Goal: Information Seeking & Learning: Learn about a topic

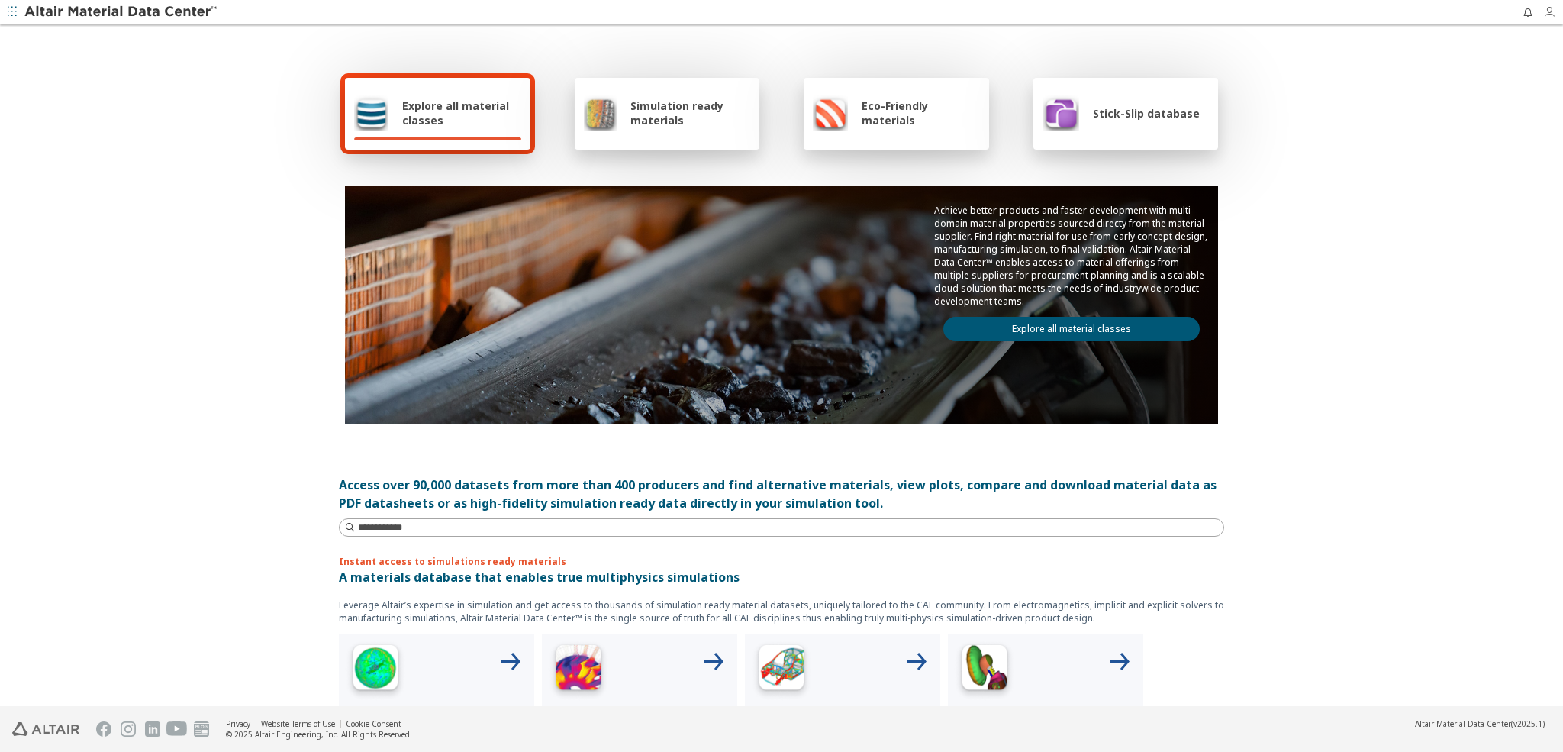
click at [1546, 15] on icon "button" at bounding box center [1549, 12] width 12 height 12
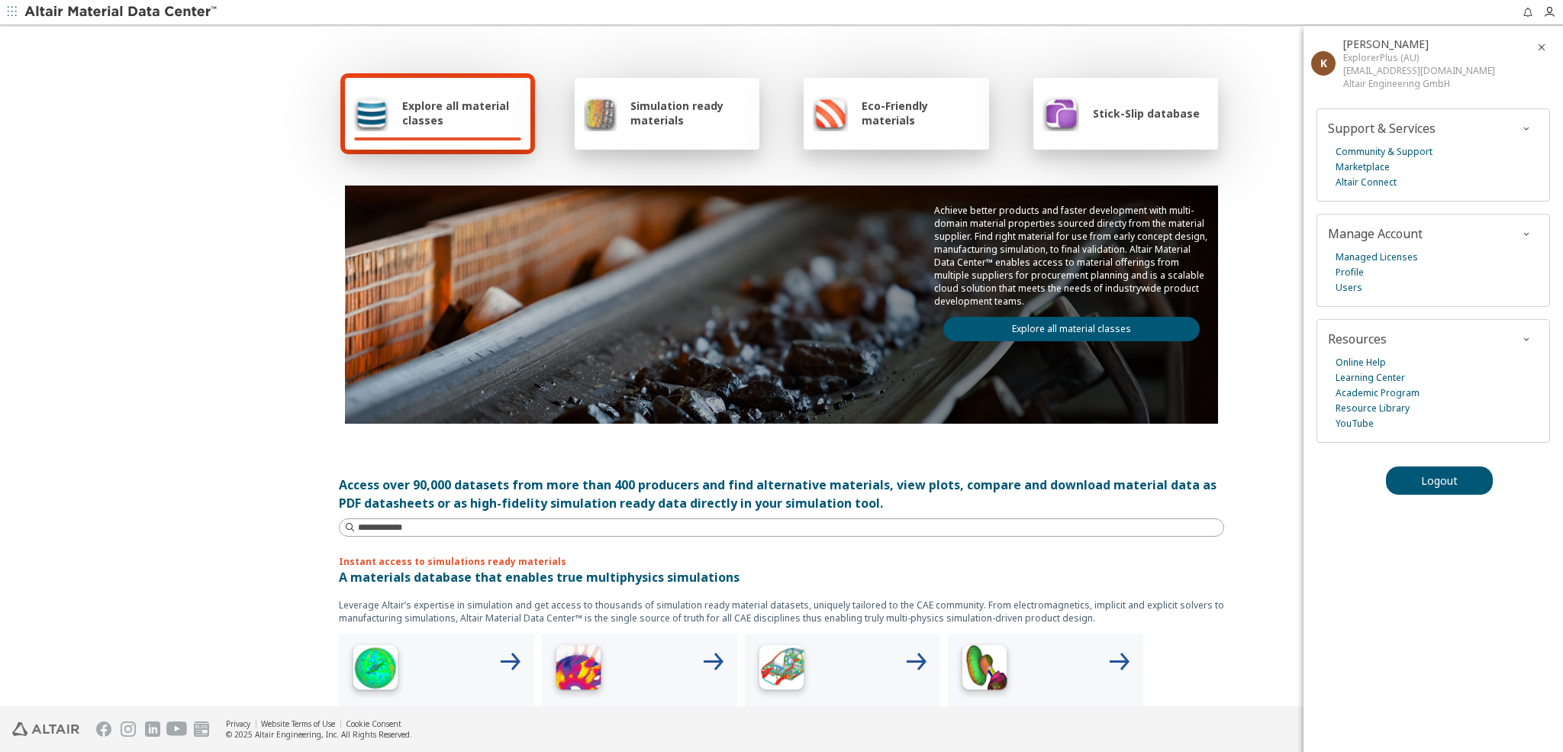
click at [1122, 51] on div "Explore all material classes Simulation ready materials Eco-Friendly materials …" at bounding box center [781, 248] width 885 height 443
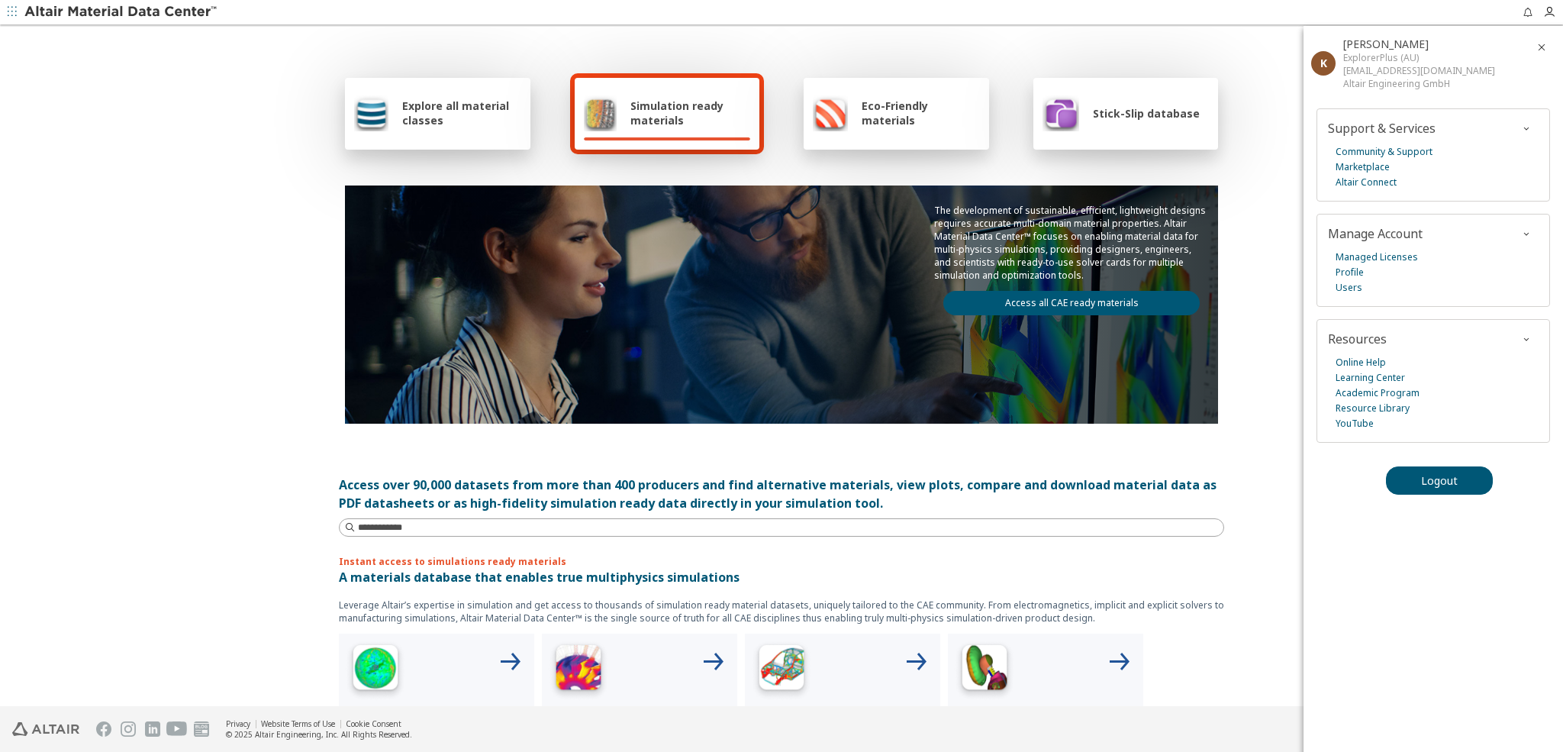
click at [1541, 45] on icon "button" at bounding box center [1541, 47] width 12 height 12
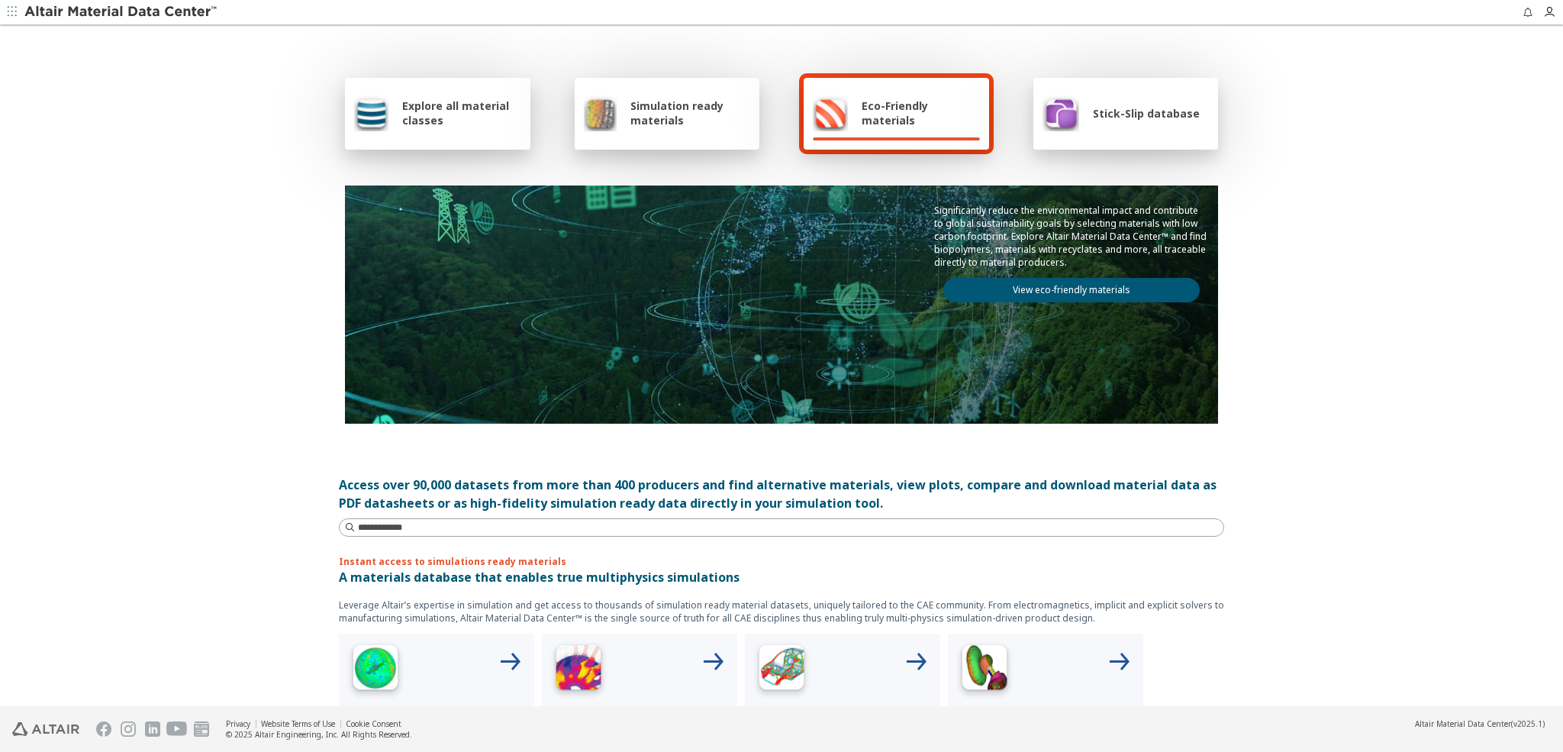
click at [436, 103] on span "Explore all material classes" at bounding box center [461, 112] width 119 height 29
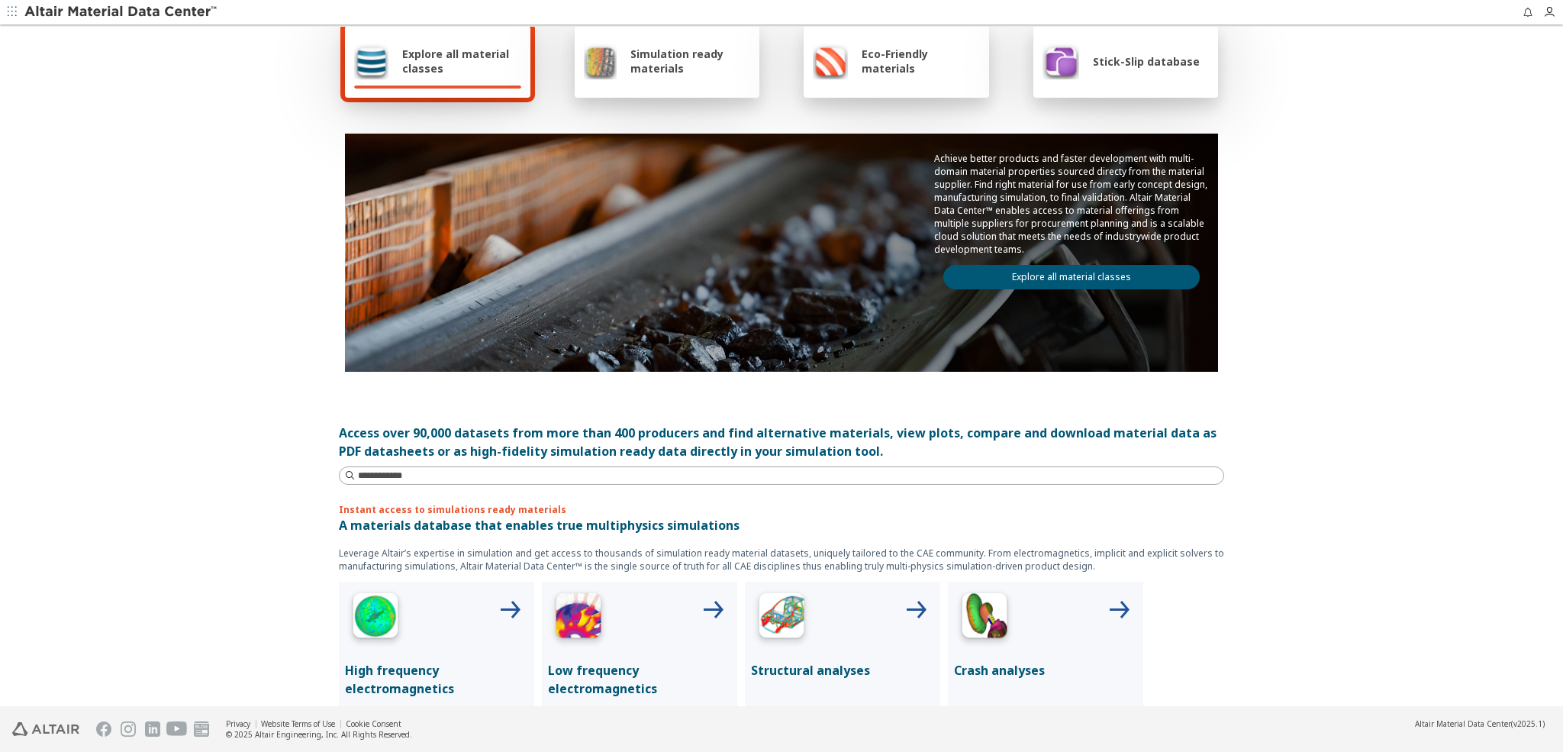
scroll to position [50, 0]
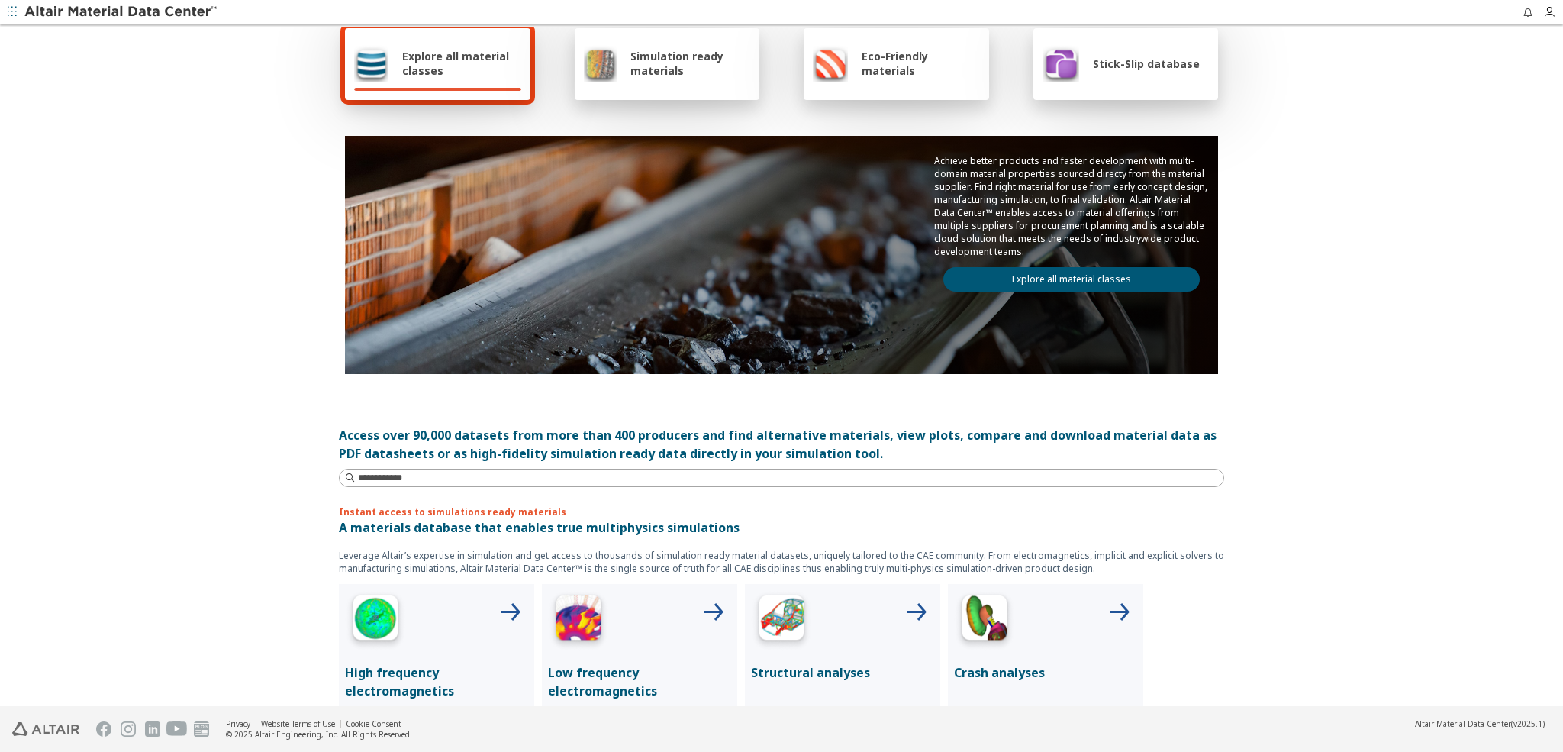
click at [1051, 276] on link "Explore all material classes" at bounding box center [1071, 279] width 256 height 24
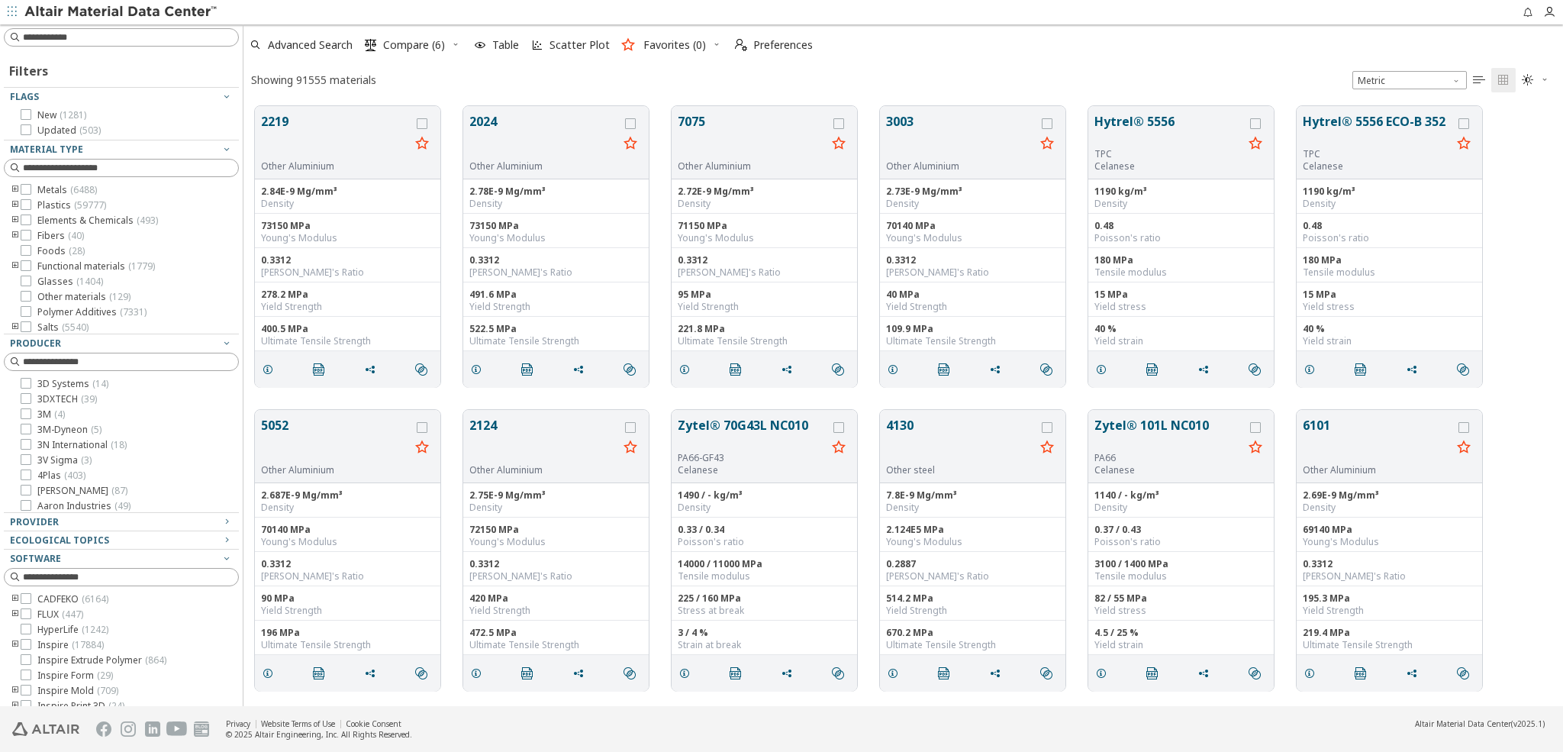
scroll to position [611, 1319]
click at [304, 44] on span "Advanced Search" at bounding box center [310, 45] width 85 height 11
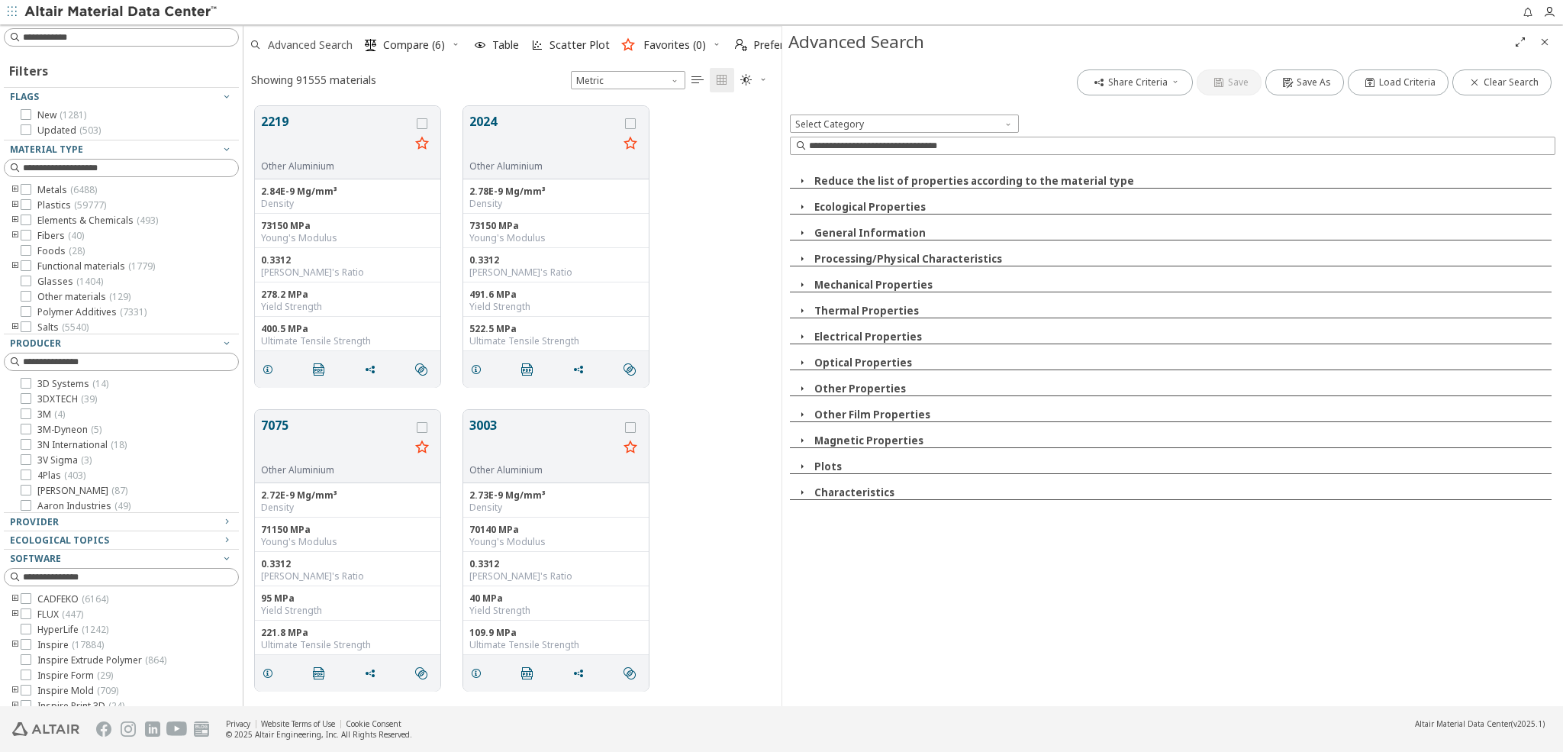
scroll to position [611, 537]
click at [803, 284] on icon "button" at bounding box center [802, 285] width 12 height 12
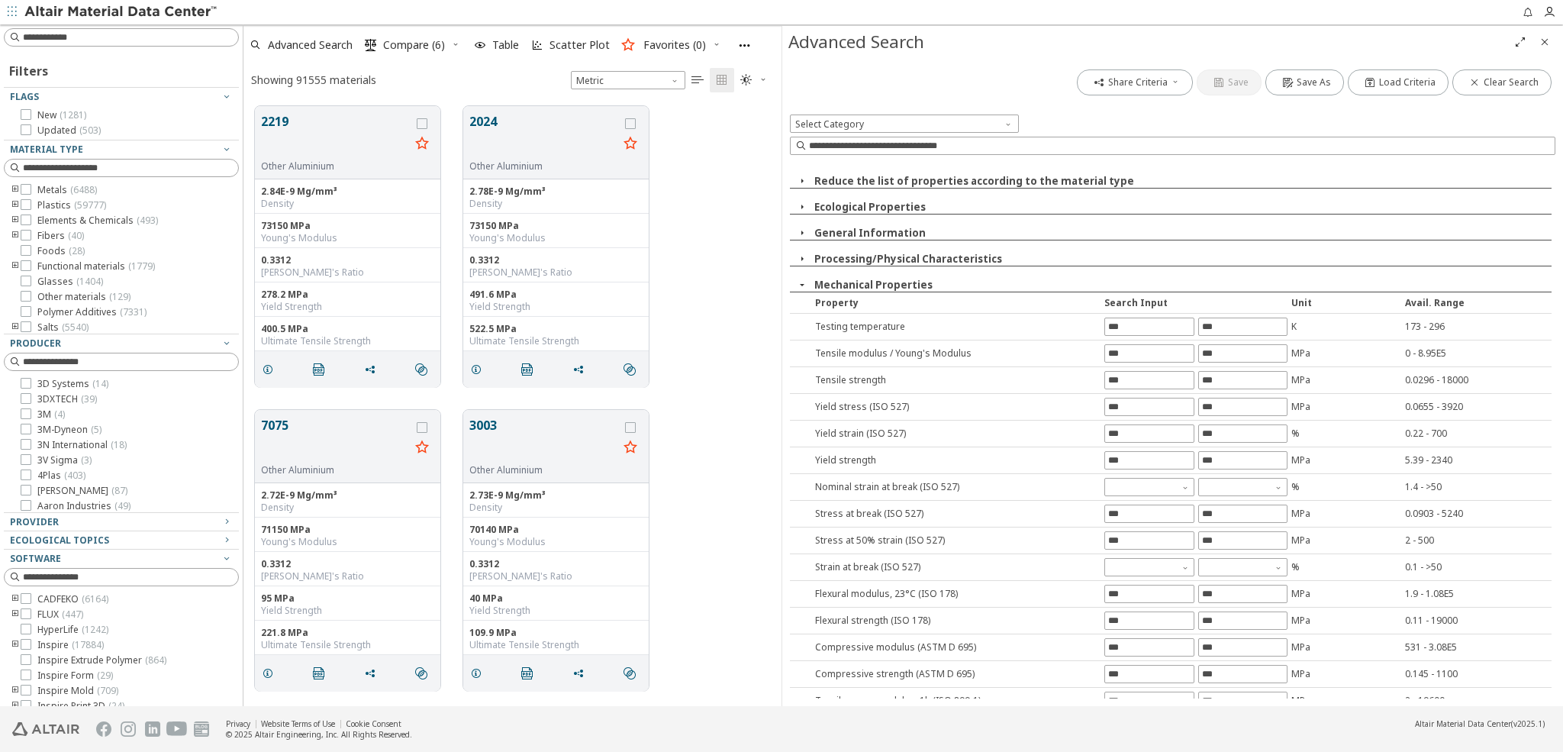
click at [803, 286] on icon "button" at bounding box center [802, 285] width 12 height 12
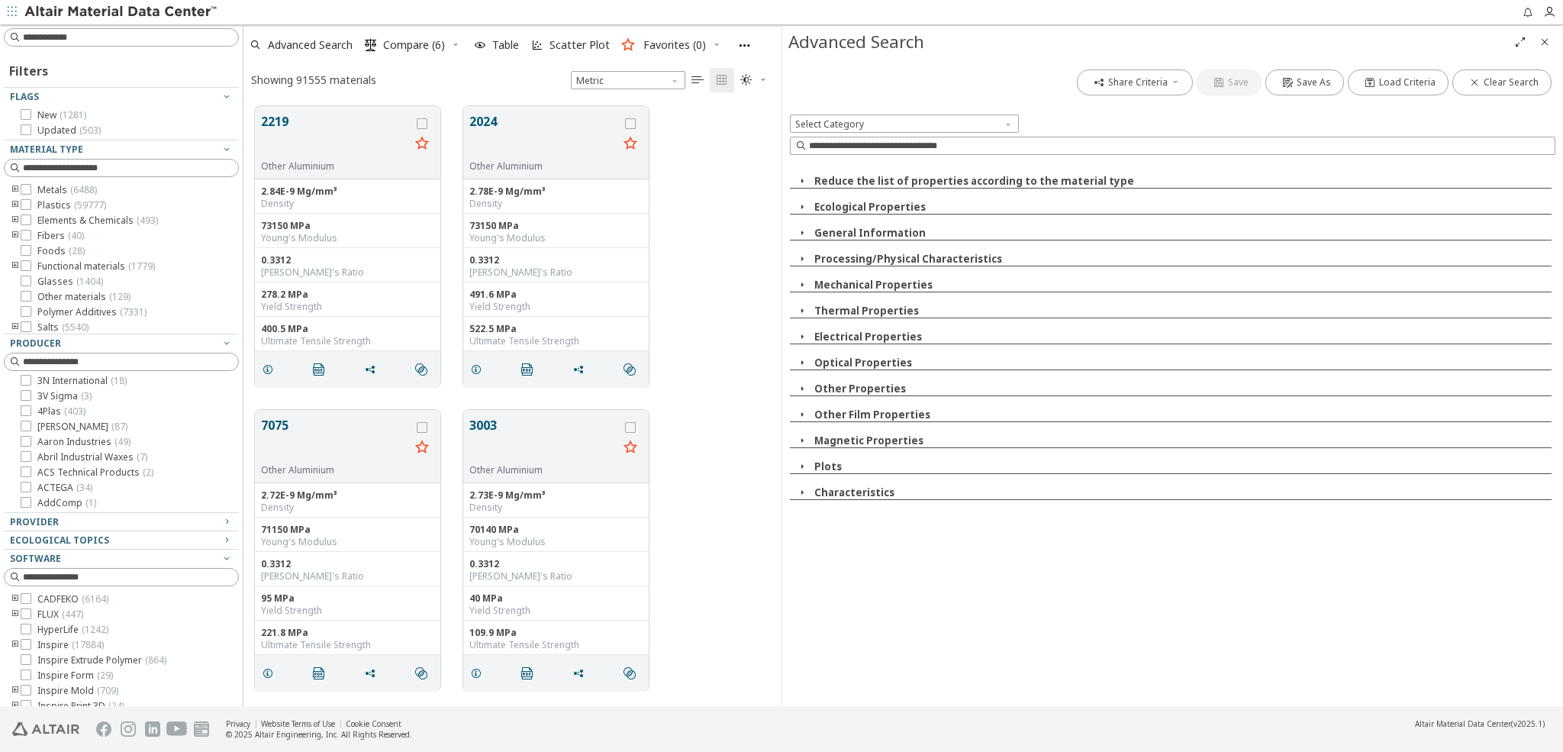
scroll to position [0, 0]
click at [99, 35] on input at bounding box center [123, 37] width 232 height 17
type input "**********"
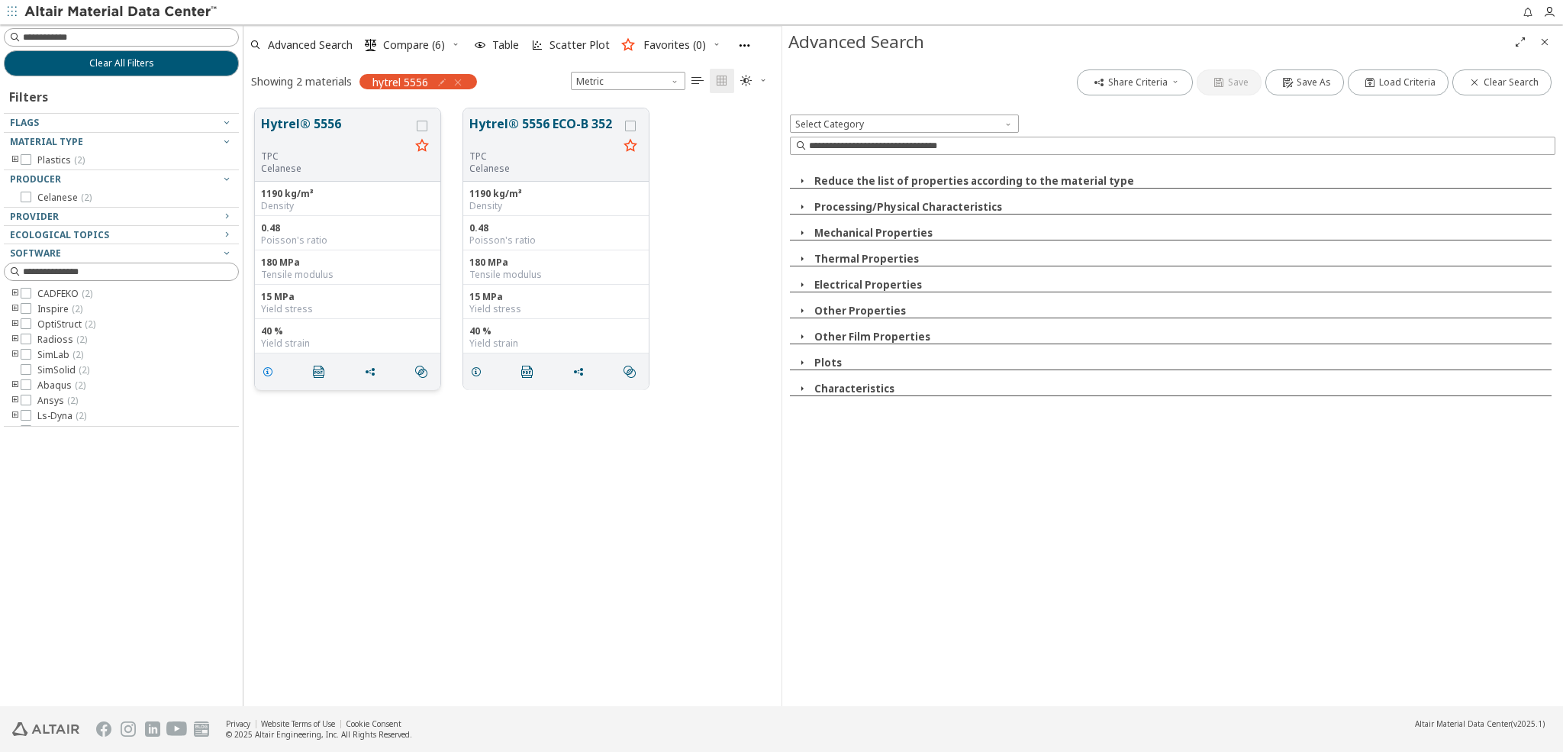
click at [268, 371] on icon "grid" at bounding box center [268, 372] width 12 height 12
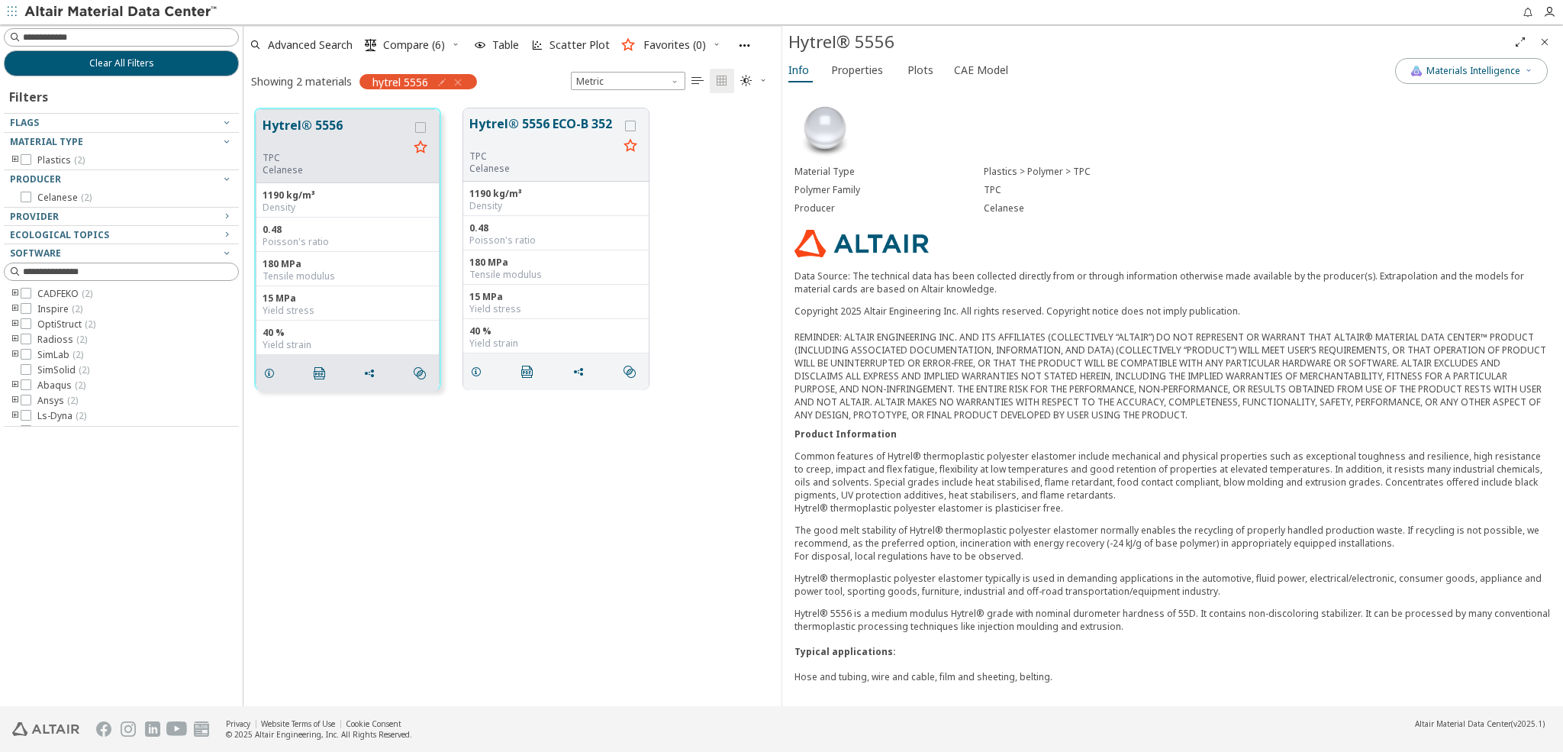
click at [1102, 429] on div "Product Information" at bounding box center [1172, 433] width 756 height 13
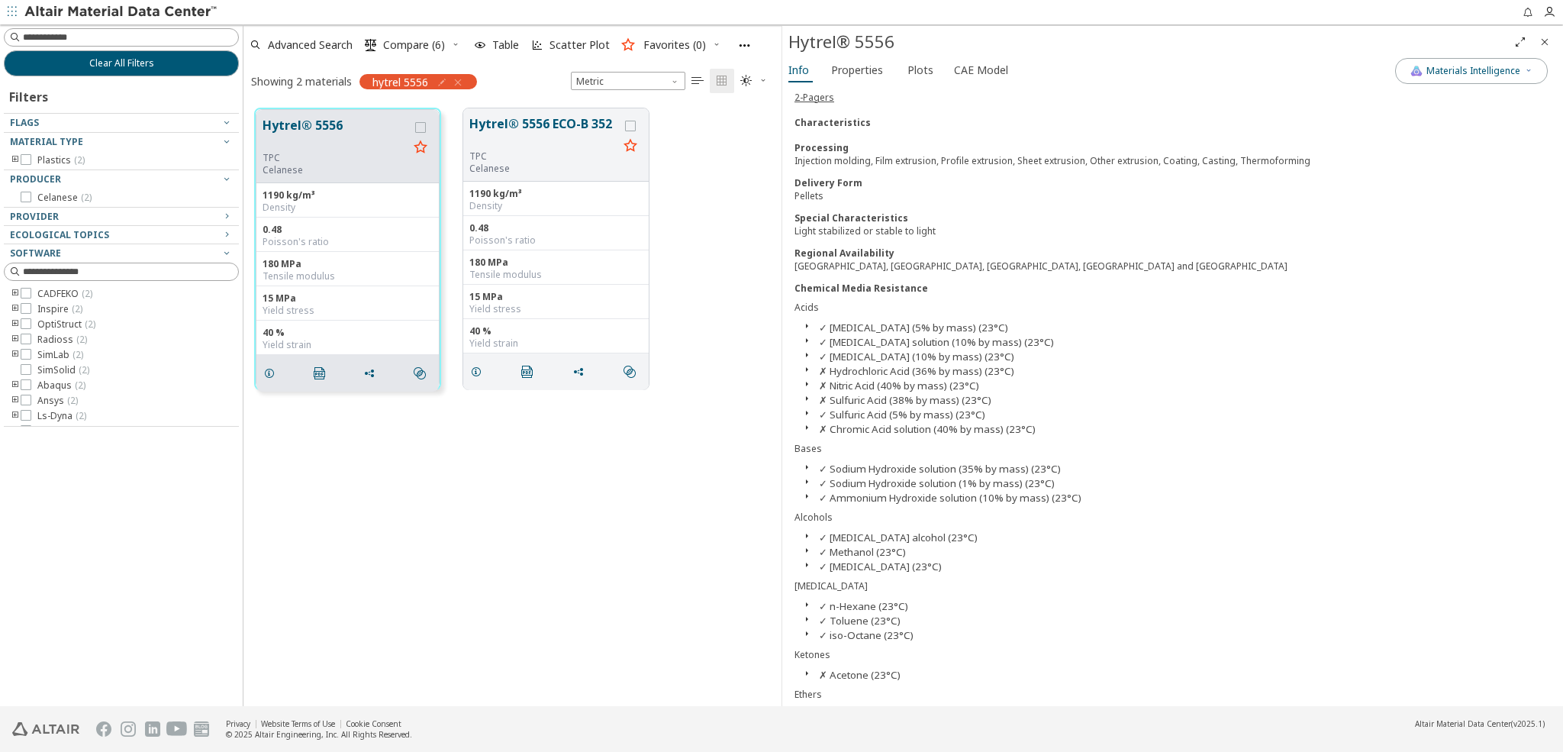
scroll to position [627, 0]
click at [849, 72] on span "Properties" at bounding box center [857, 70] width 52 height 24
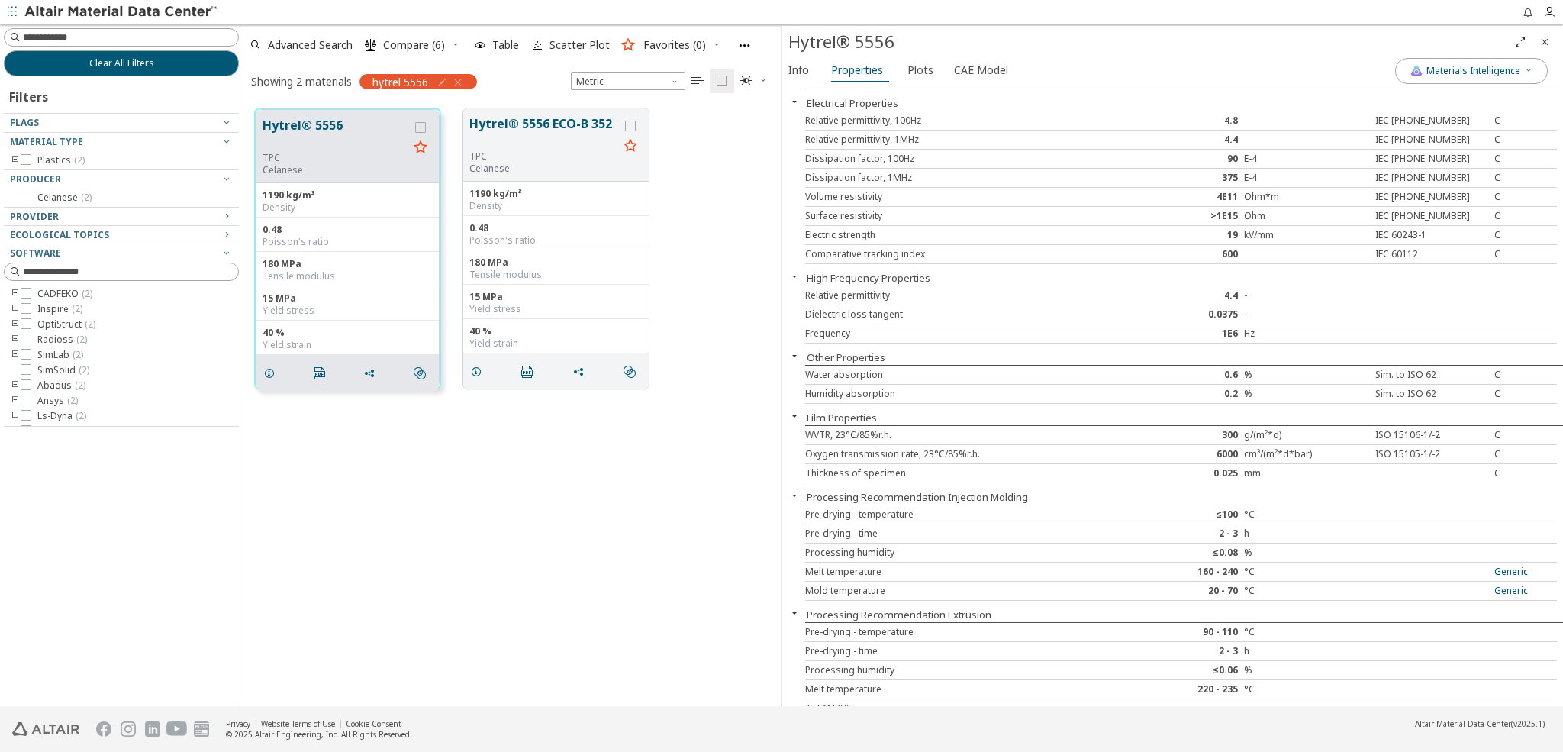
scroll to position [1147, 0]
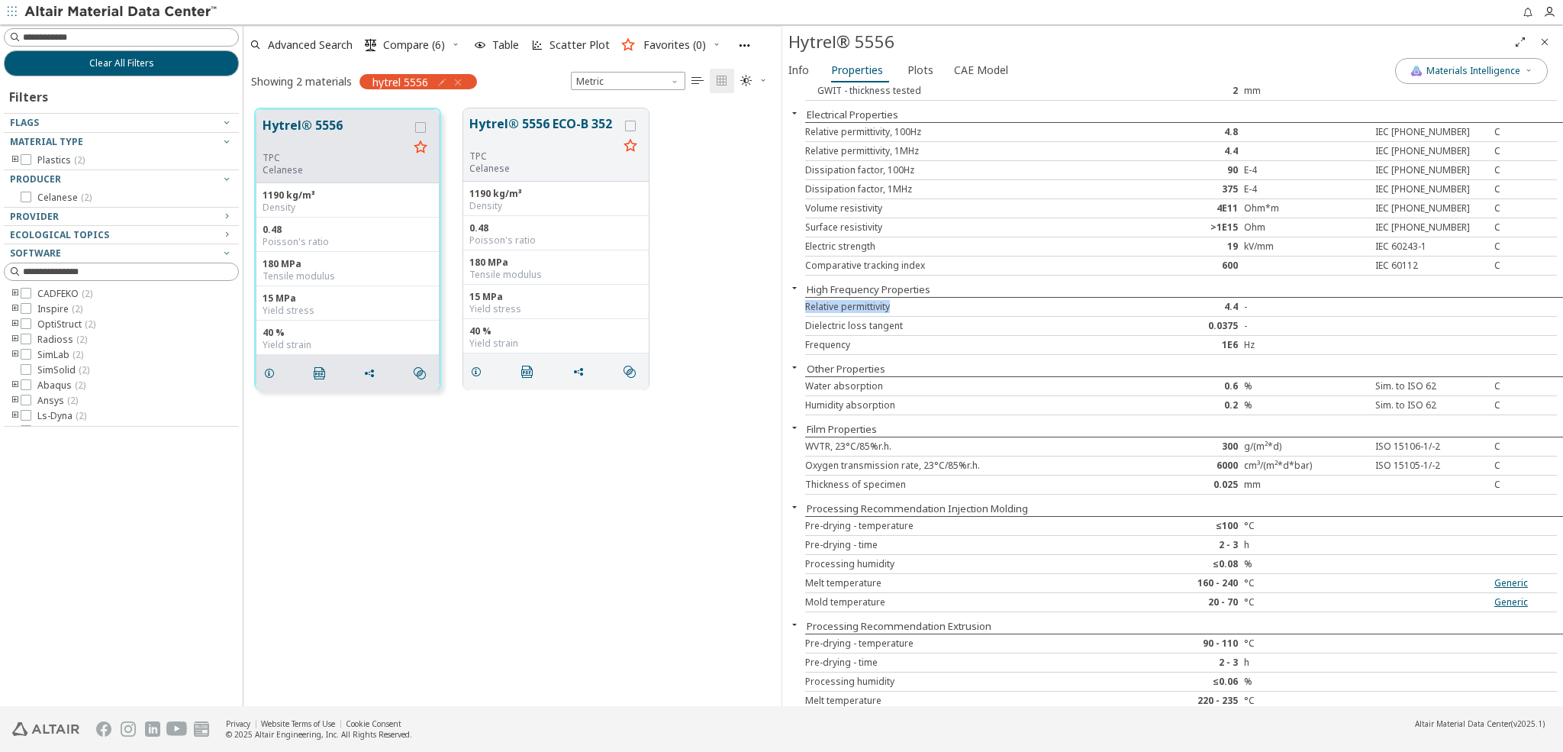
drag, startPoint x: 807, startPoint y: 288, endPoint x: 923, endPoint y: 297, distance: 115.5
click at [923, 301] on div "Relative permittivity" at bounding box center [961, 307] width 313 height 12
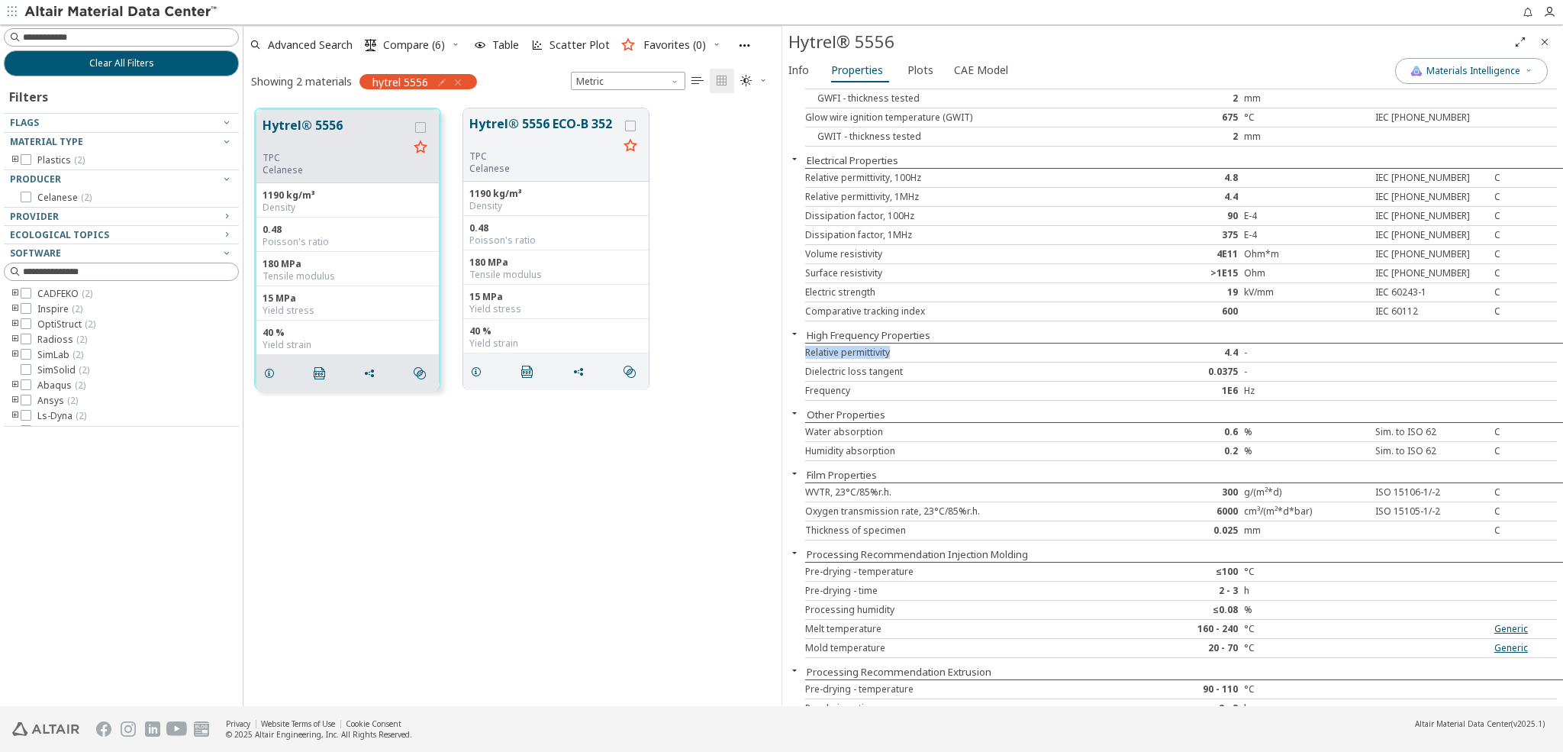
scroll to position [1071, 0]
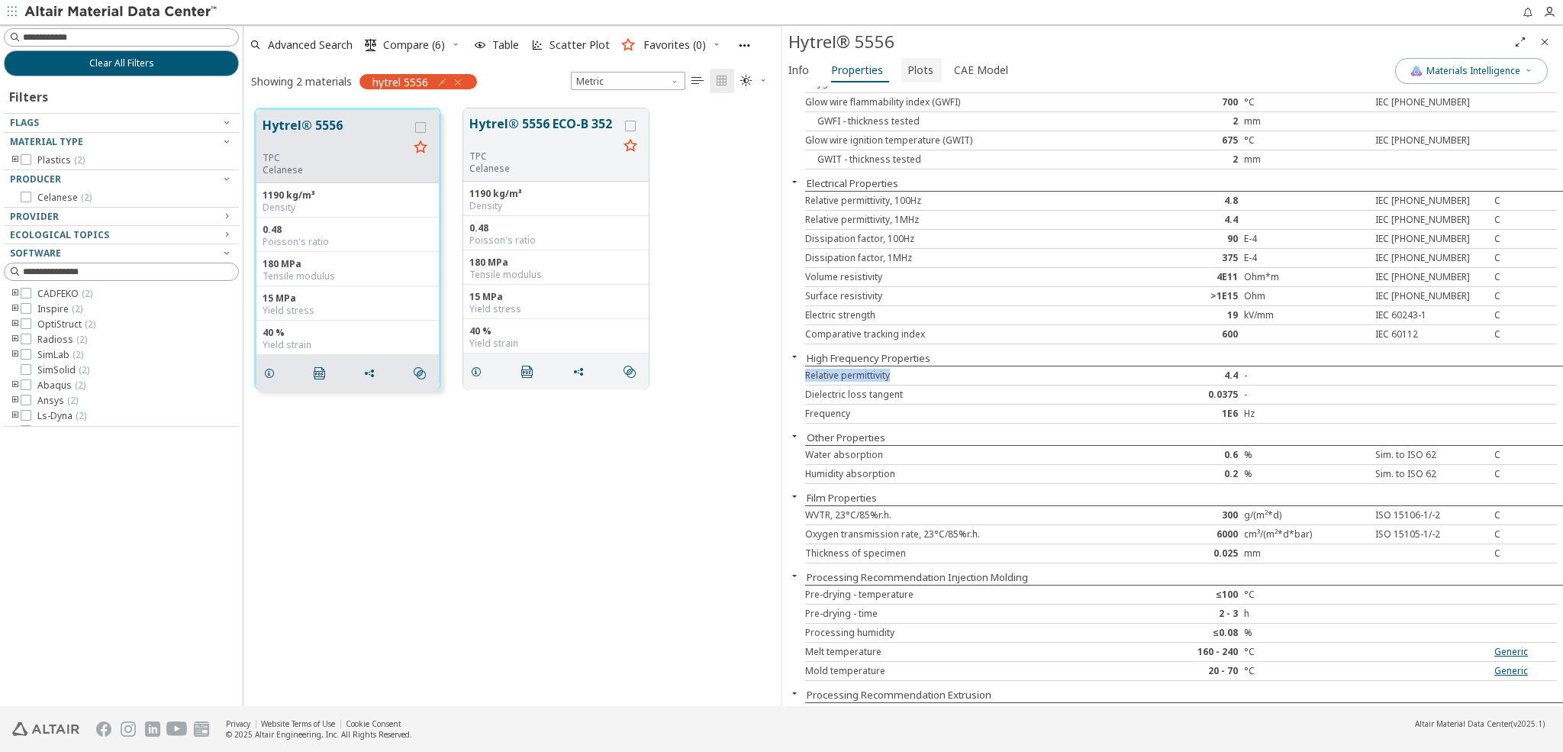
click at [915, 72] on span "Plots" at bounding box center [920, 70] width 26 height 24
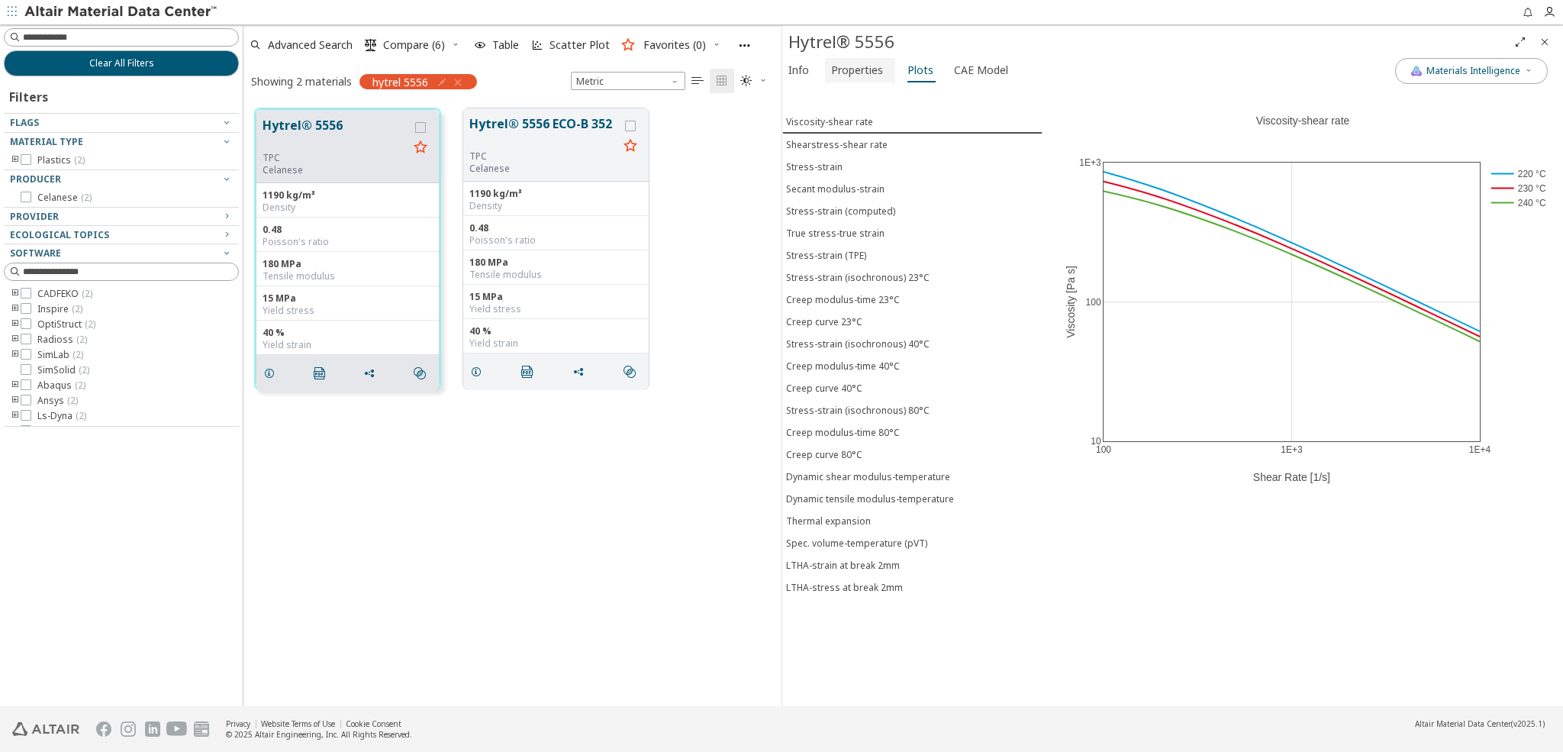
click at [847, 71] on span "Properties" at bounding box center [857, 70] width 52 height 24
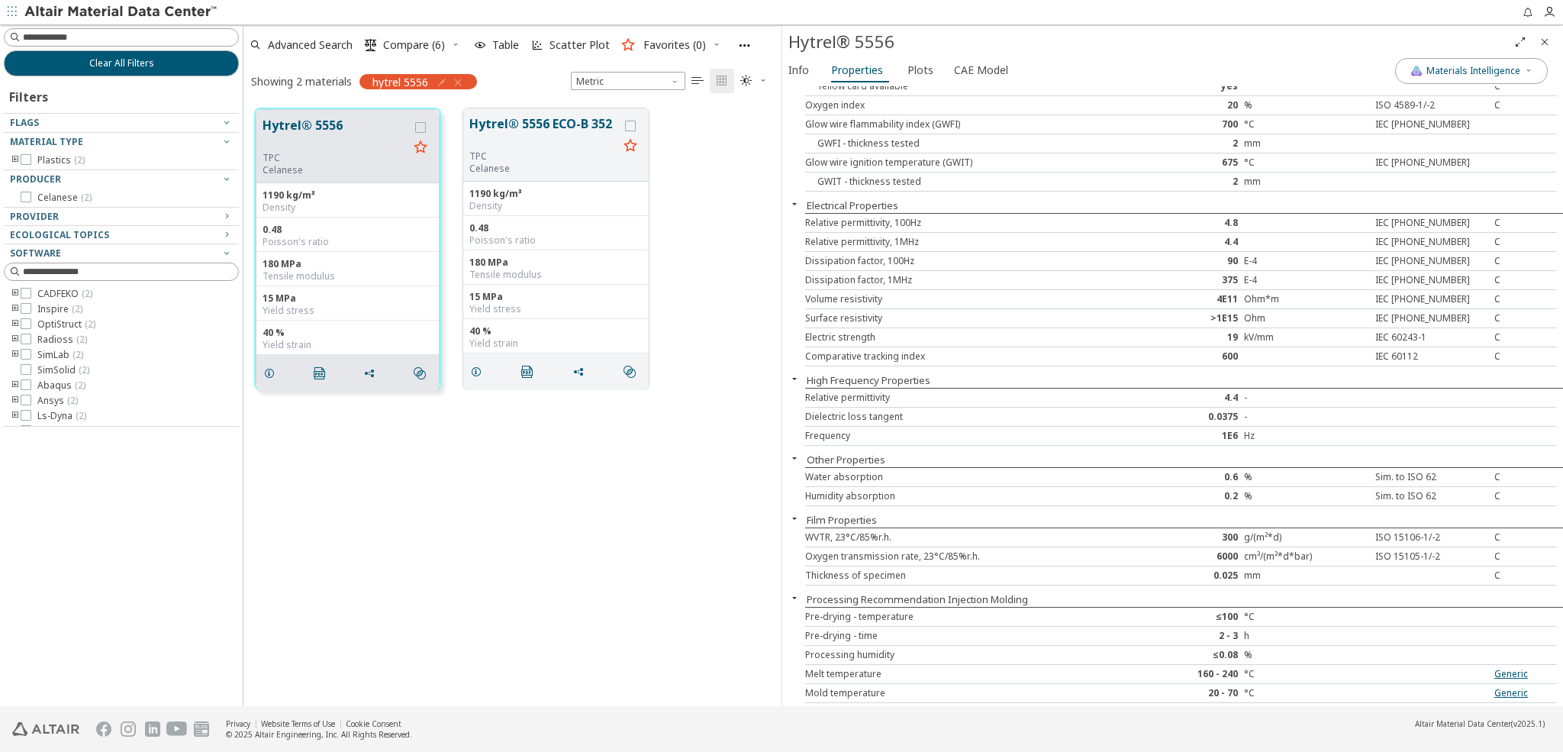
scroll to position [1151, 0]
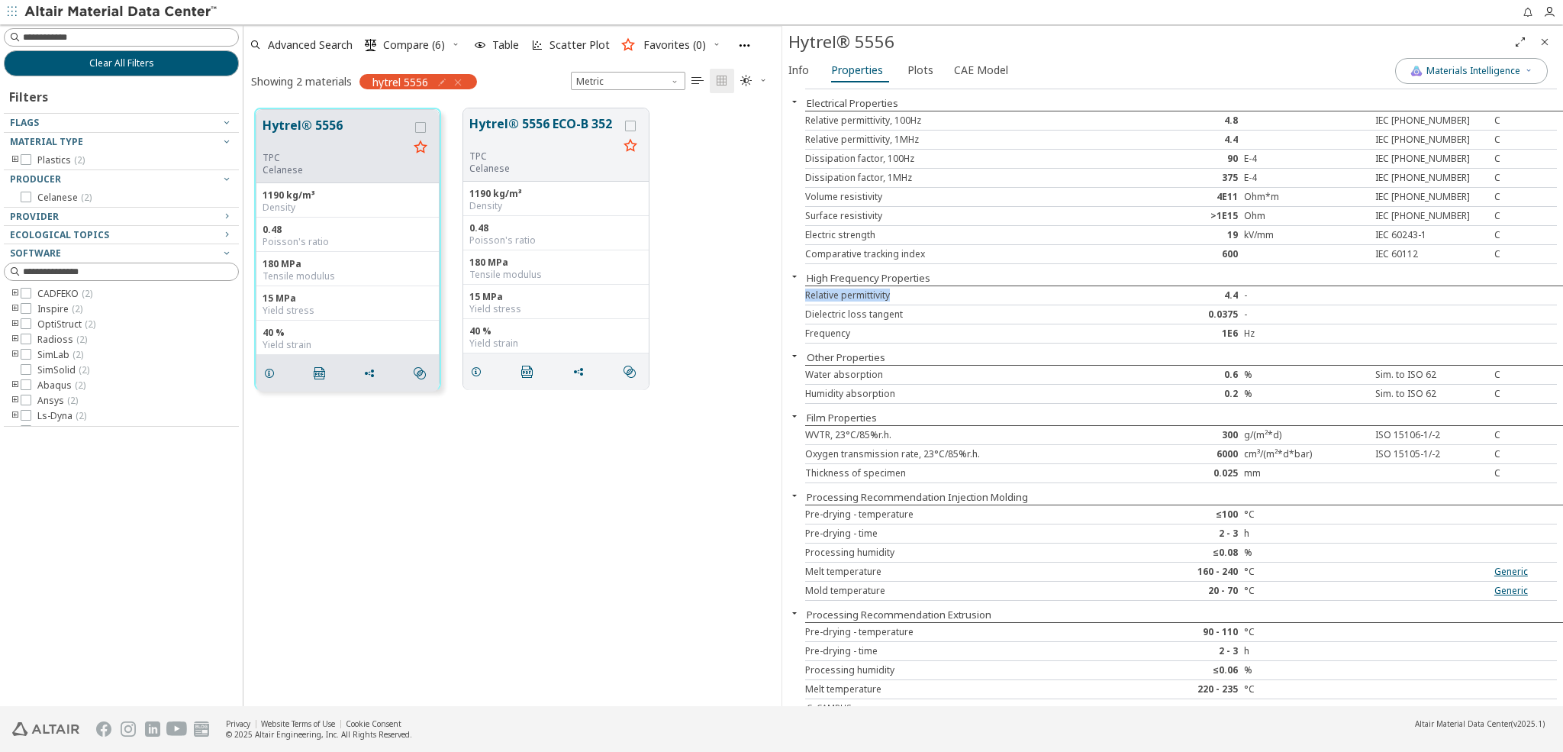
drag, startPoint x: 804, startPoint y: 285, endPoint x: 906, endPoint y: 287, distance: 101.5
click at [906, 289] on div "Relative permittivity" at bounding box center [961, 295] width 313 height 12
click at [457, 80] on icon "button" at bounding box center [458, 82] width 12 height 12
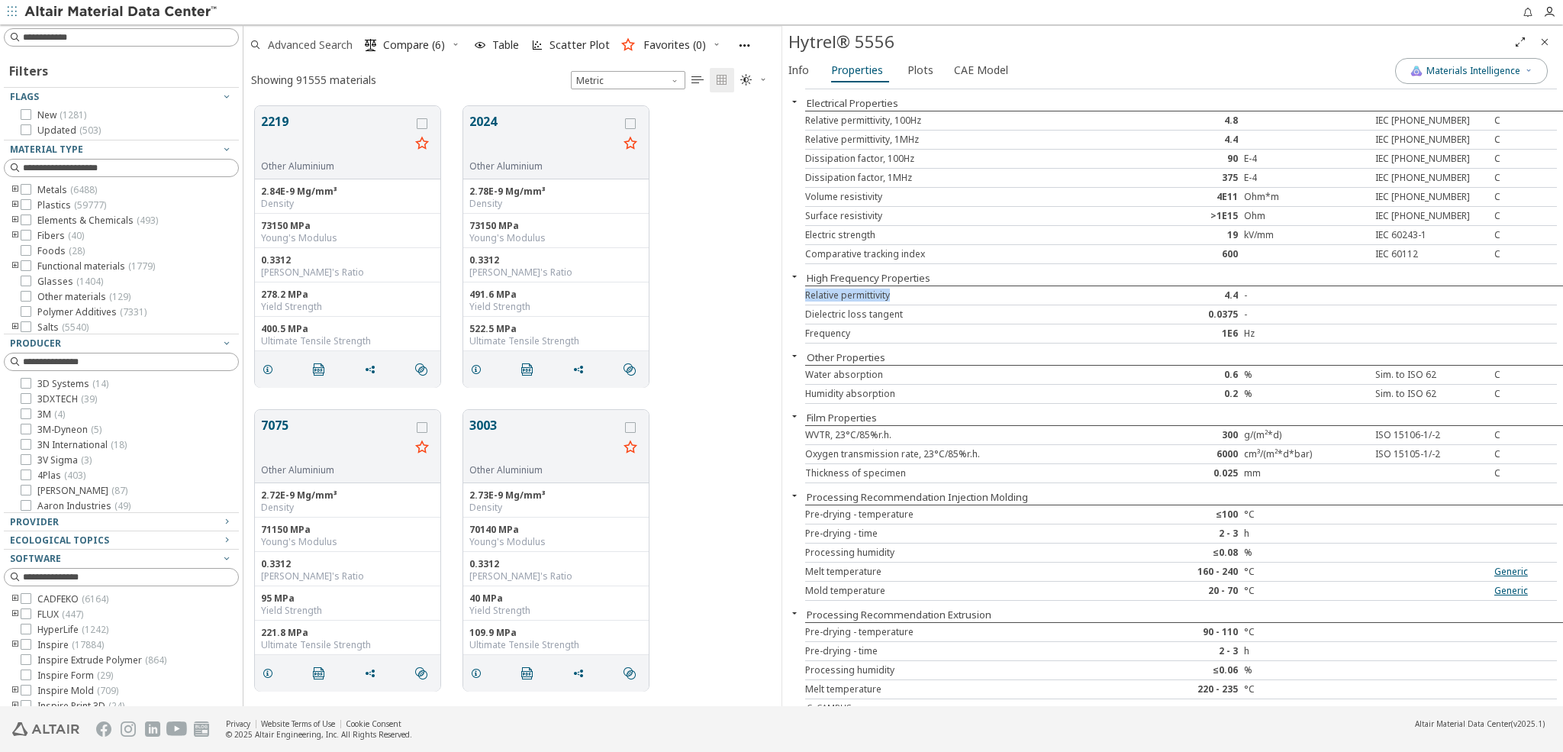
click at [320, 47] on span "Advanced Search" at bounding box center [310, 45] width 85 height 11
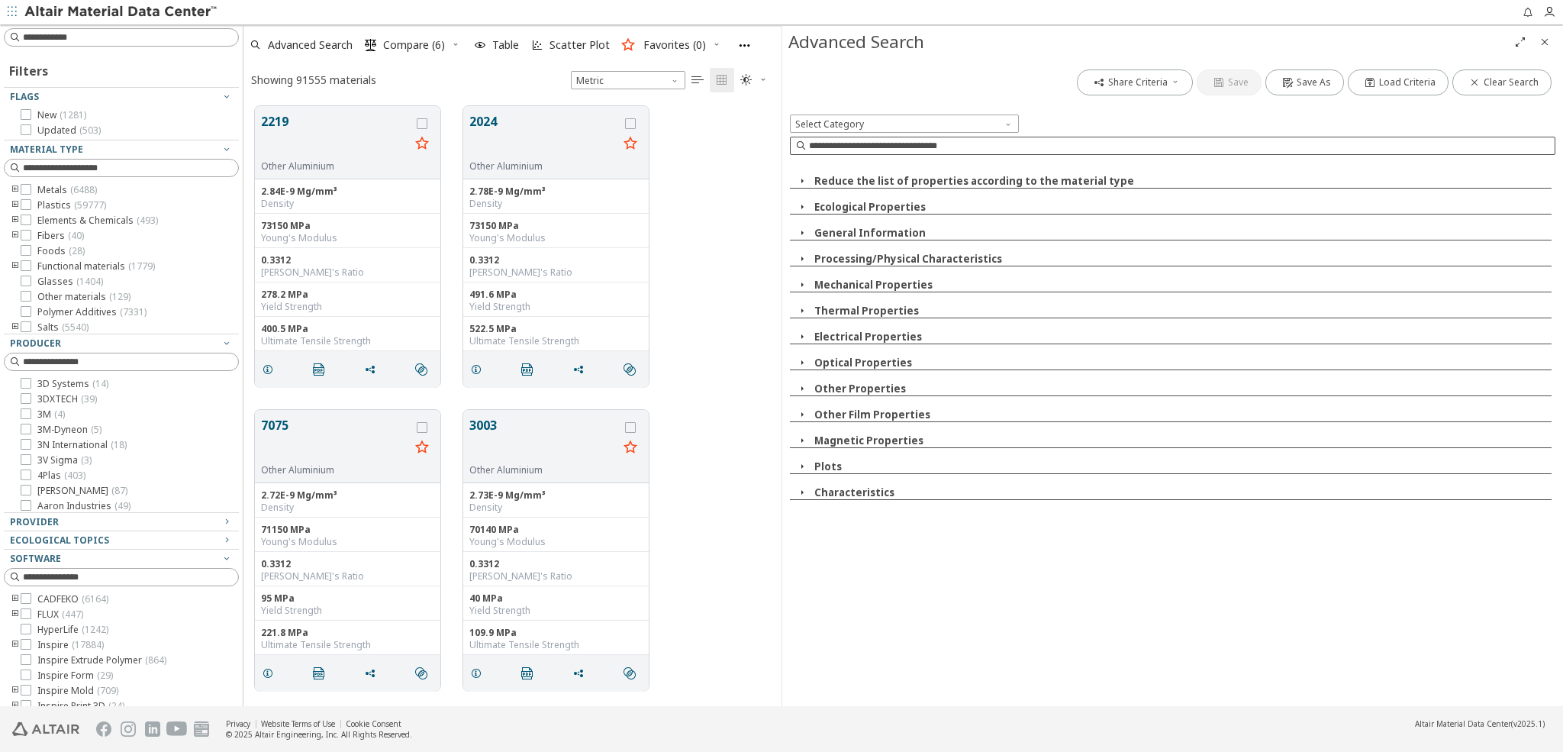
click at [852, 145] on input at bounding box center [1182, 145] width 746 height 15
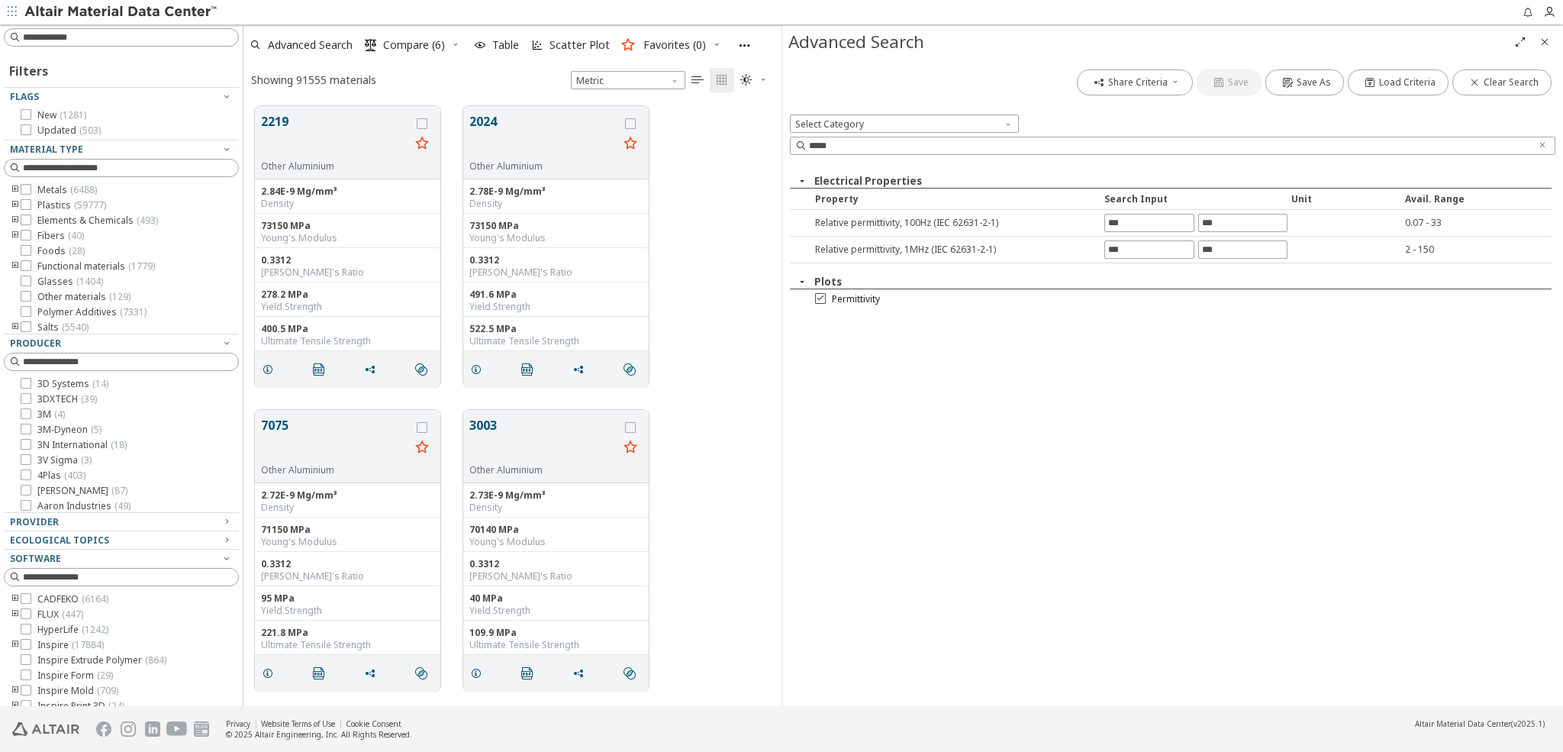
click at [820, 298] on icon at bounding box center [820, 297] width 11 height 11
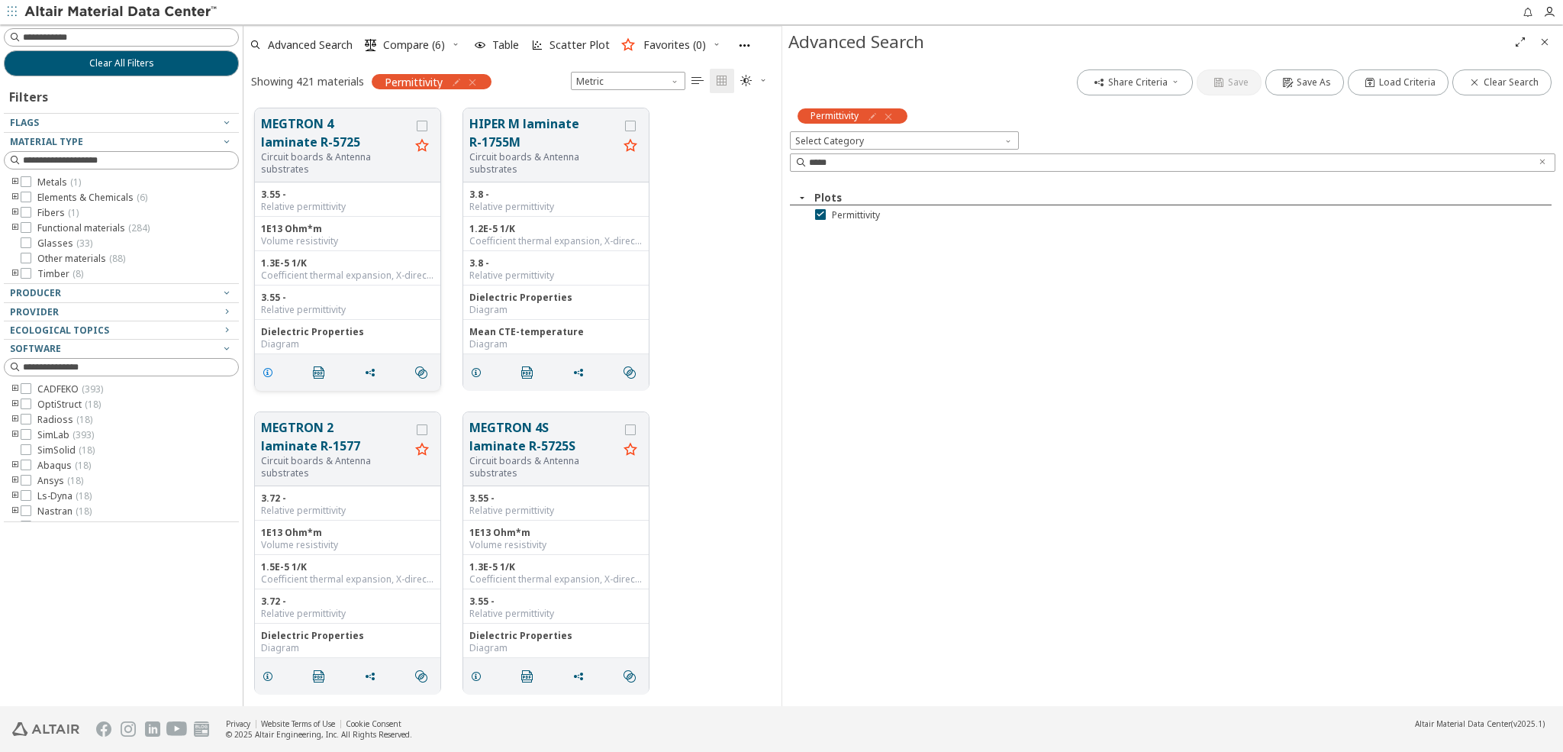
click at [263, 366] on icon "grid" at bounding box center [268, 372] width 12 height 12
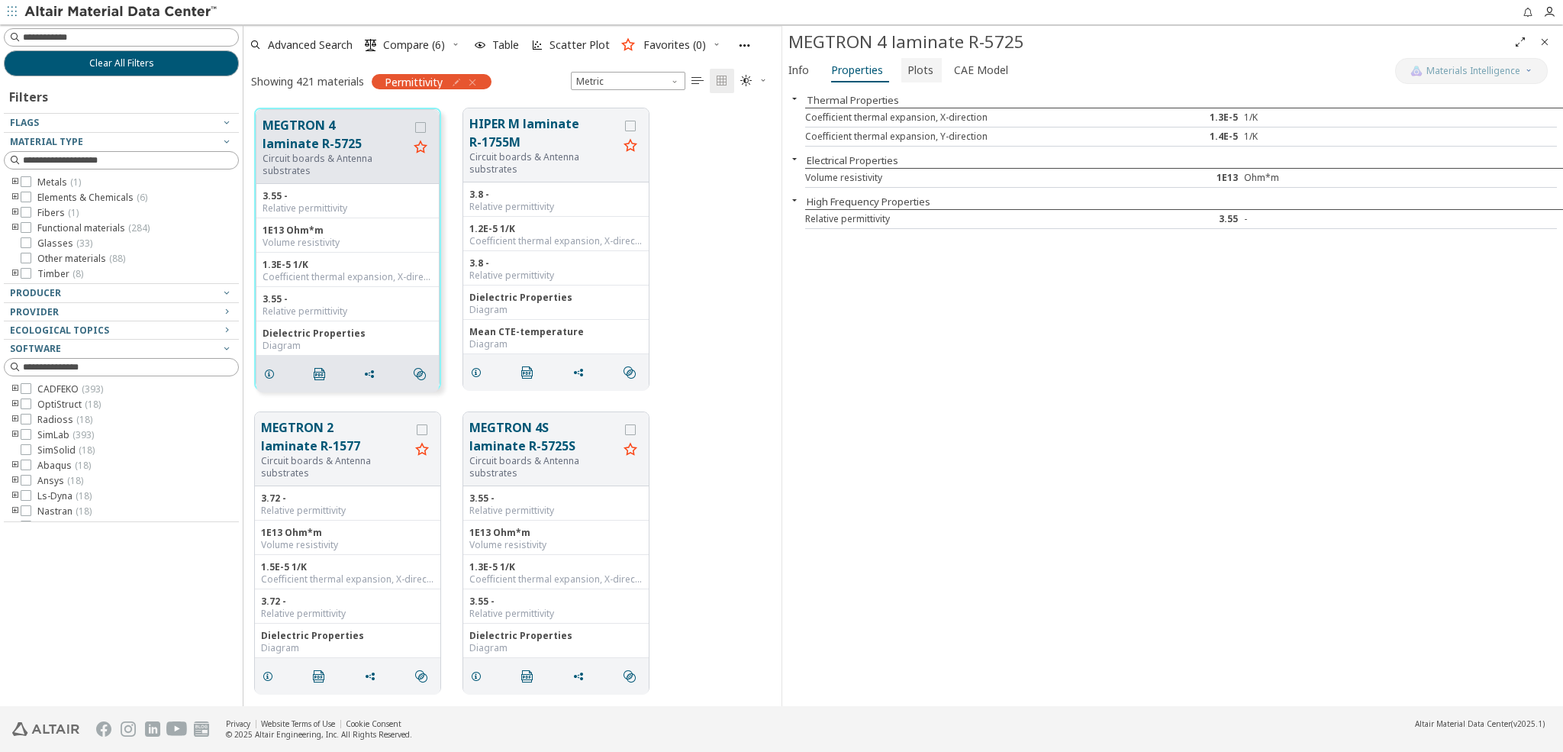
click at [920, 69] on span "Plots" at bounding box center [920, 70] width 26 height 24
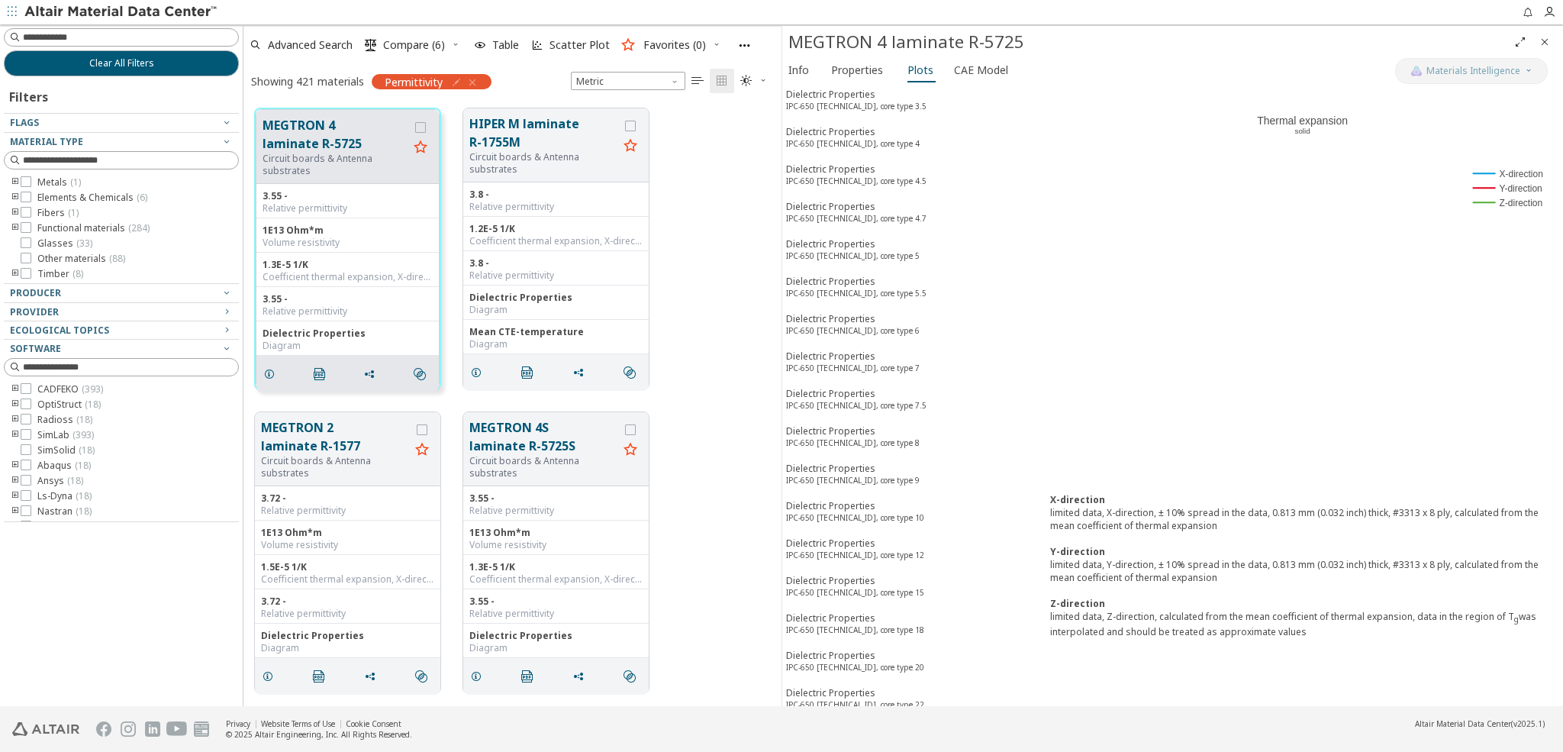
scroll to position [296, 0]
click at [808, 207] on sup "IPC-650 [TECHNICAL_ID], core type 4.7" at bounding box center [856, 212] width 140 height 11
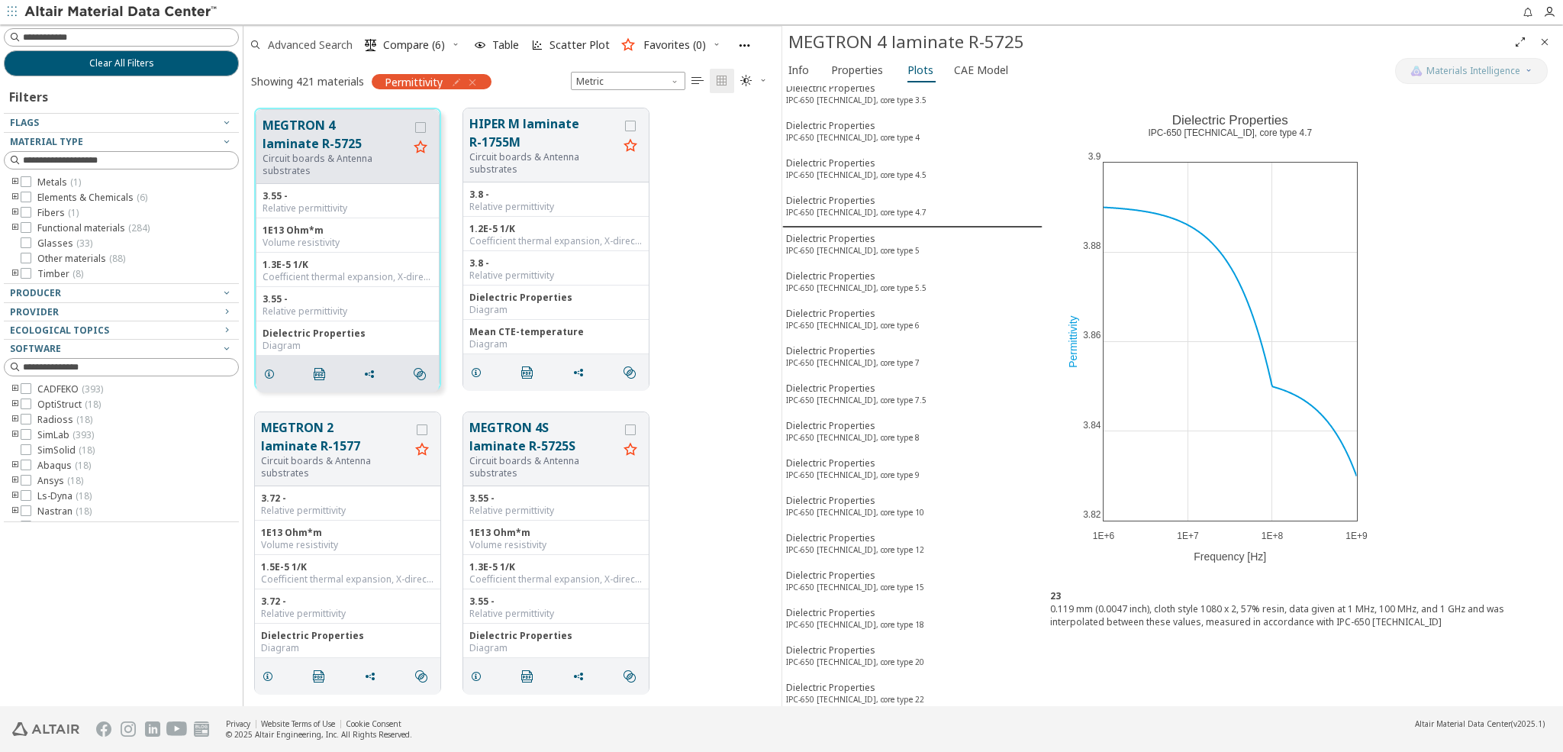
click at [330, 45] on span "Advanced Search" at bounding box center [310, 45] width 85 height 11
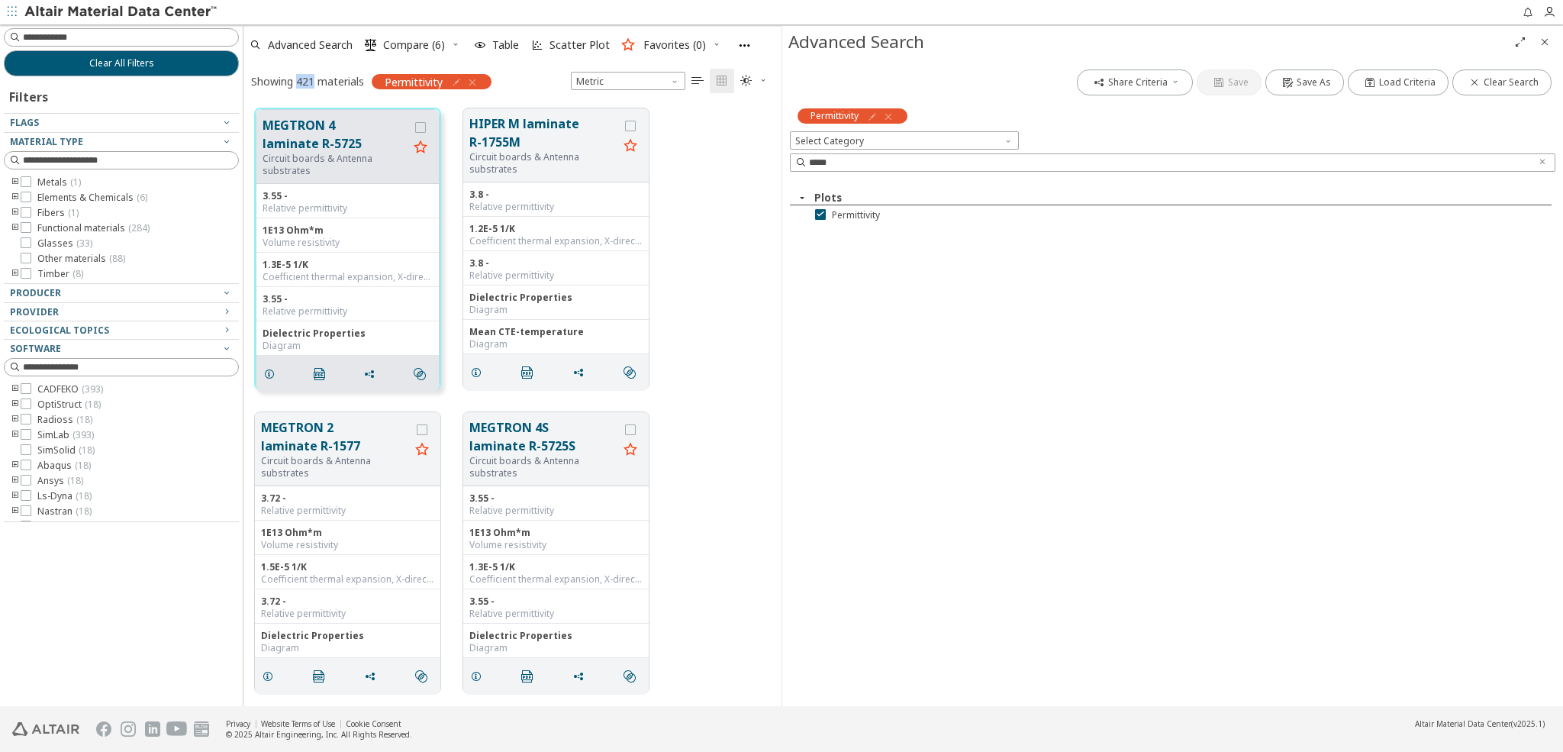
drag, startPoint x: 298, startPoint y: 81, endPoint x: 314, endPoint y: 81, distance: 16.8
click at [314, 81] on div "Showing 421 materials" at bounding box center [307, 81] width 113 height 14
click at [292, 85] on div "Showing 421 materials" at bounding box center [307, 81] width 113 height 14
drag, startPoint x: 296, startPoint y: 82, endPoint x: 315, endPoint y: 82, distance: 19.1
click at [315, 82] on div "Showing 421 materials" at bounding box center [307, 81] width 113 height 14
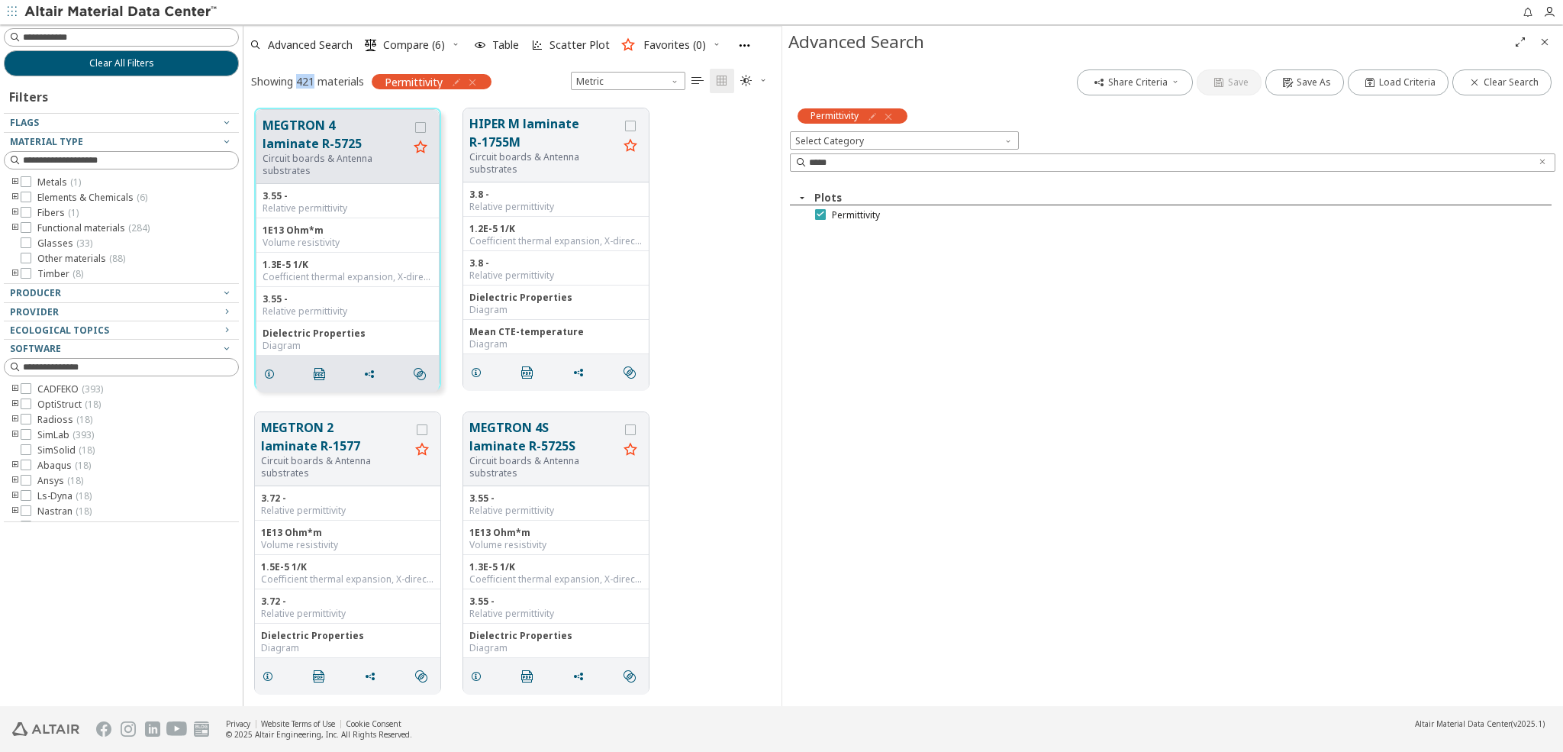
click at [821, 214] on icon at bounding box center [820, 213] width 11 height 11
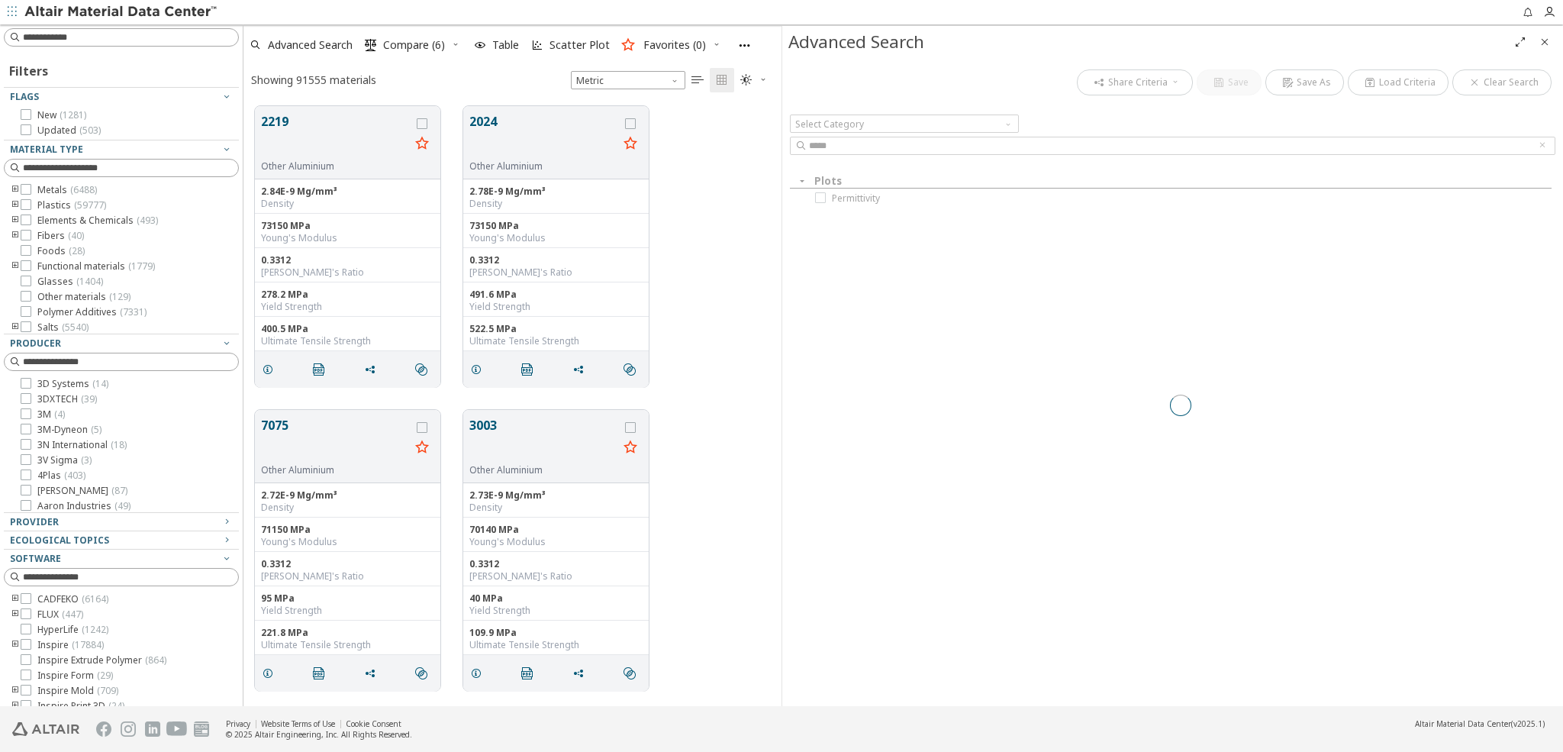
click at [846, 147] on div at bounding box center [1180, 406] width 781 height 680
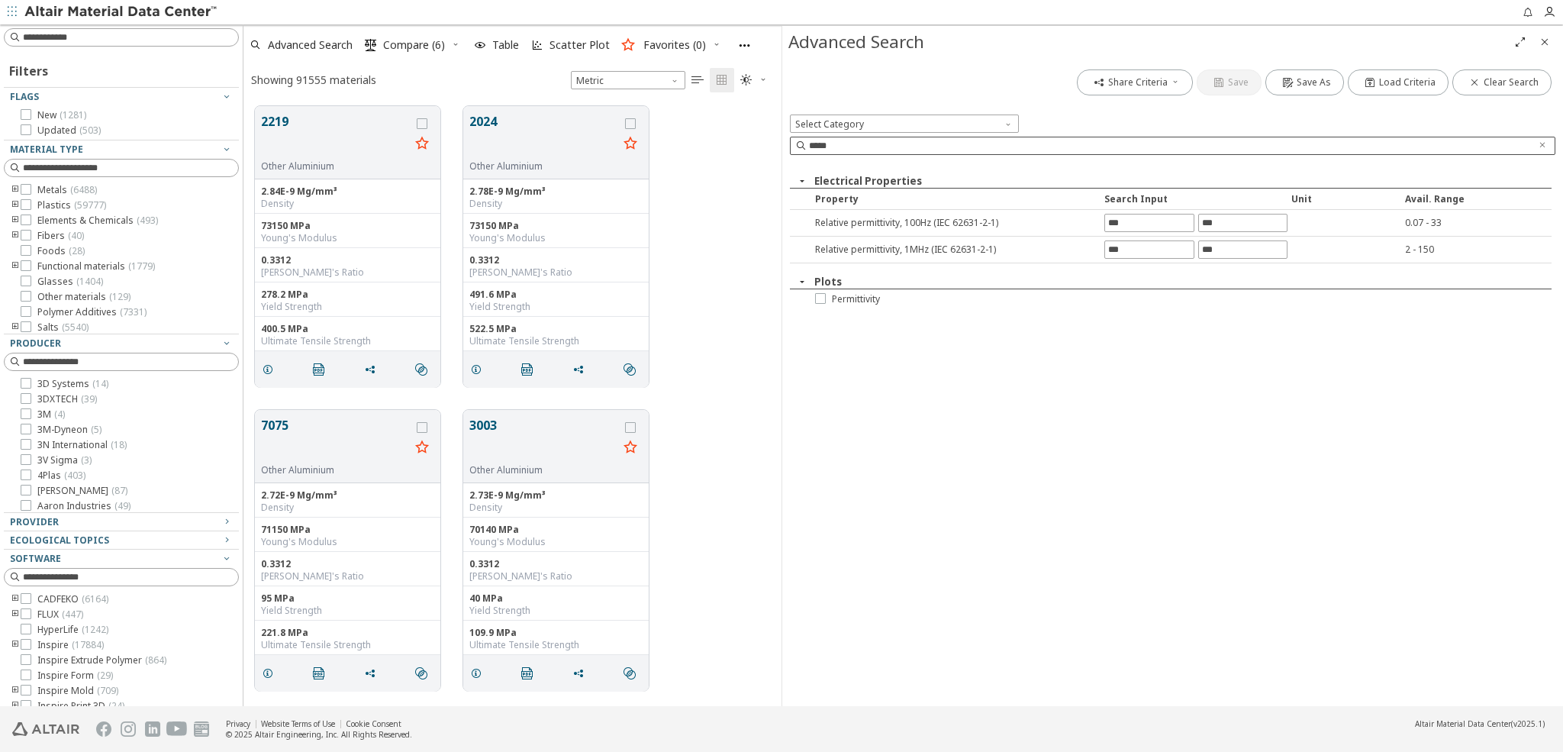
click at [846, 147] on input "*****" at bounding box center [1169, 145] width 721 height 15
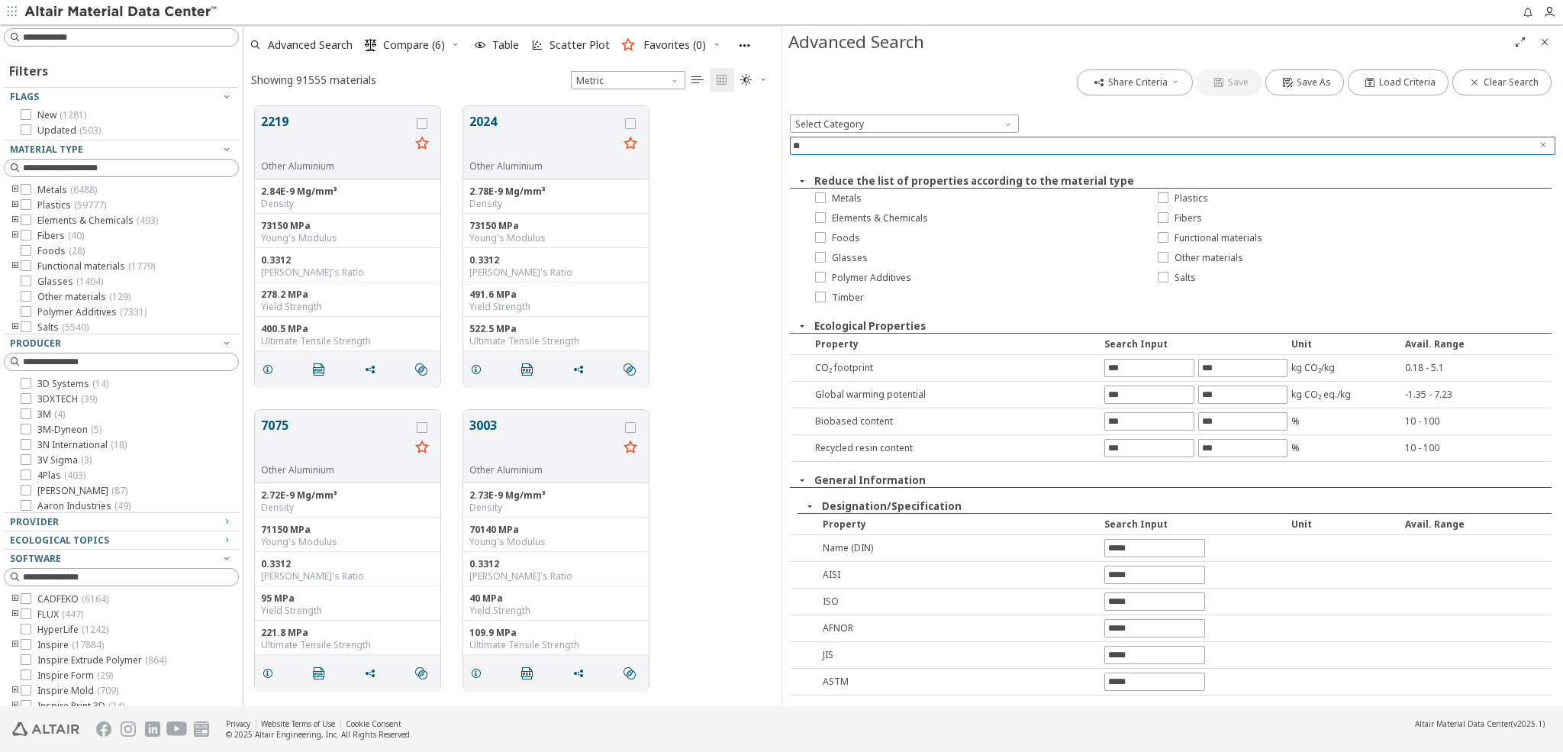
type input "*"
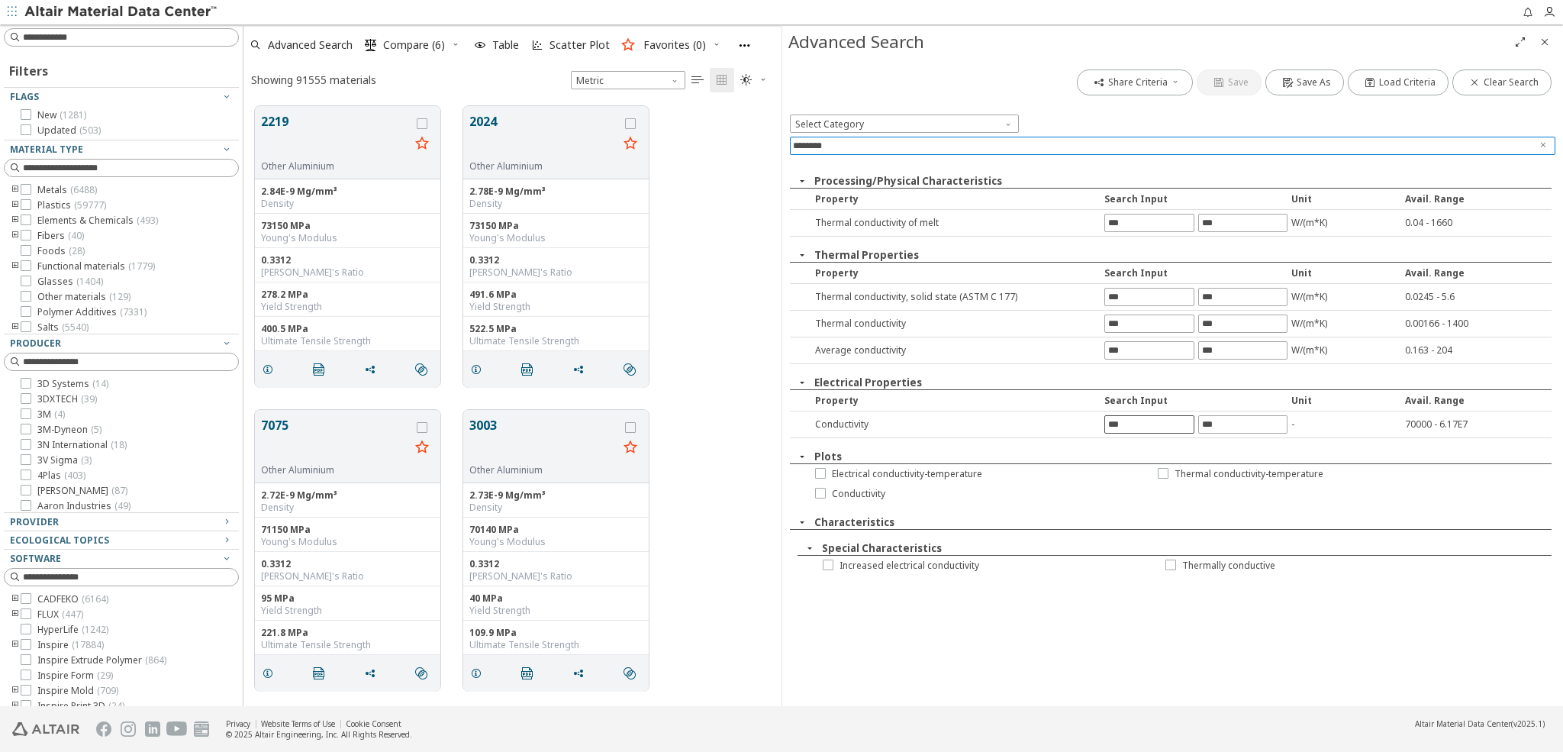
type input "********"
click at [1126, 424] on input "text" at bounding box center [1149, 424] width 88 height 17
type input "*"
click at [1053, 713] on footer "Privacy Website Terms of Use Cookie Consent © 2025 Altair Engineering, Inc. All…" at bounding box center [781, 729] width 1563 height 46
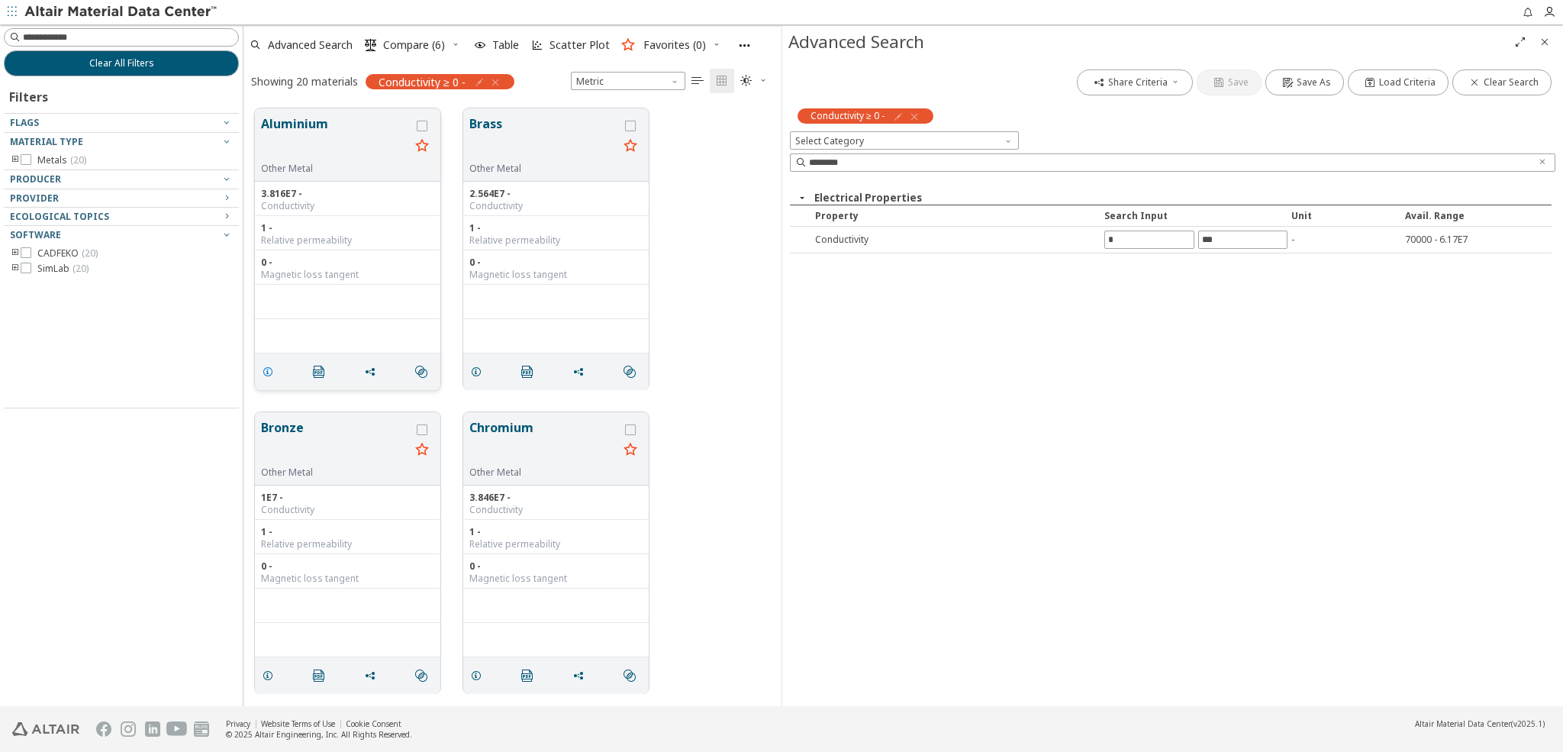
click at [269, 370] on icon "grid" at bounding box center [268, 372] width 12 height 12
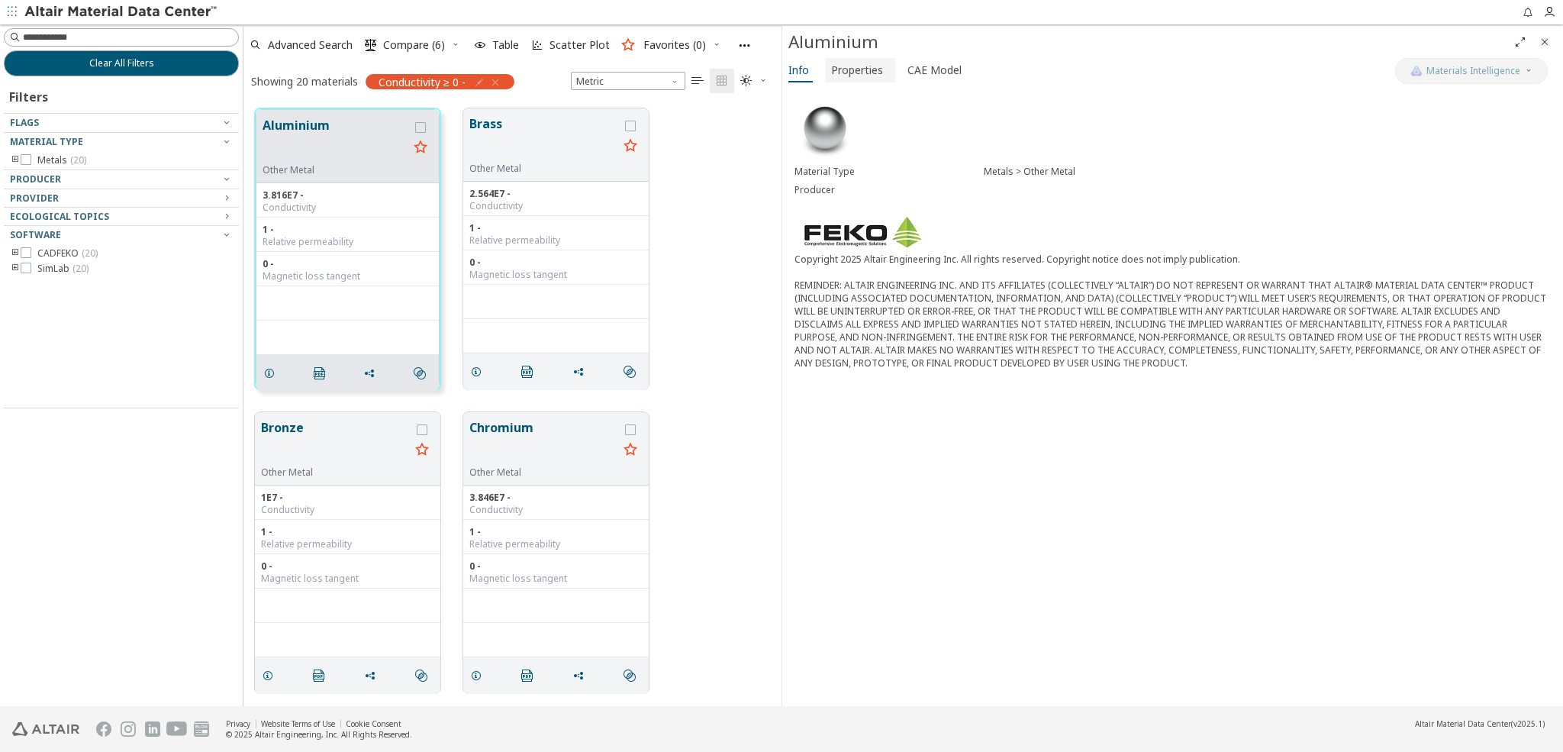
click at [852, 73] on span "Properties" at bounding box center [857, 70] width 52 height 24
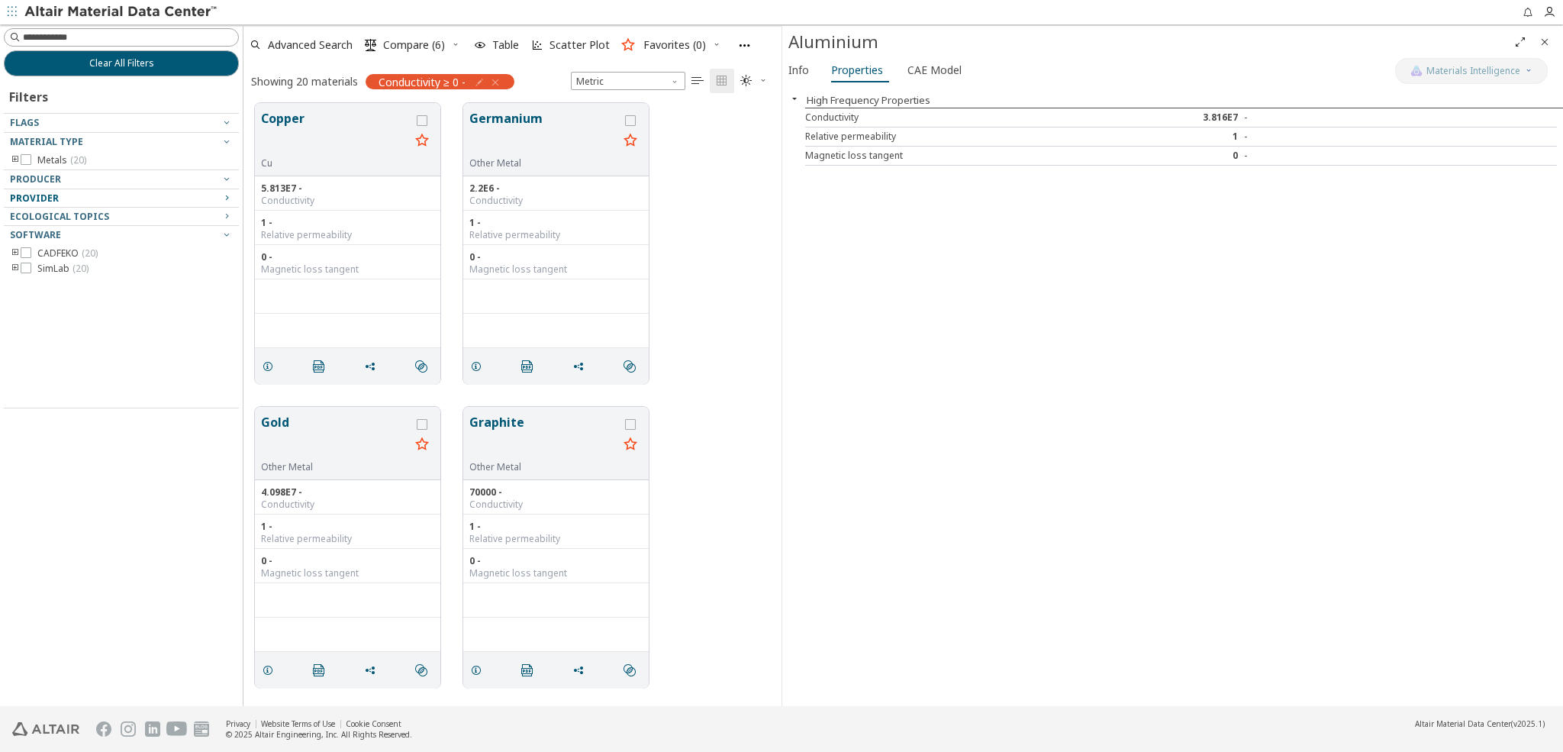
scroll to position [617, 0]
click at [9, 158] on div "Metals ( 20 )" at bounding box center [121, 160] width 235 height 12
click at [14, 158] on icon "toogle group" at bounding box center [15, 160] width 11 height 12
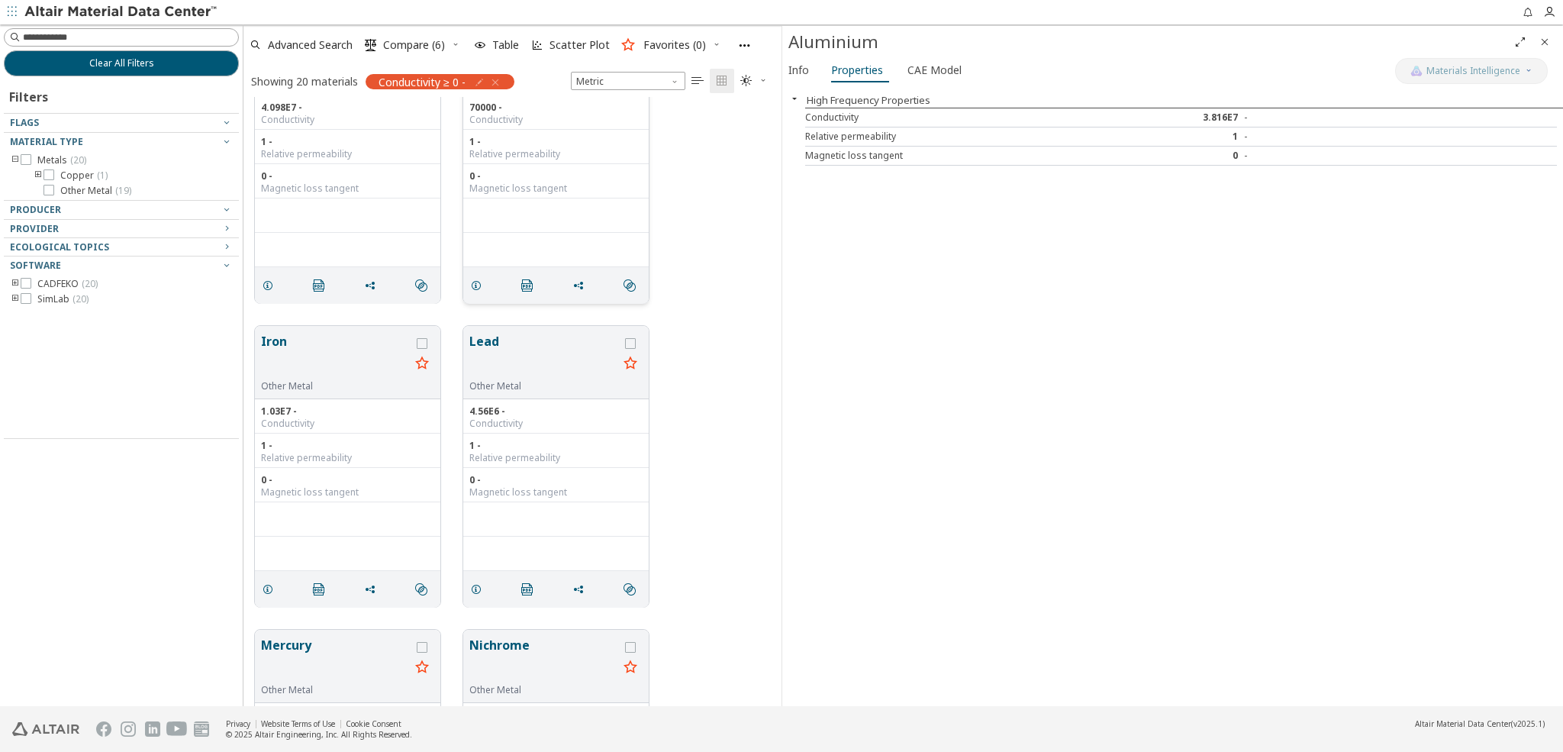
scroll to position [909, 0]
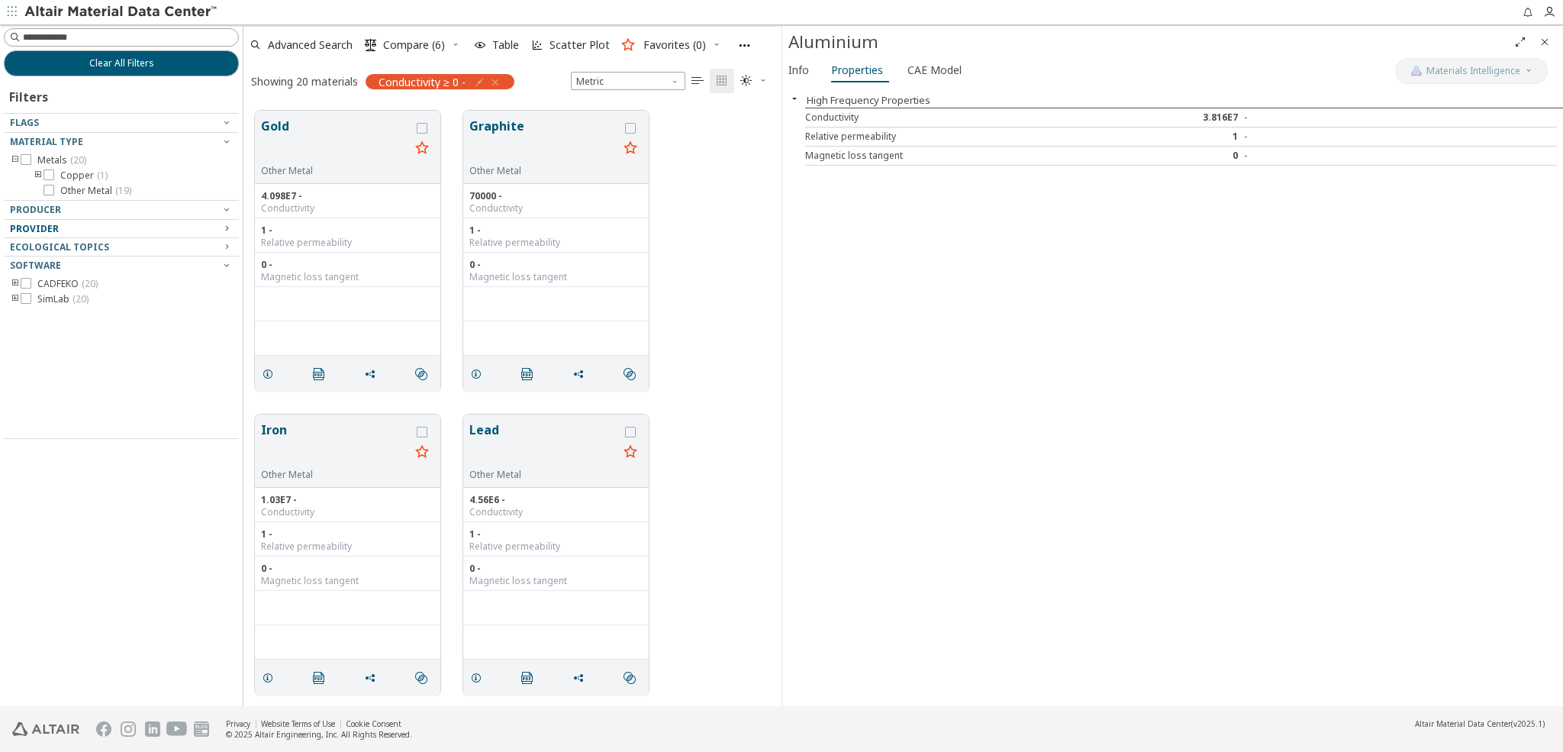
click at [225, 227] on icon "button" at bounding box center [227, 228] width 12 height 12
click at [499, 83] on icon "button" at bounding box center [495, 82] width 12 height 12
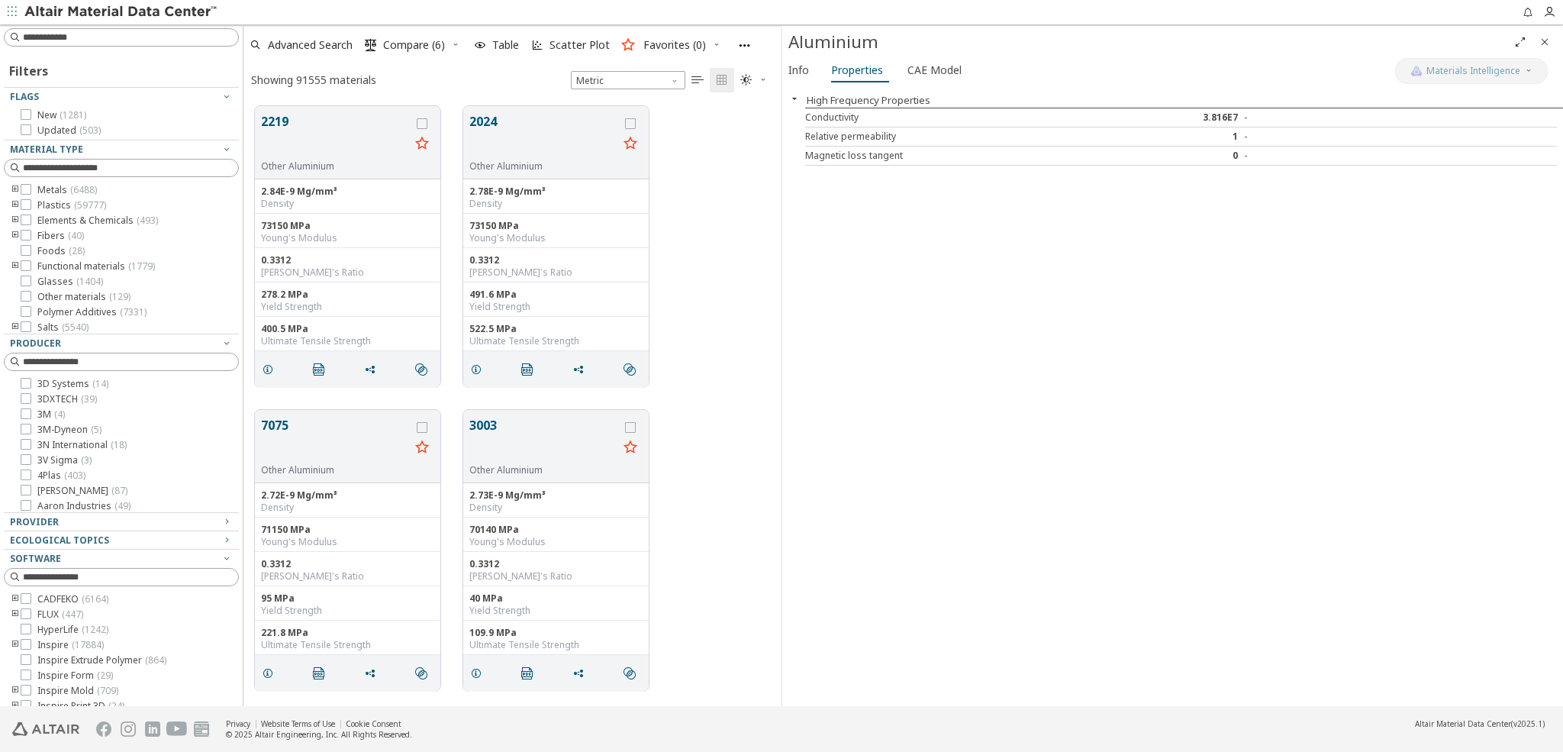
scroll to position [0, 0]
click at [306, 46] on span "Advanced Search" at bounding box center [310, 45] width 85 height 11
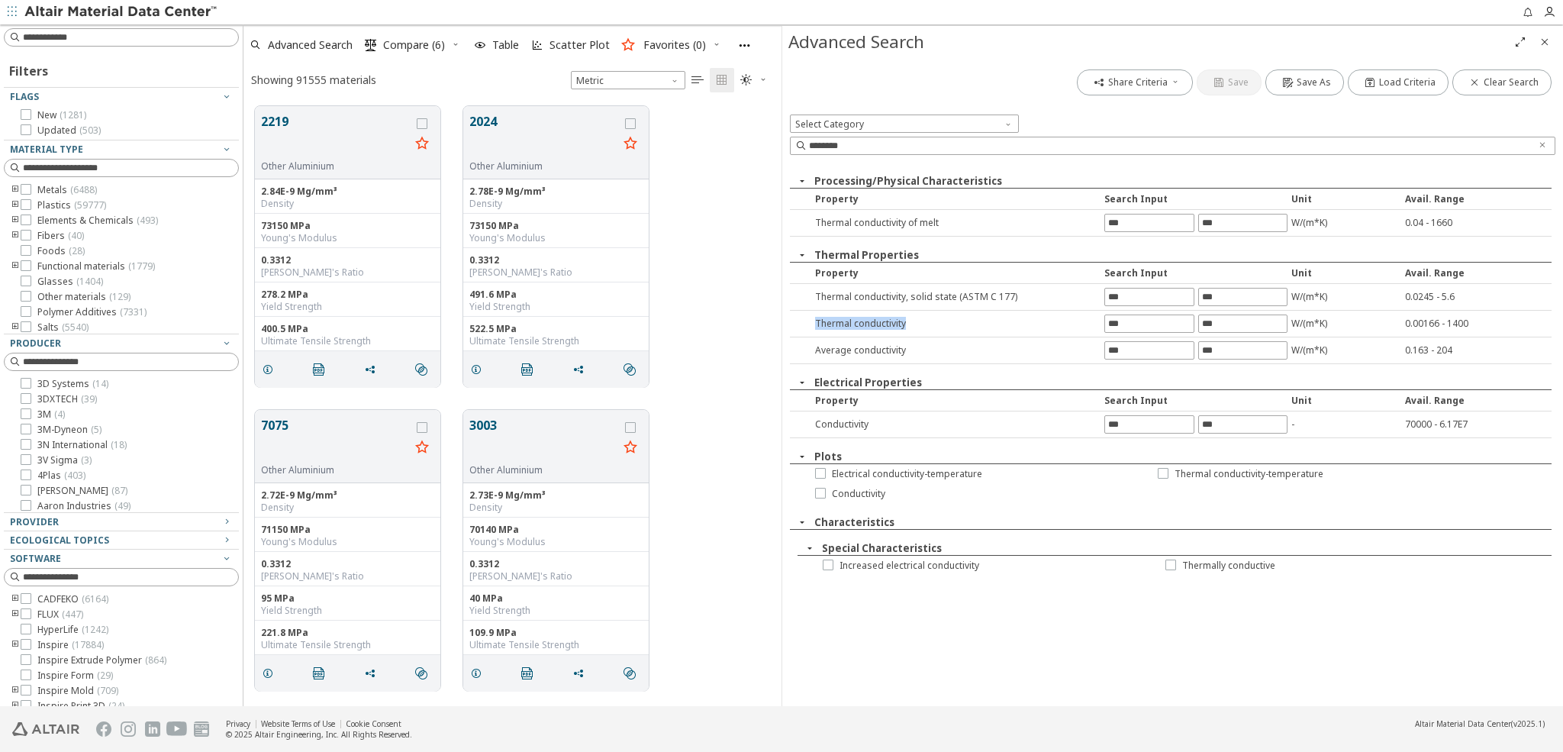
drag, startPoint x: 836, startPoint y: 320, endPoint x: 904, endPoint y: 319, distance: 68.7
click at [904, 319] on div "Thermal conductivity" at bounding box center [953, 323] width 293 height 13
click at [820, 491] on icon at bounding box center [820, 492] width 11 height 11
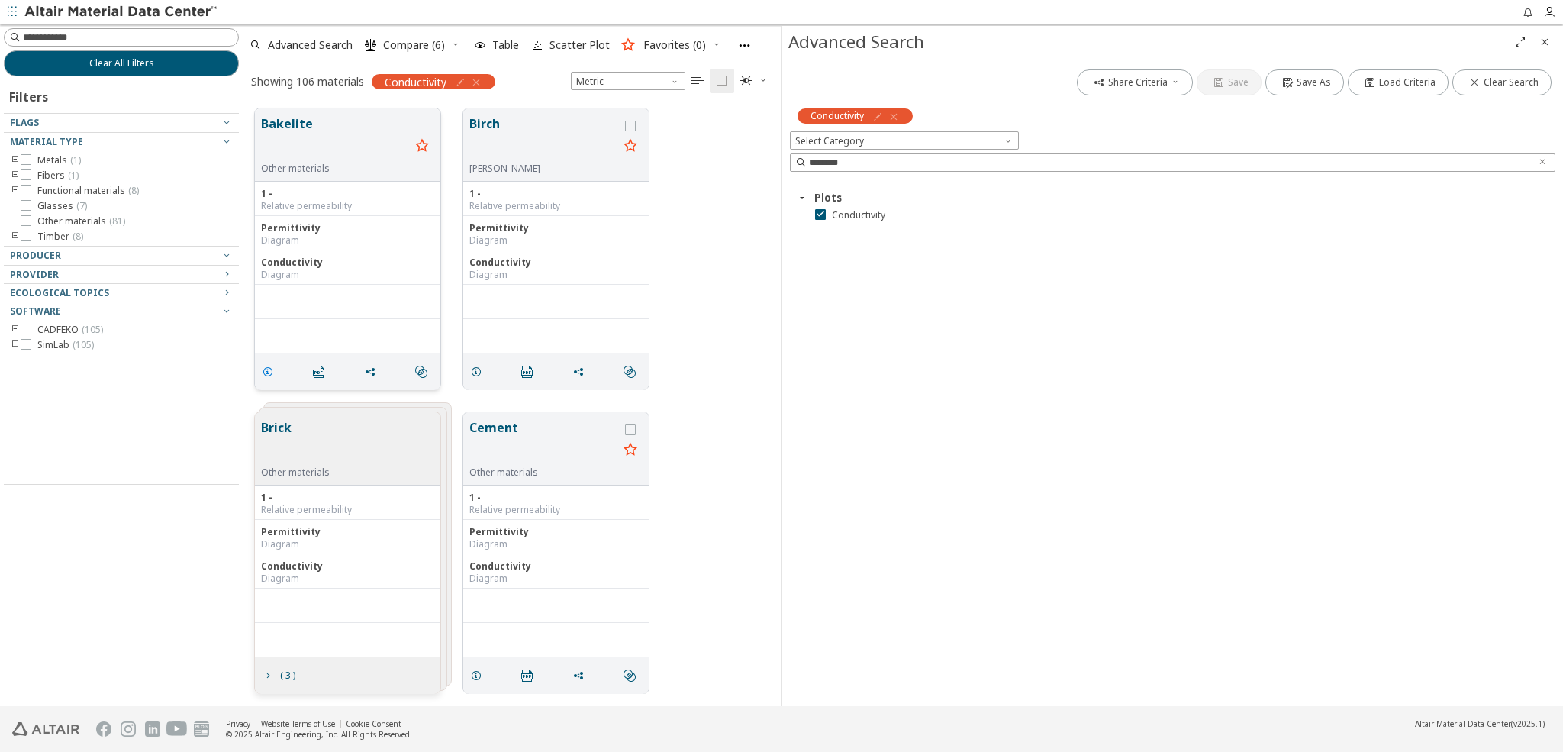
click at [269, 369] on icon "grid" at bounding box center [268, 372] width 12 height 12
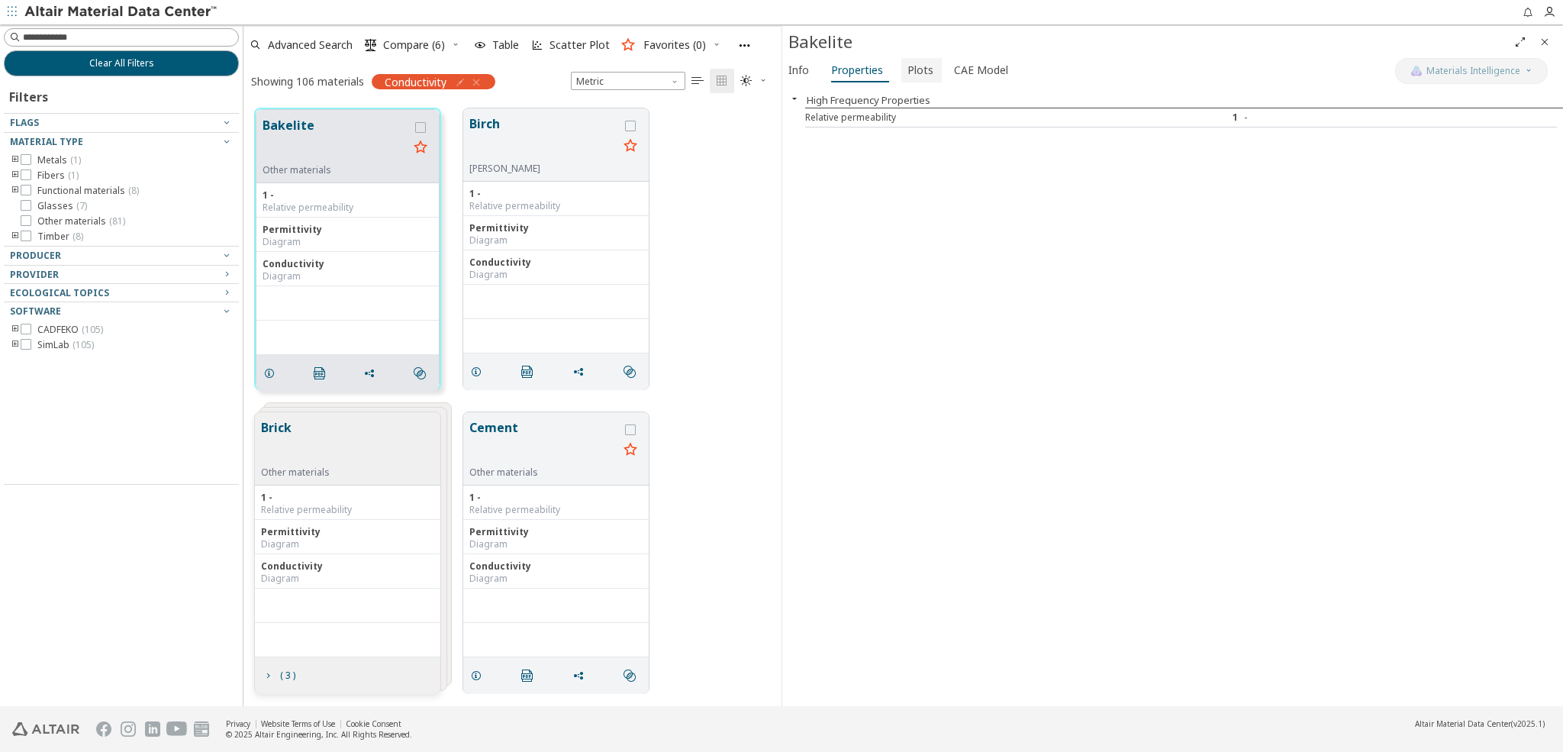
click at [911, 67] on span "Plots" at bounding box center [920, 70] width 26 height 24
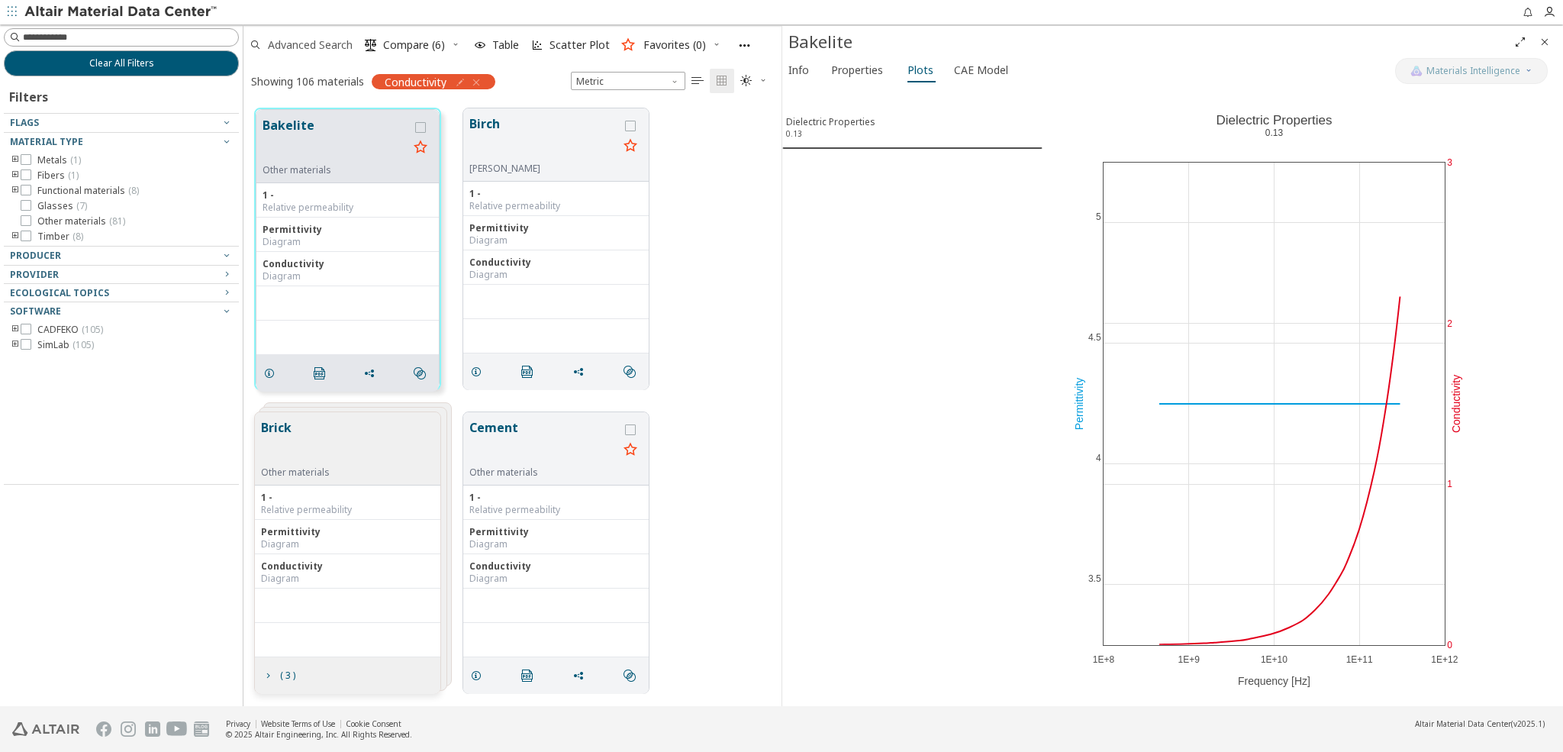
click at [319, 47] on span "Advanced Search" at bounding box center [310, 45] width 85 height 11
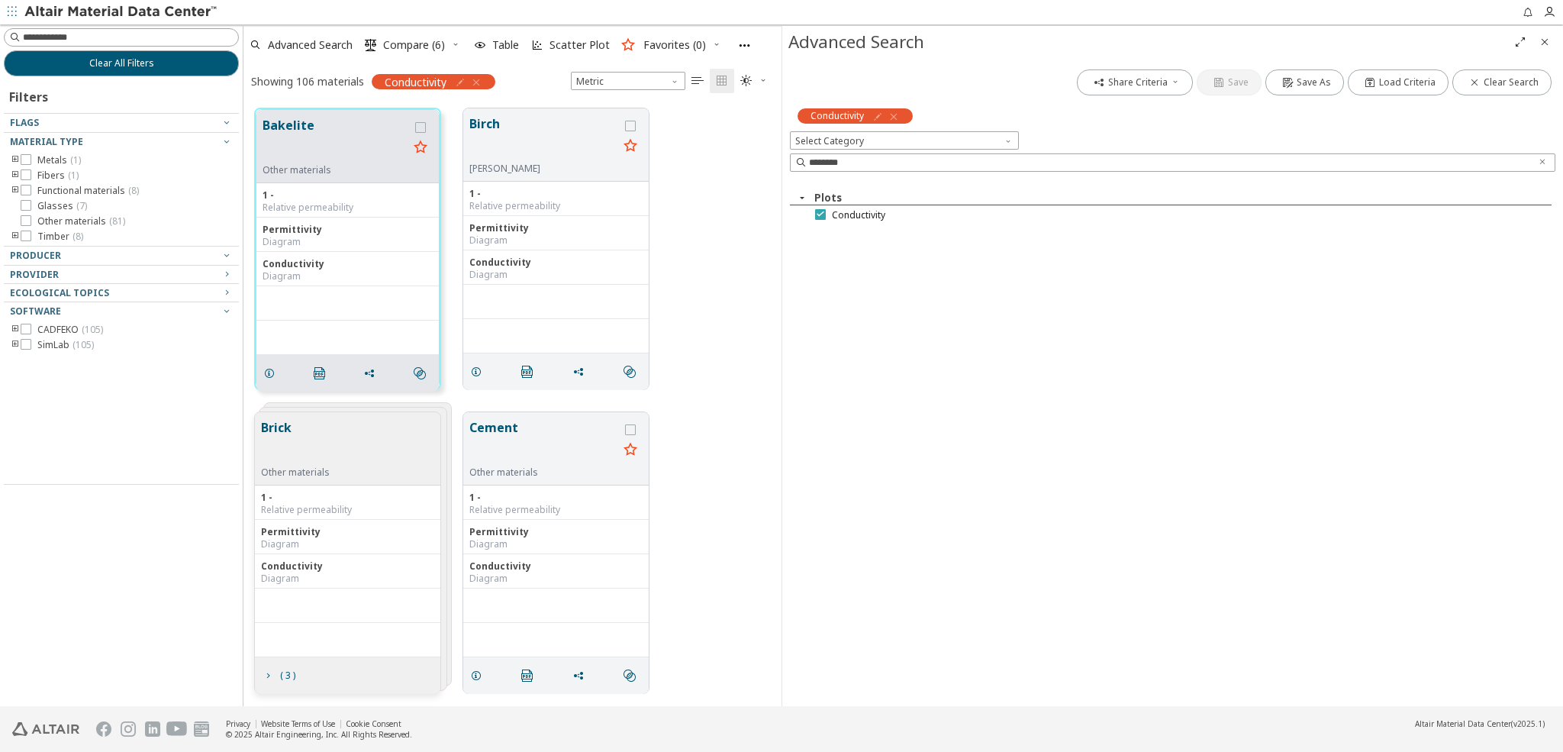
click at [821, 212] on icon at bounding box center [820, 213] width 11 height 11
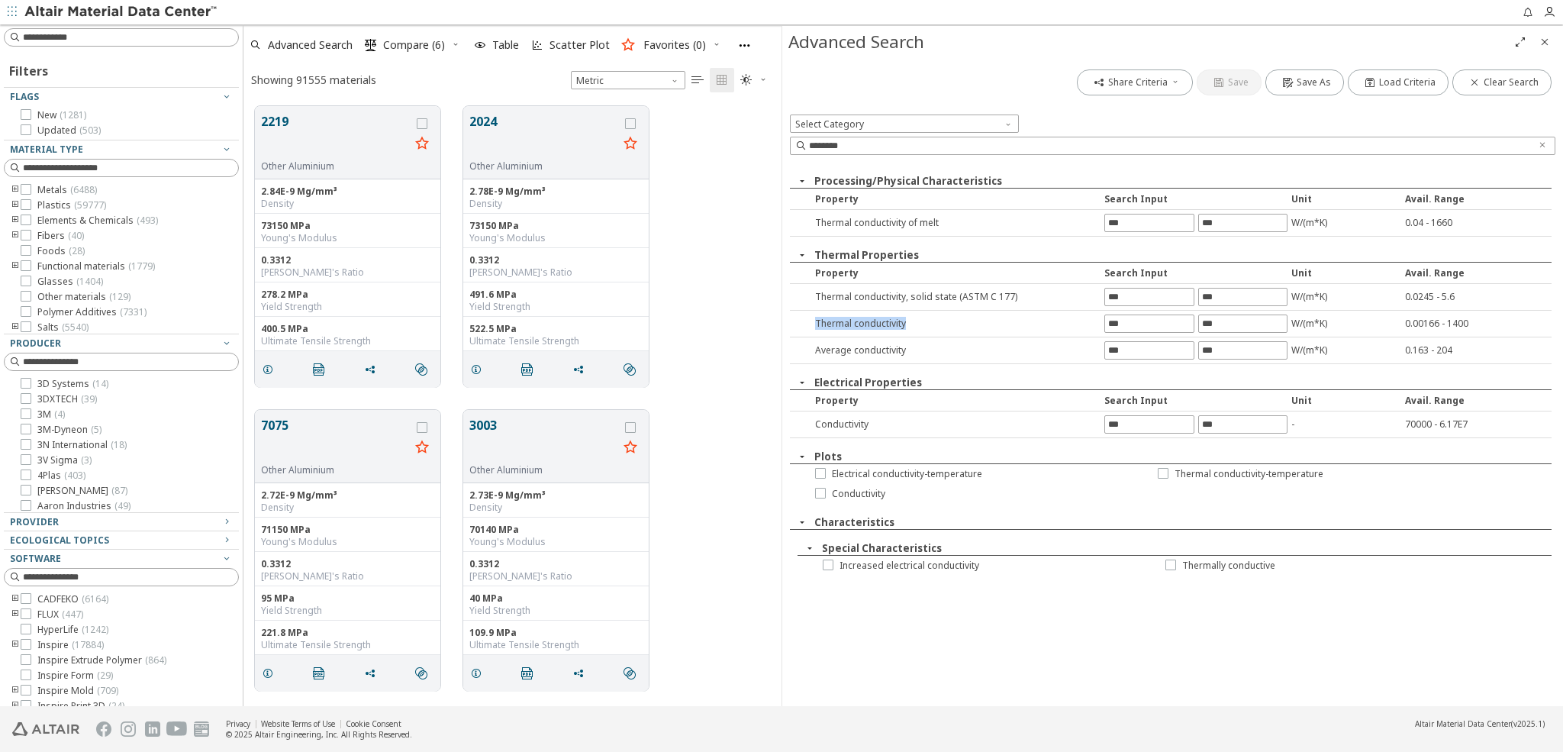
drag, startPoint x: 814, startPoint y: 321, endPoint x: 932, endPoint y: 327, distance: 117.7
click at [932, 327] on div "Thermal conductivity" at bounding box center [953, 323] width 293 height 13
drag, startPoint x: 819, startPoint y: 349, endPoint x: 918, endPoint y: 351, distance: 99.2
click at [918, 351] on div "Average conductivity" at bounding box center [953, 349] width 293 height 13
drag, startPoint x: 816, startPoint y: 422, endPoint x: 885, endPoint y: 427, distance: 68.8
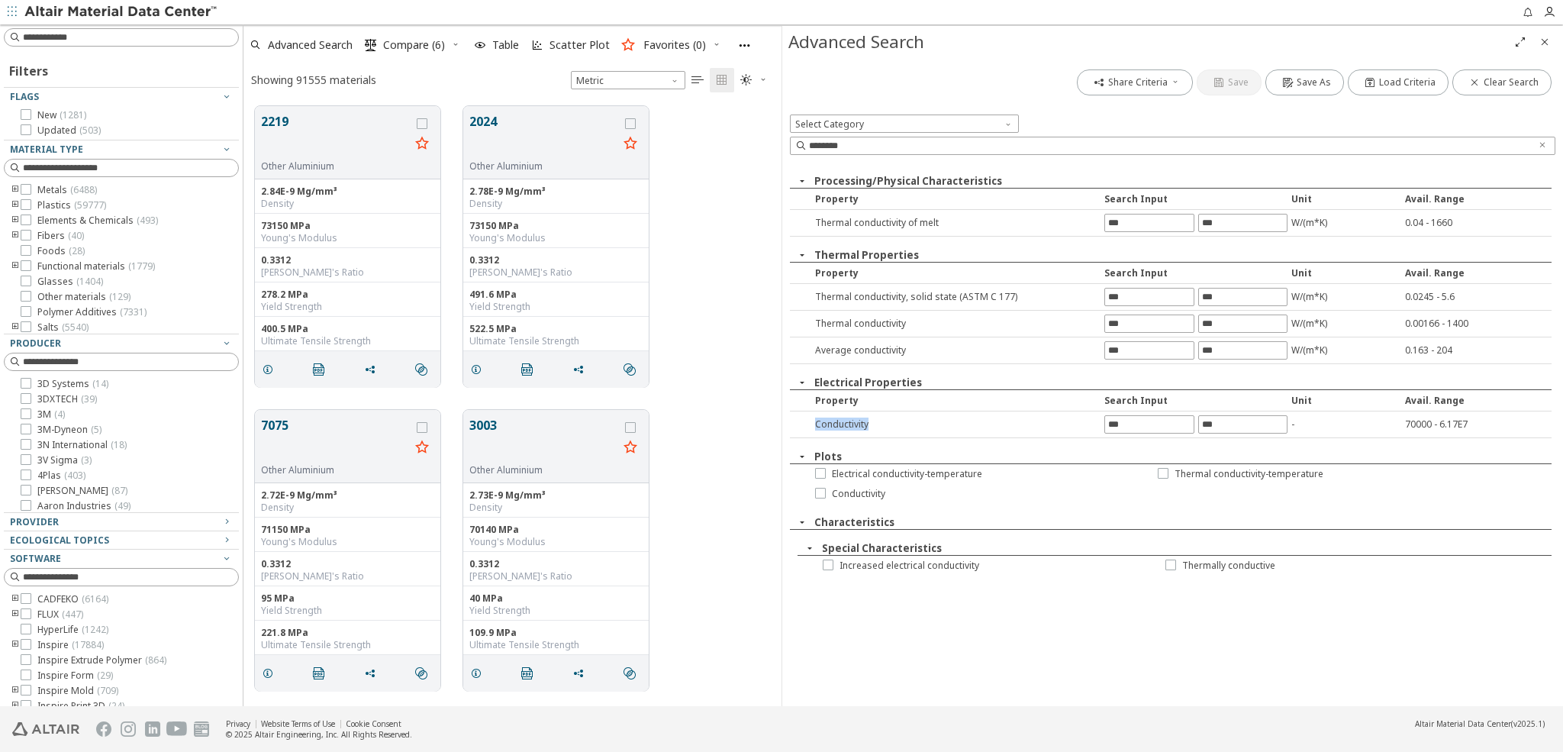
click at [885, 427] on div "Conductivity" at bounding box center [953, 423] width 293 height 13
click at [865, 152] on input "********" at bounding box center [1169, 145] width 721 height 15
drag, startPoint x: 832, startPoint y: 145, endPoint x: 784, endPoint y: 142, distance: 48.2
click at [784, 142] on div "Advanced Search Share Criteria Save Save As Load Criteria Clear Search Select C…" at bounding box center [1171, 366] width 781 height 680
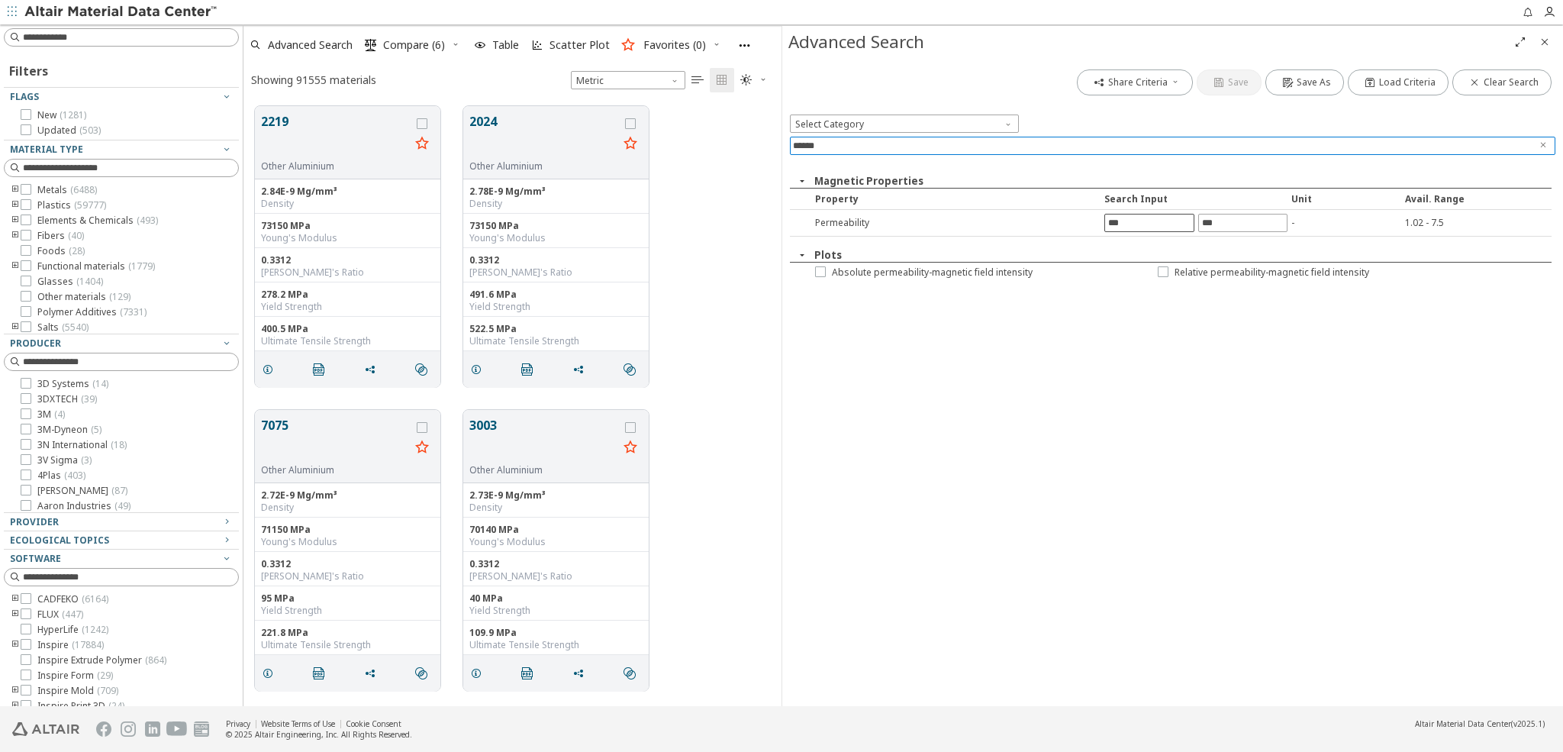
type input "******"
click at [1124, 224] on input "text" at bounding box center [1149, 222] width 88 height 17
type input "*"
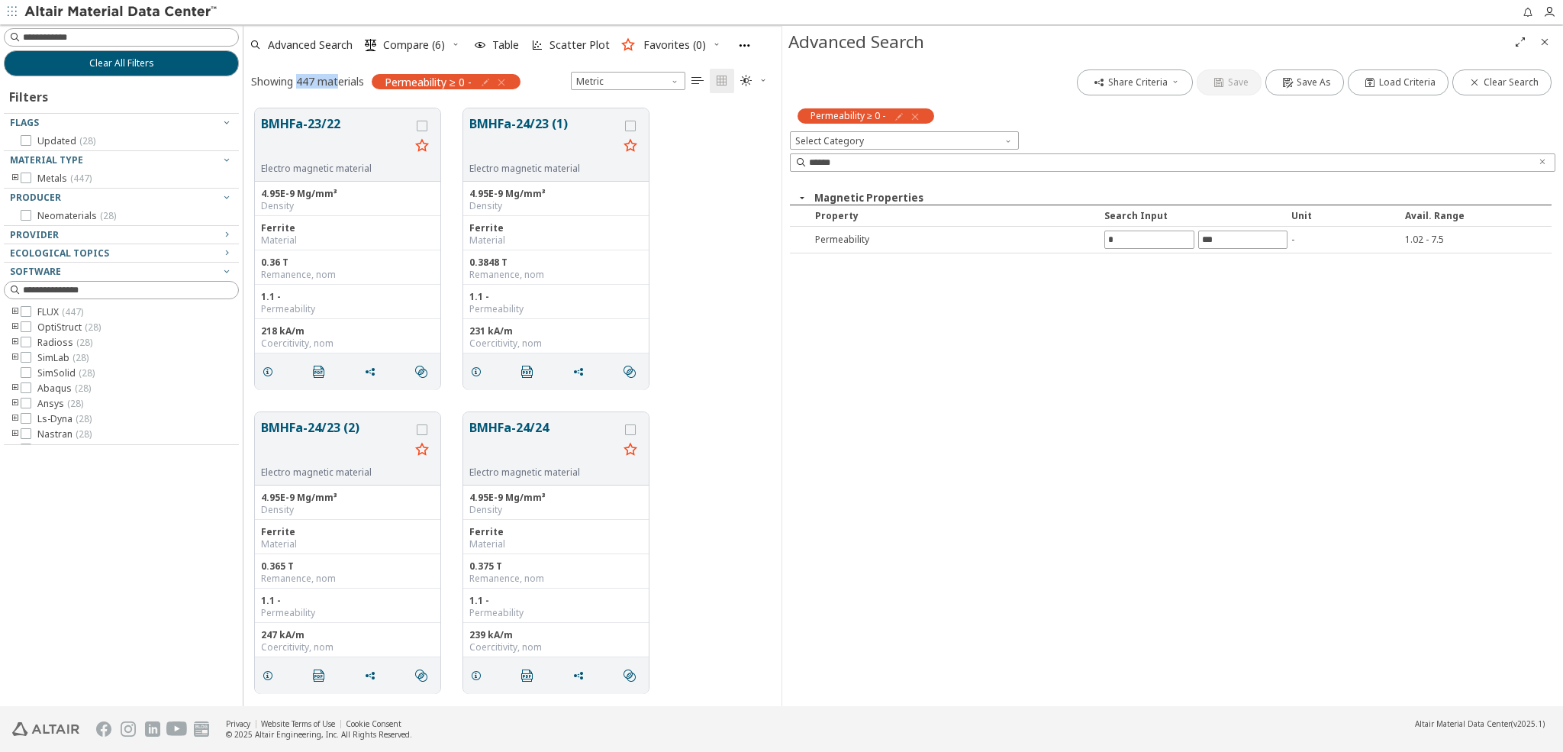
drag, startPoint x: 297, startPoint y: 80, endPoint x: 336, endPoint y: 79, distance: 38.9
click at [336, 79] on div "Showing 447 materials" at bounding box center [307, 81] width 113 height 14
click at [270, 375] on icon "grid" at bounding box center [268, 372] width 12 height 12
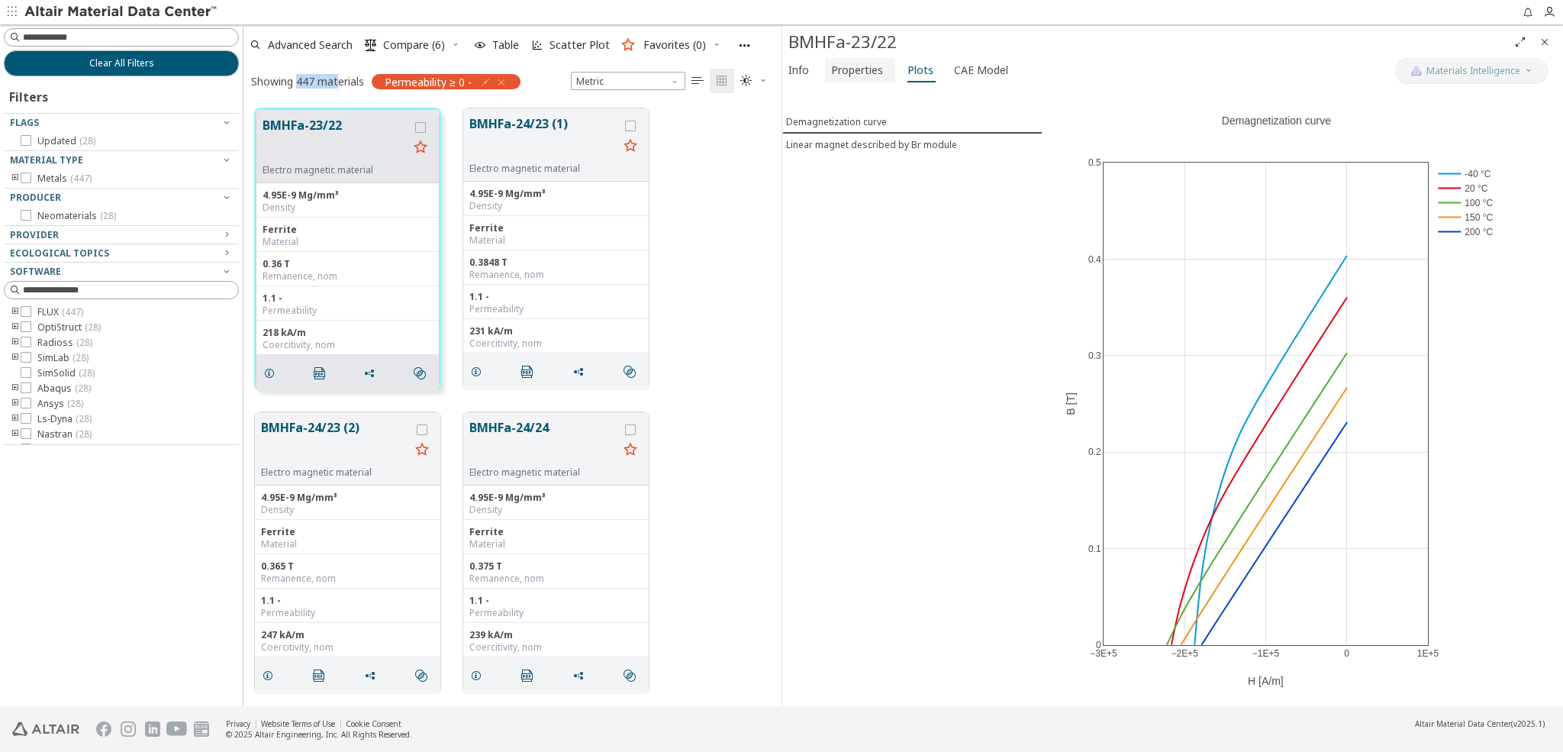
click at [852, 69] on span "Properties" at bounding box center [857, 70] width 52 height 24
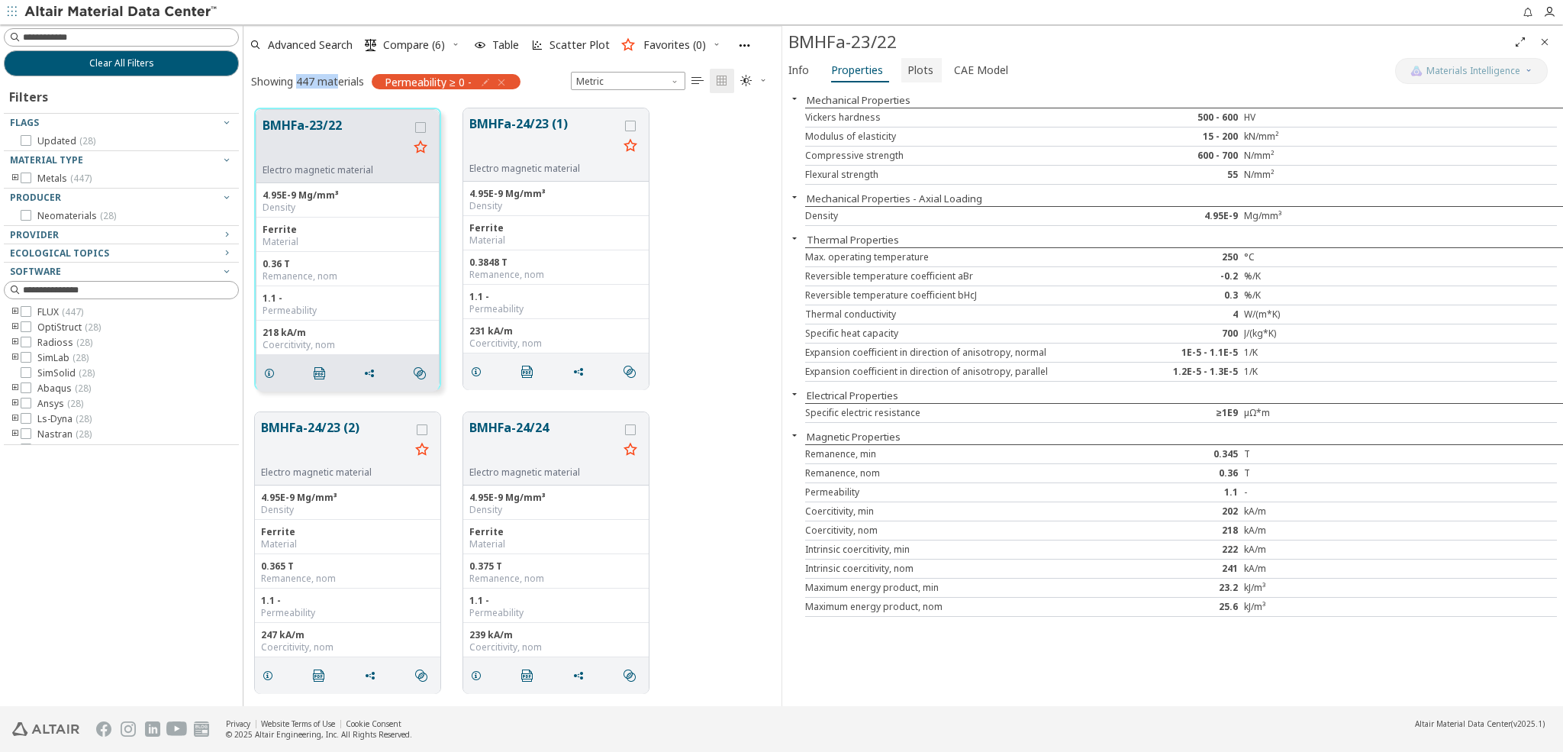
click at [916, 64] on span "Plots" at bounding box center [920, 70] width 26 height 24
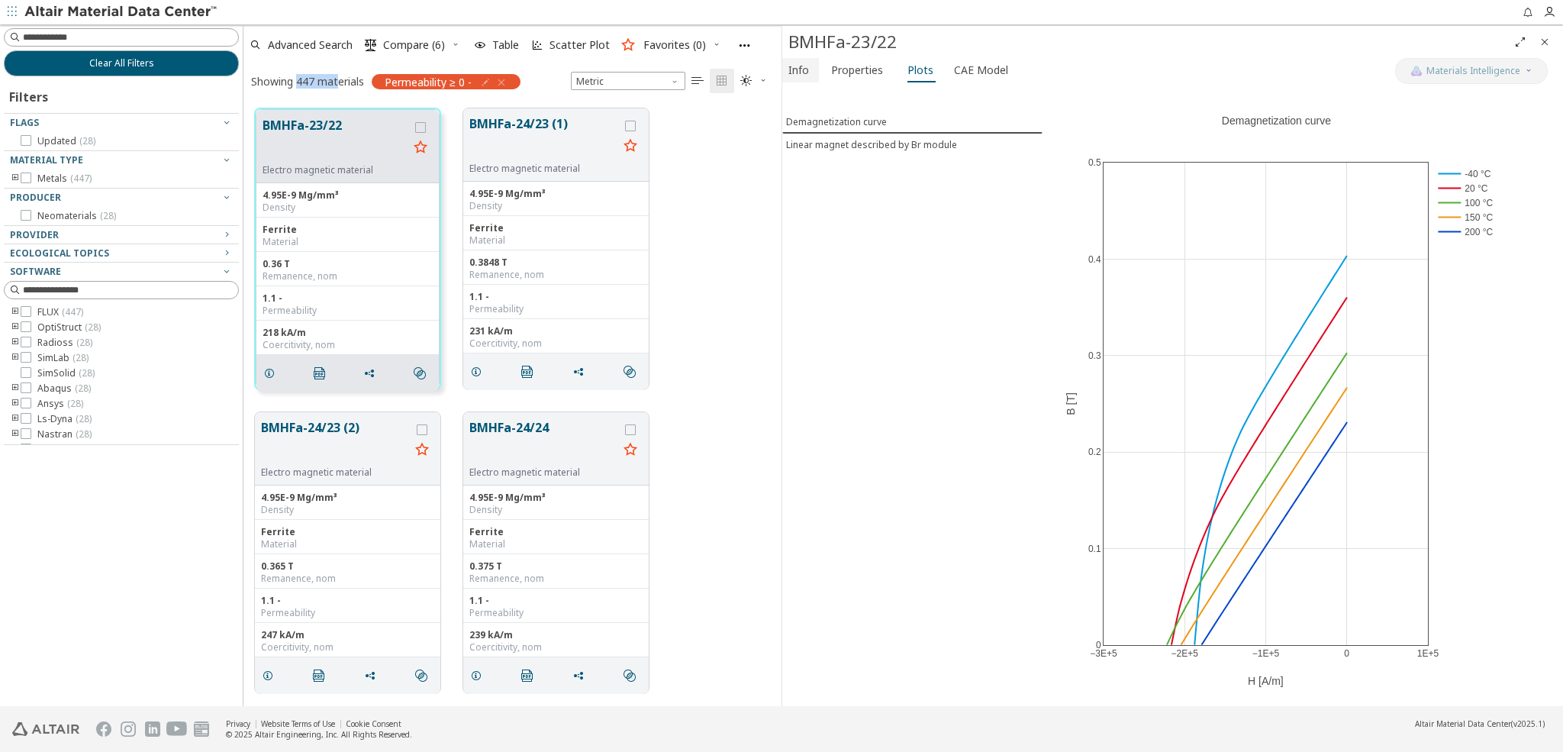
click at [799, 72] on span "Info" at bounding box center [798, 70] width 21 height 24
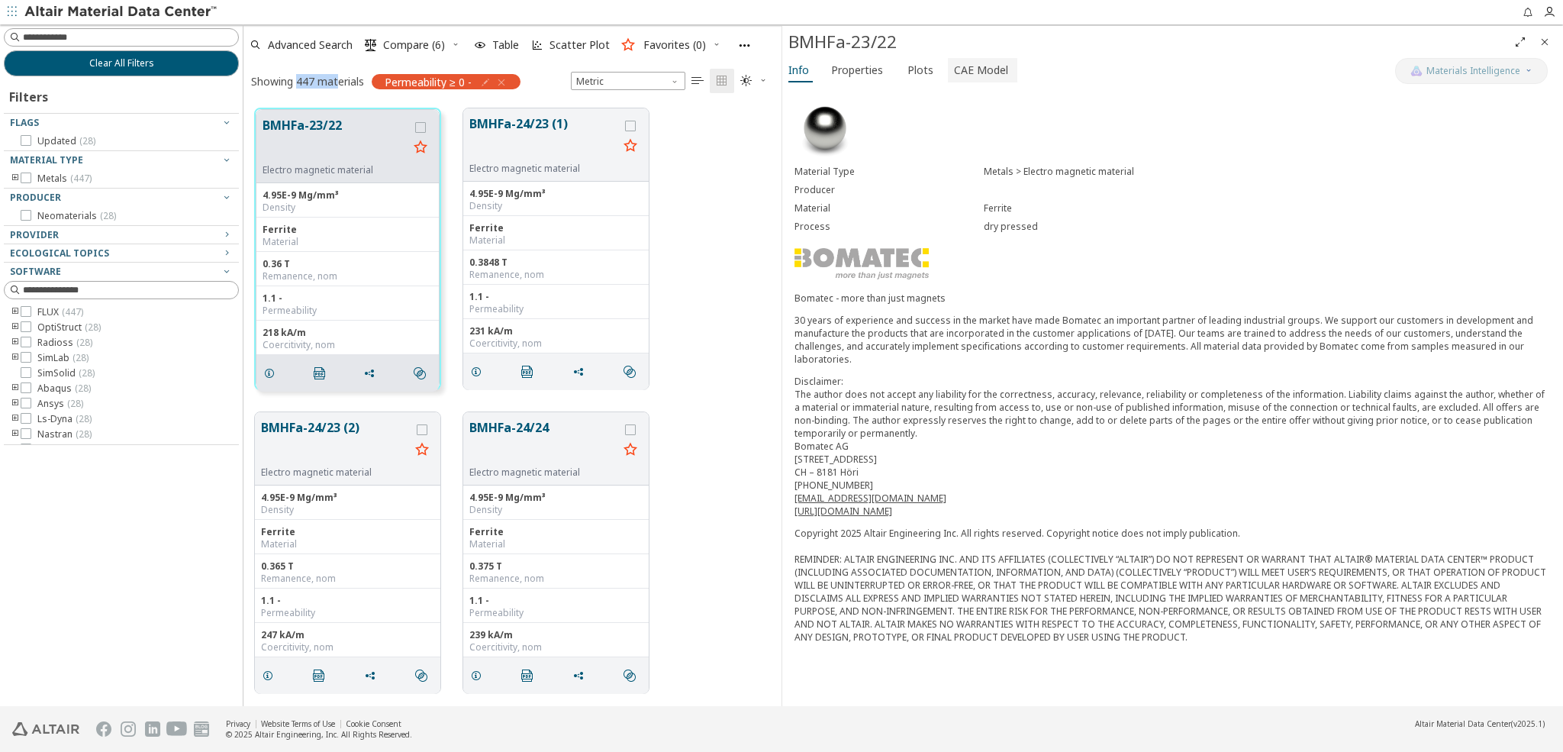
click at [1003, 66] on button "CAE Model" at bounding box center [982, 70] width 69 height 24
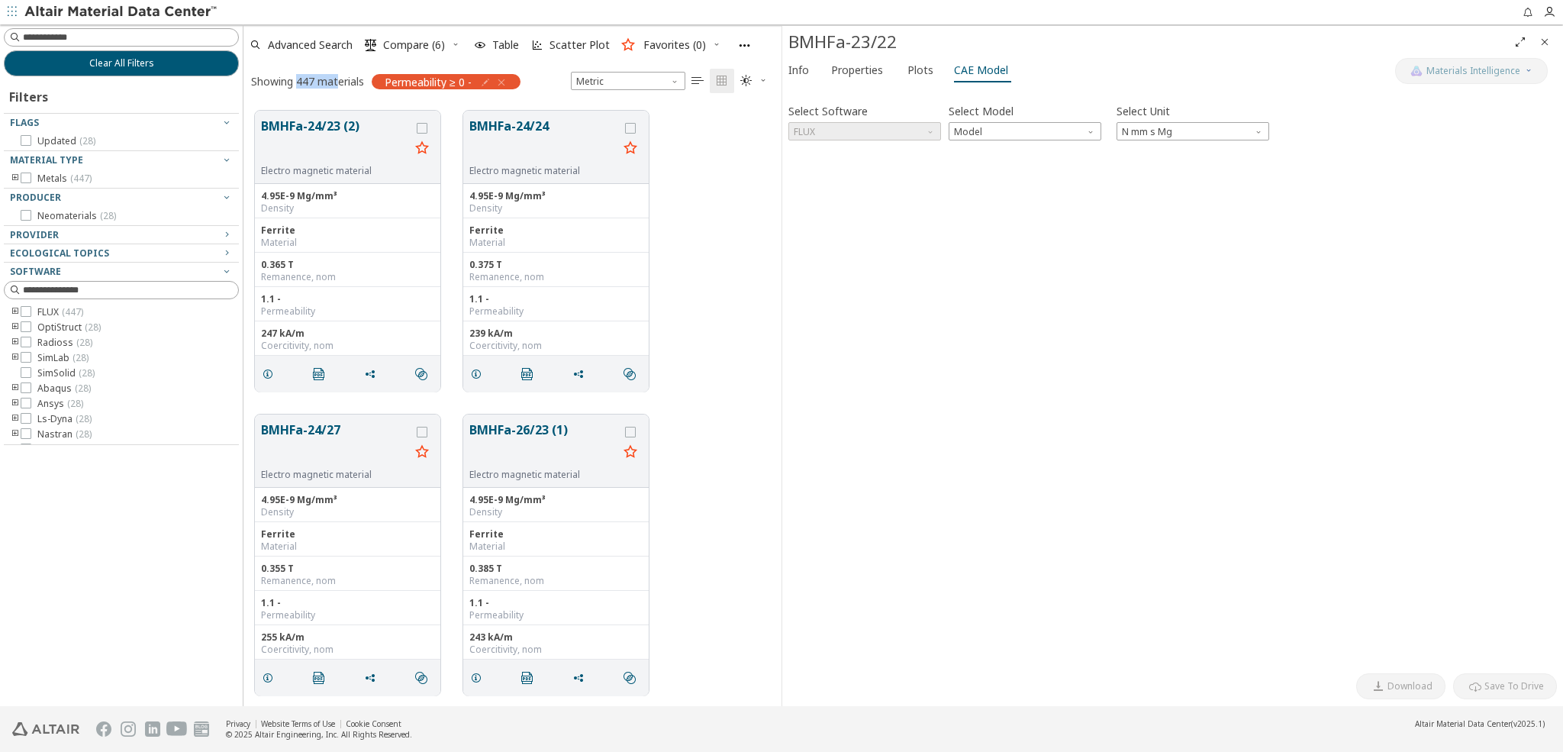
scroll to position [377, 0]
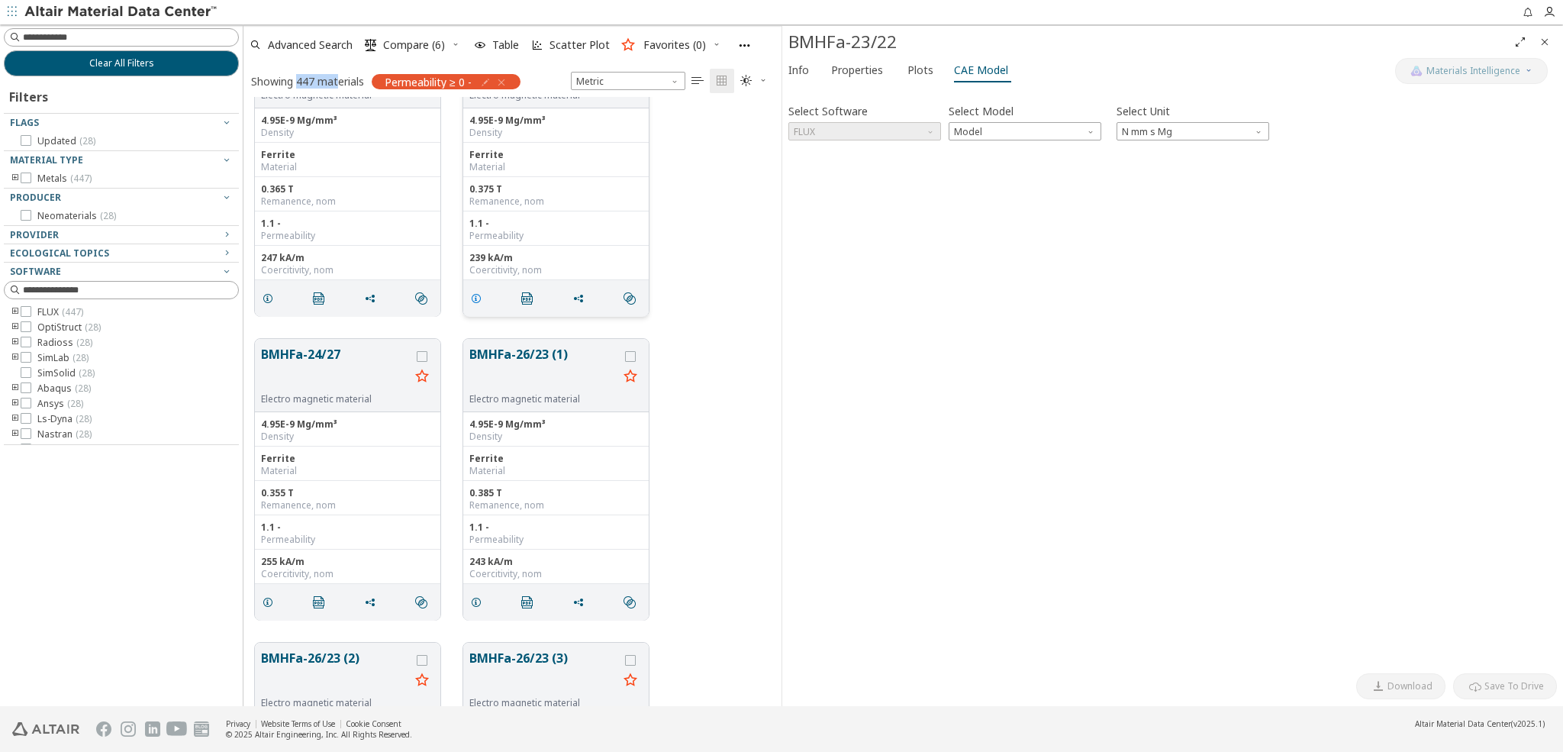
click at [474, 299] on icon "grid" at bounding box center [476, 298] width 12 height 12
click at [796, 66] on span "Info" at bounding box center [798, 70] width 21 height 24
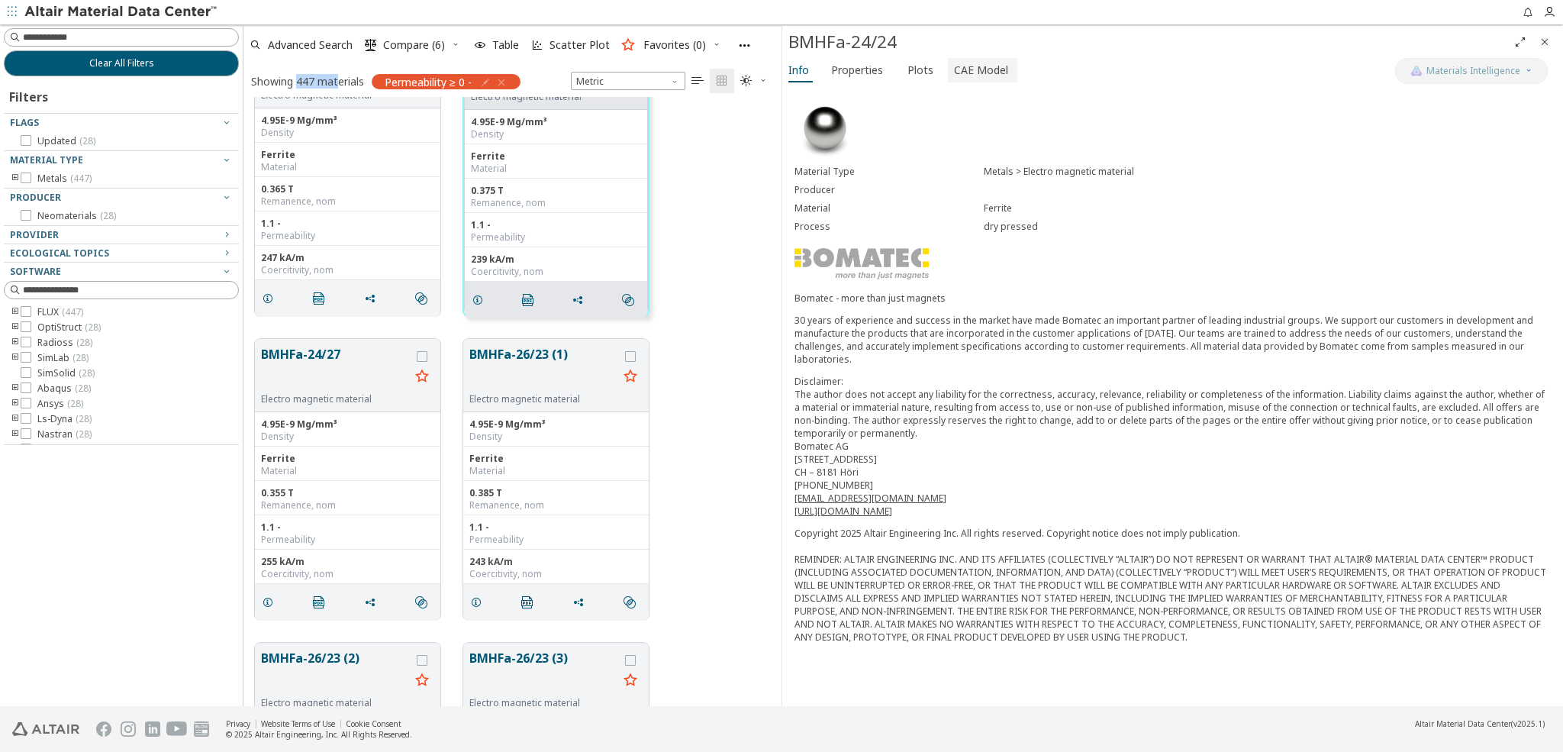
click at [991, 66] on span "CAE Model" at bounding box center [981, 70] width 54 height 24
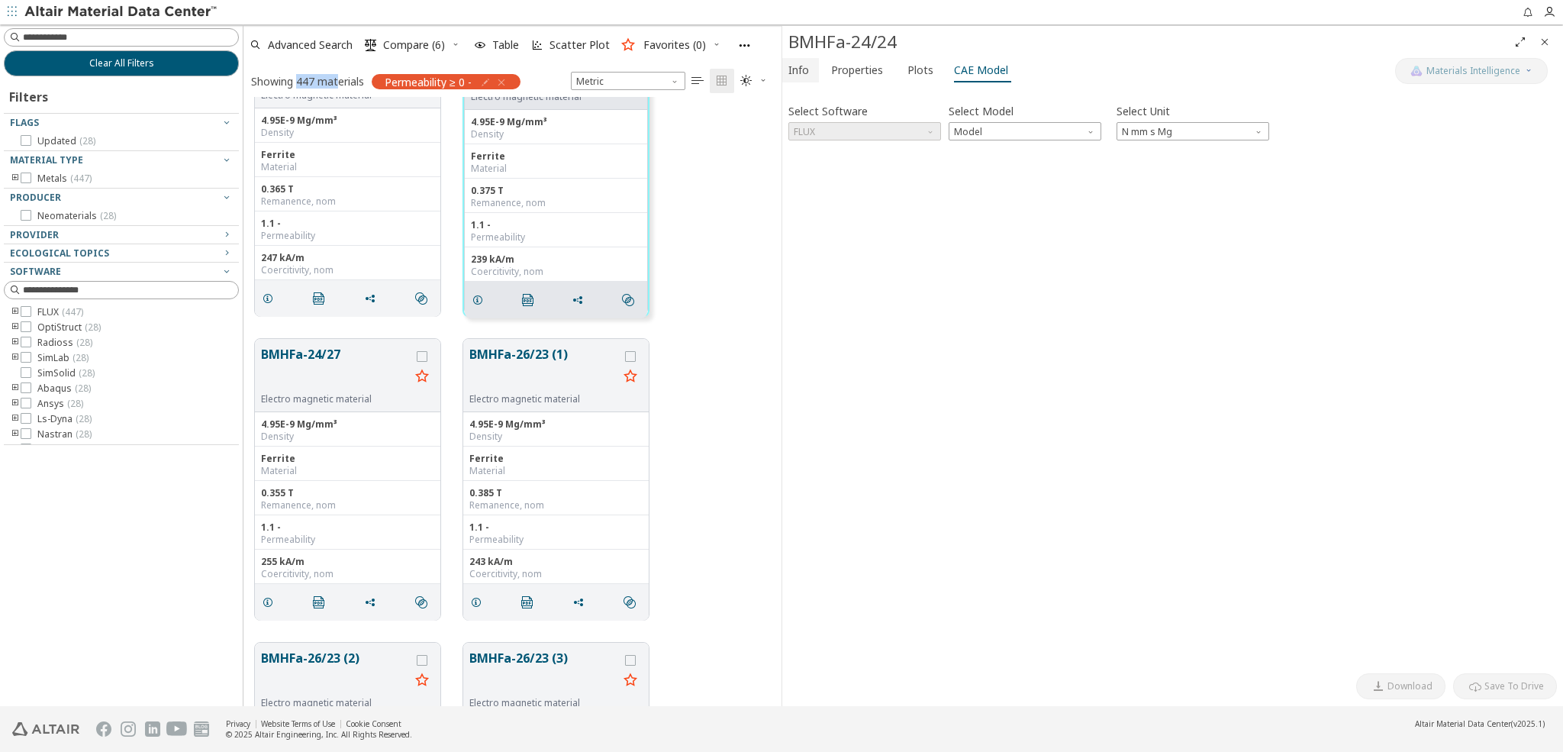
click at [813, 67] on button "Info" at bounding box center [800, 70] width 37 height 24
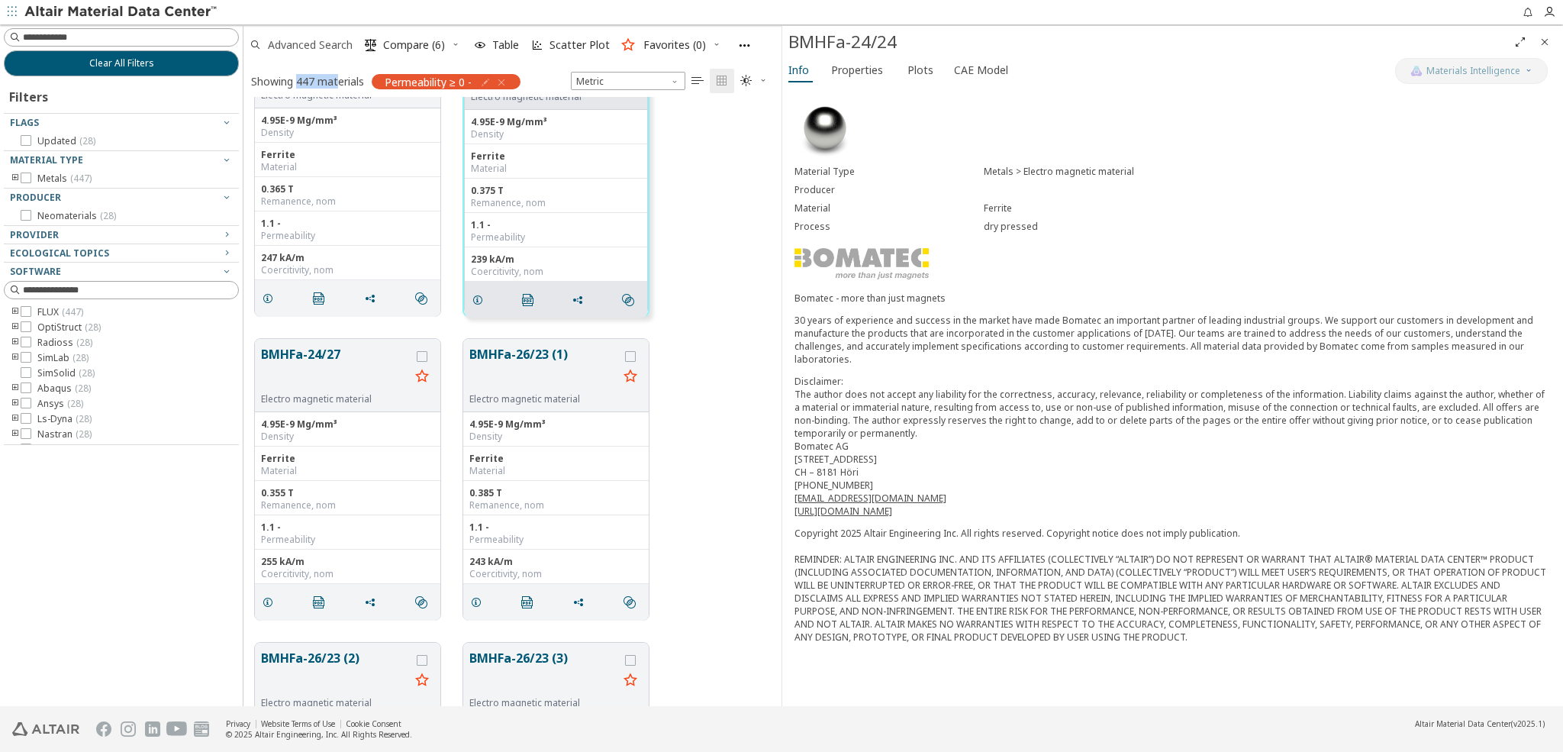
click at [296, 43] on span "Advanced Search" at bounding box center [310, 45] width 85 height 11
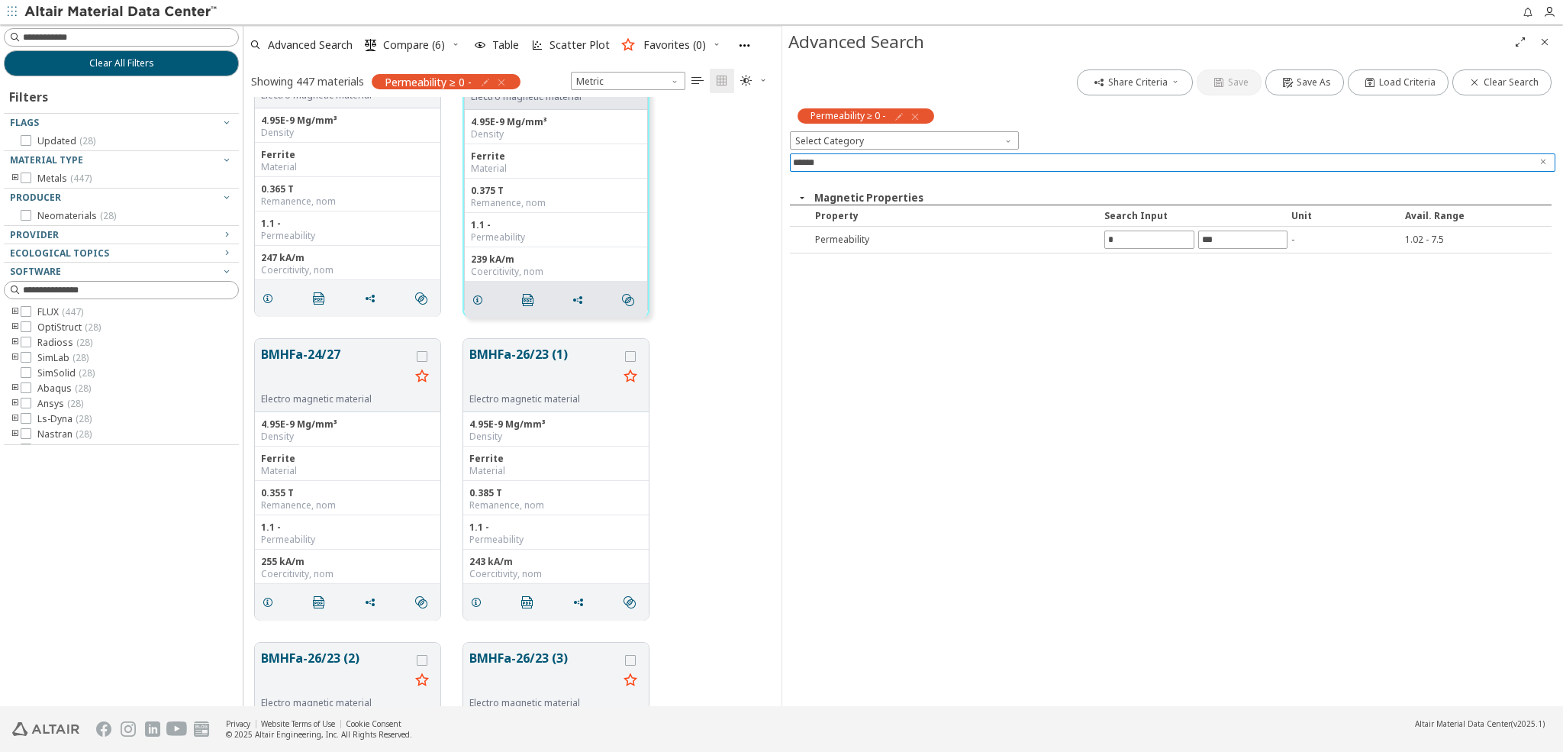
drag, startPoint x: 851, startPoint y: 160, endPoint x: 781, endPoint y: 159, distance: 70.2
click at [781, 159] on div "Advanced Search Share Criteria Save Save As Load Criteria Clear Search Permeabi…" at bounding box center [1171, 366] width 781 height 680
type input "*******"
click at [1126, 239] on input "text" at bounding box center [1149, 239] width 88 height 17
type input "*"
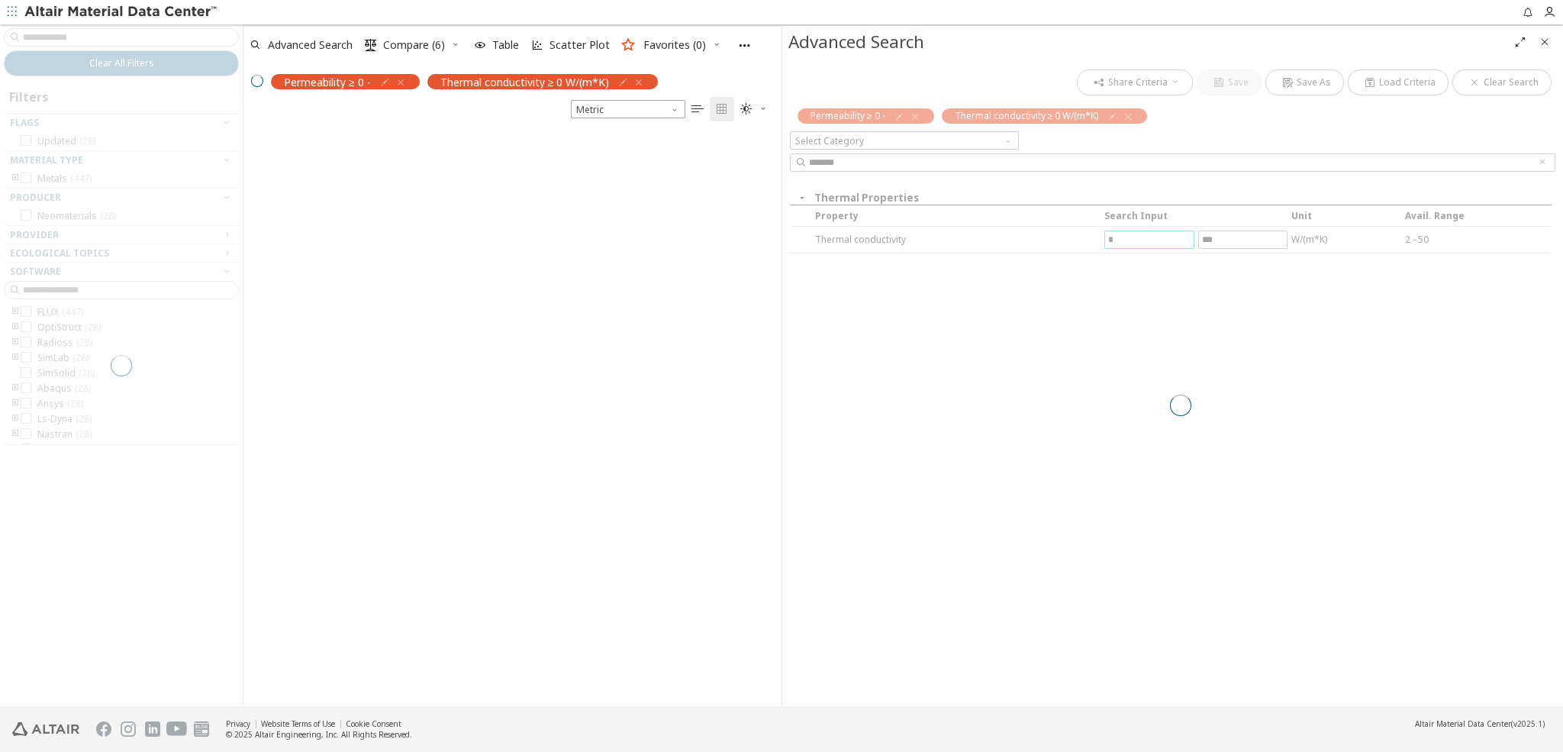
scroll to position [585, 537]
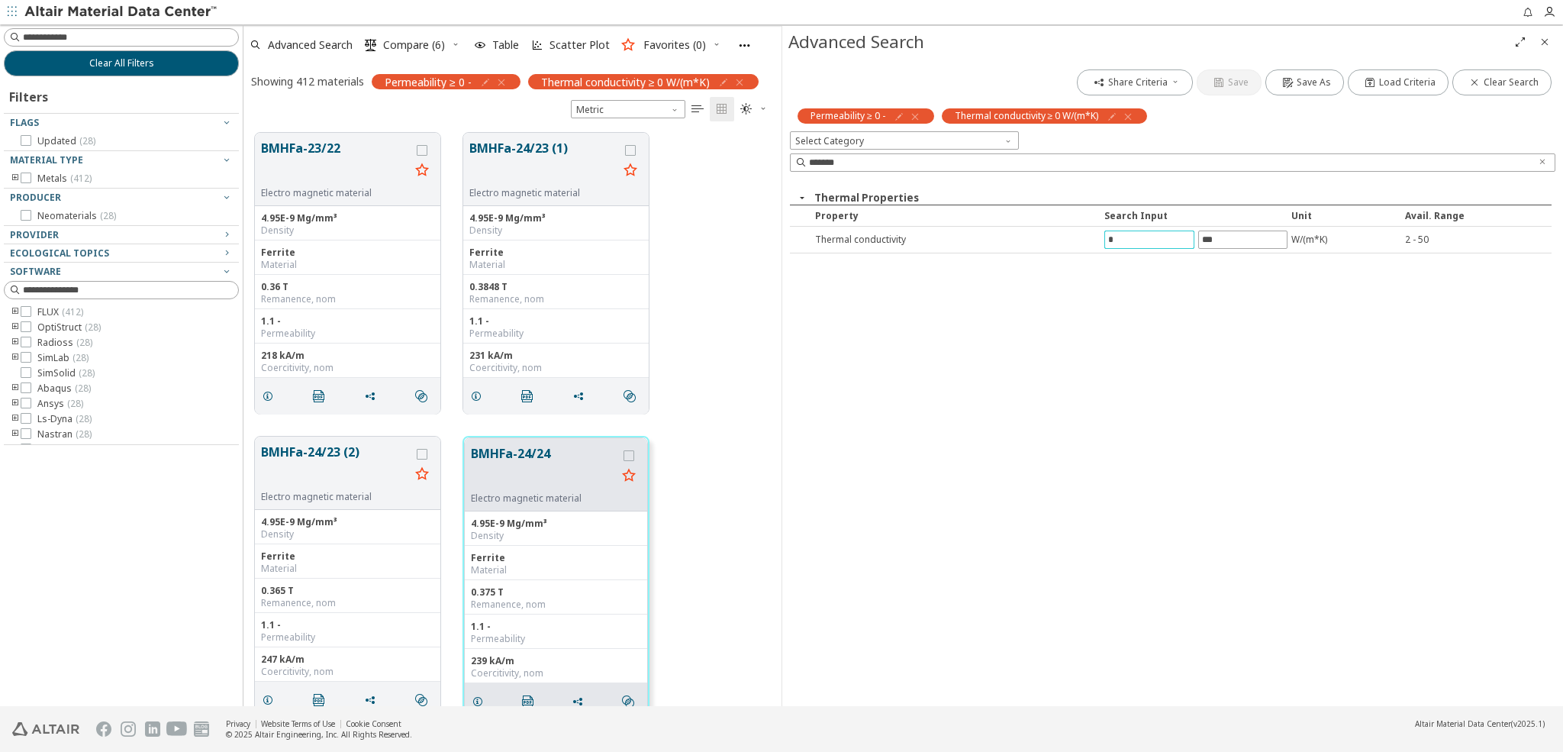
click at [742, 82] on icon "button" at bounding box center [739, 82] width 12 height 12
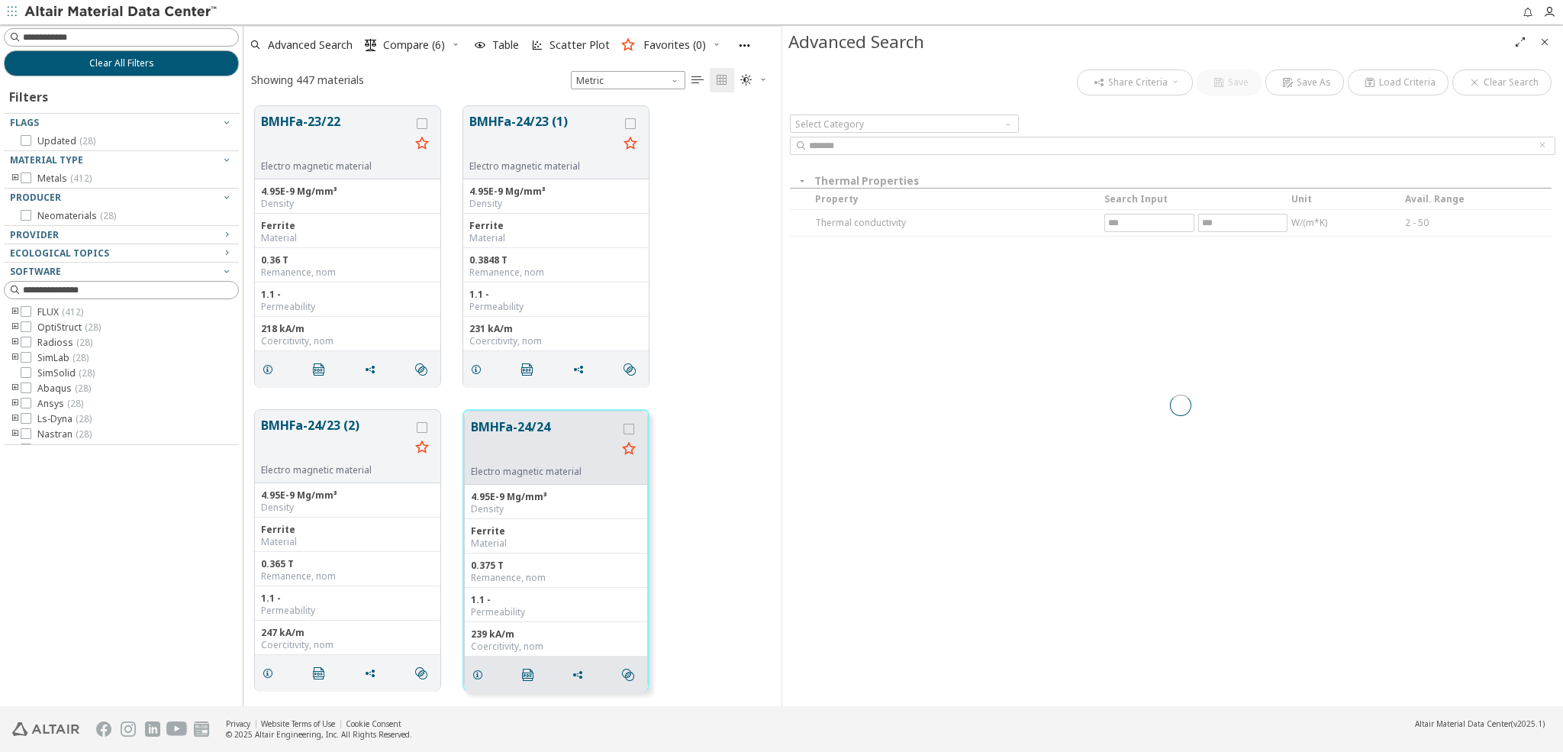
scroll to position [0, 0]
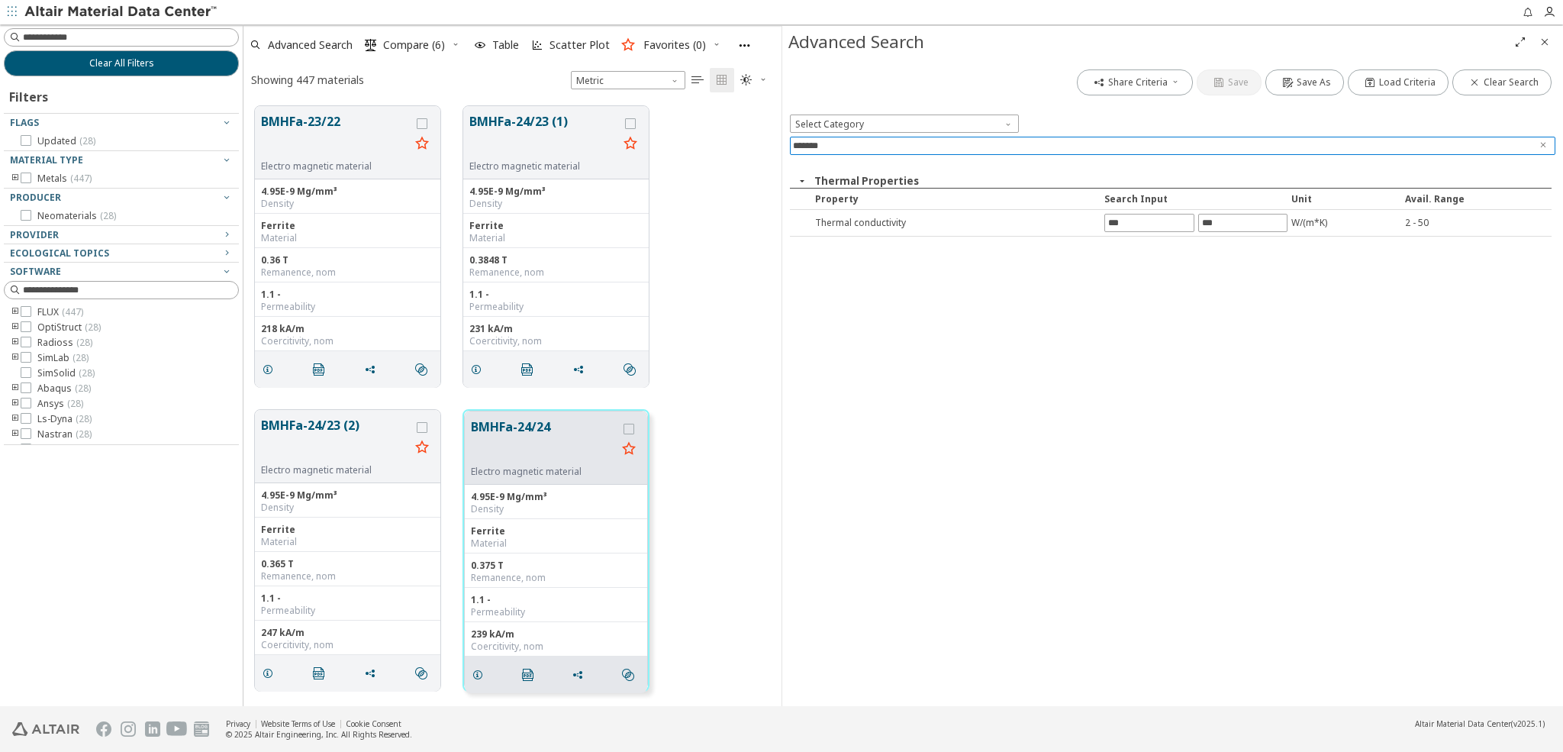
click at [867, 145] on input "*******" at bounding box center [1162, 145] width 738 height 17
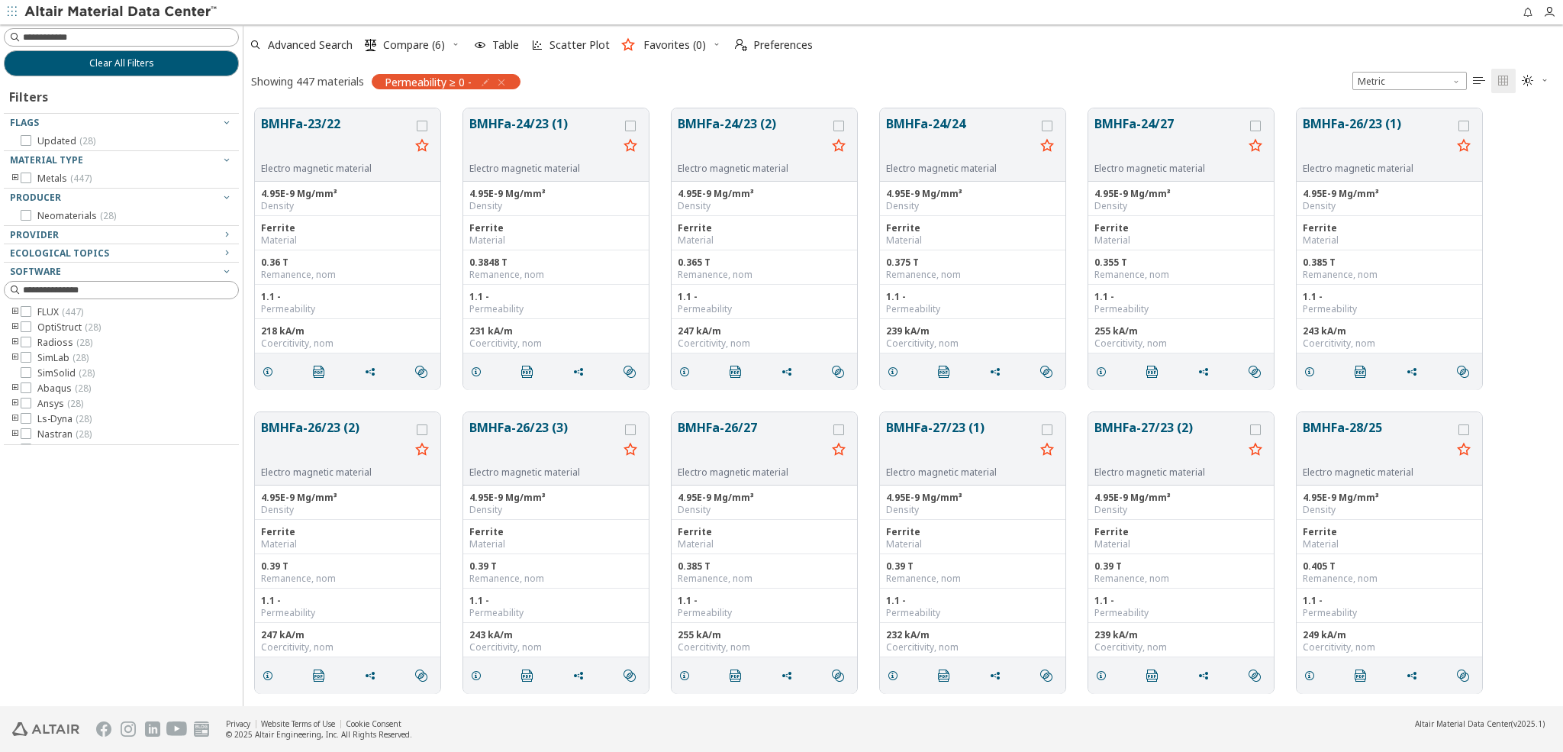
click at [502, 82] on icon "button" at bounding box center [501, 82] width 12 height 12
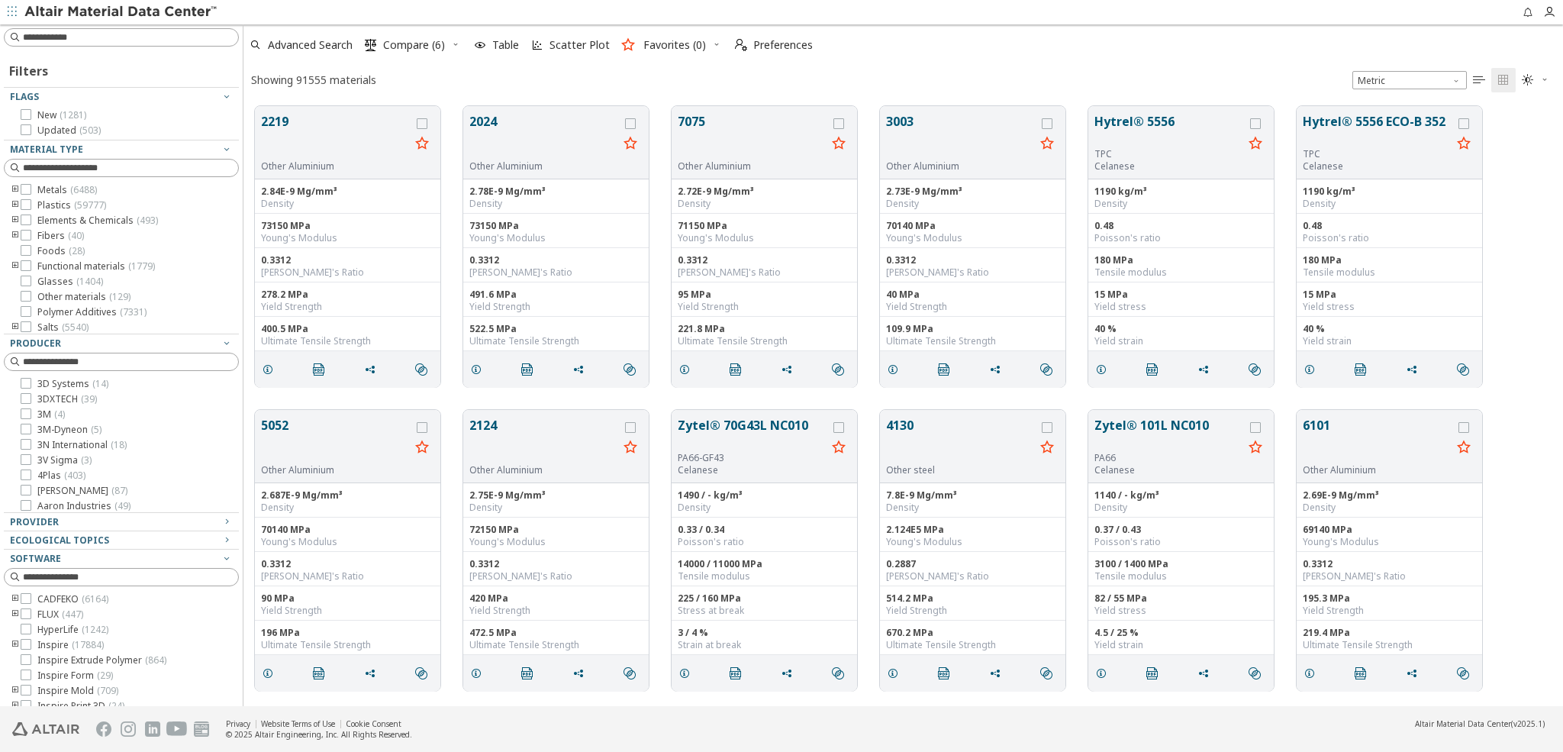
click at [551, 77] on div "Showing 91555 materials Metric   " at bounding box center [902, 80] width 1319 height 30
click at [323, 47] on span "Advanced Search" at bounding box center [310, 45] width 85 height 11
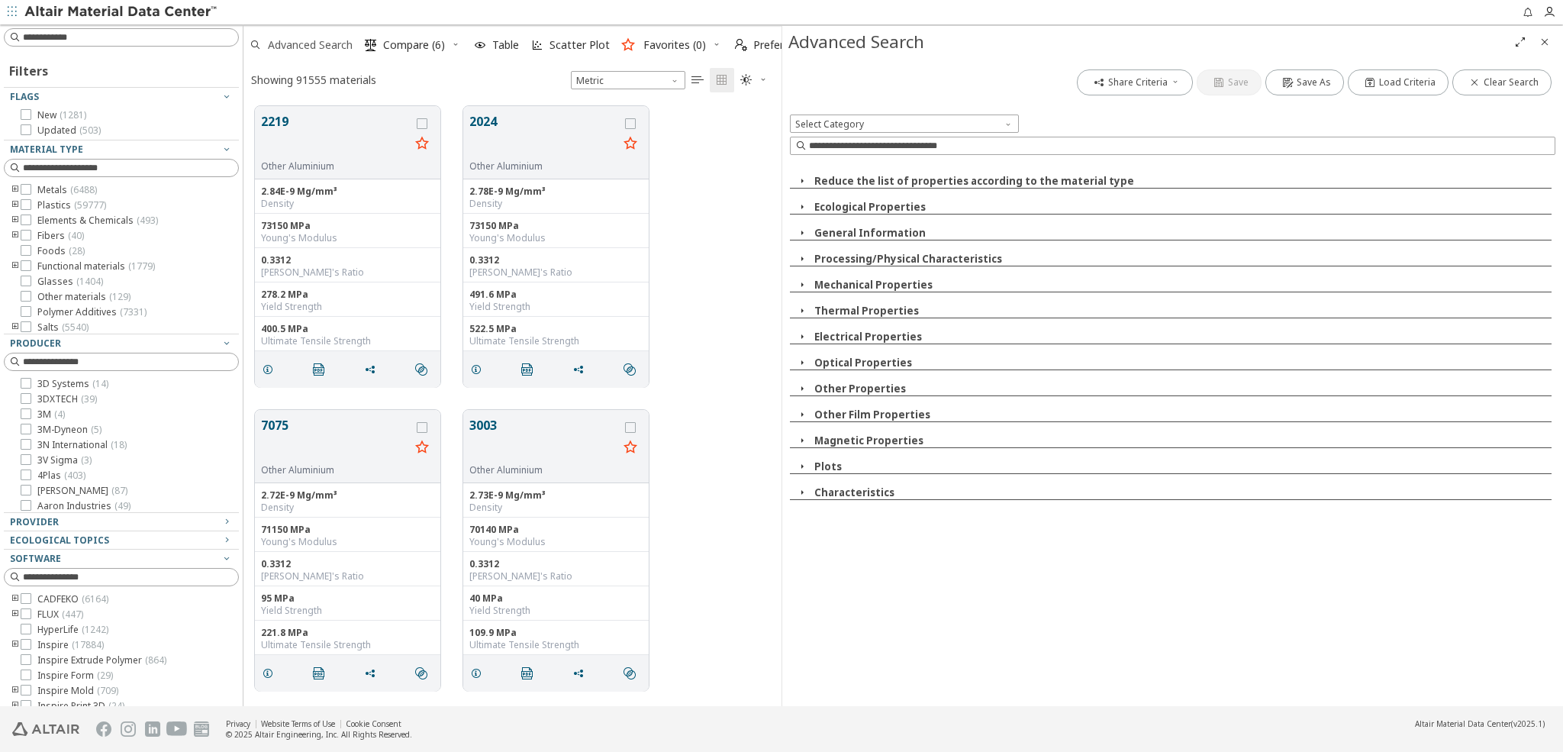
scroll to position [611, 537]
